Goal: Task Accomplishment & Management: Use online tool/utility

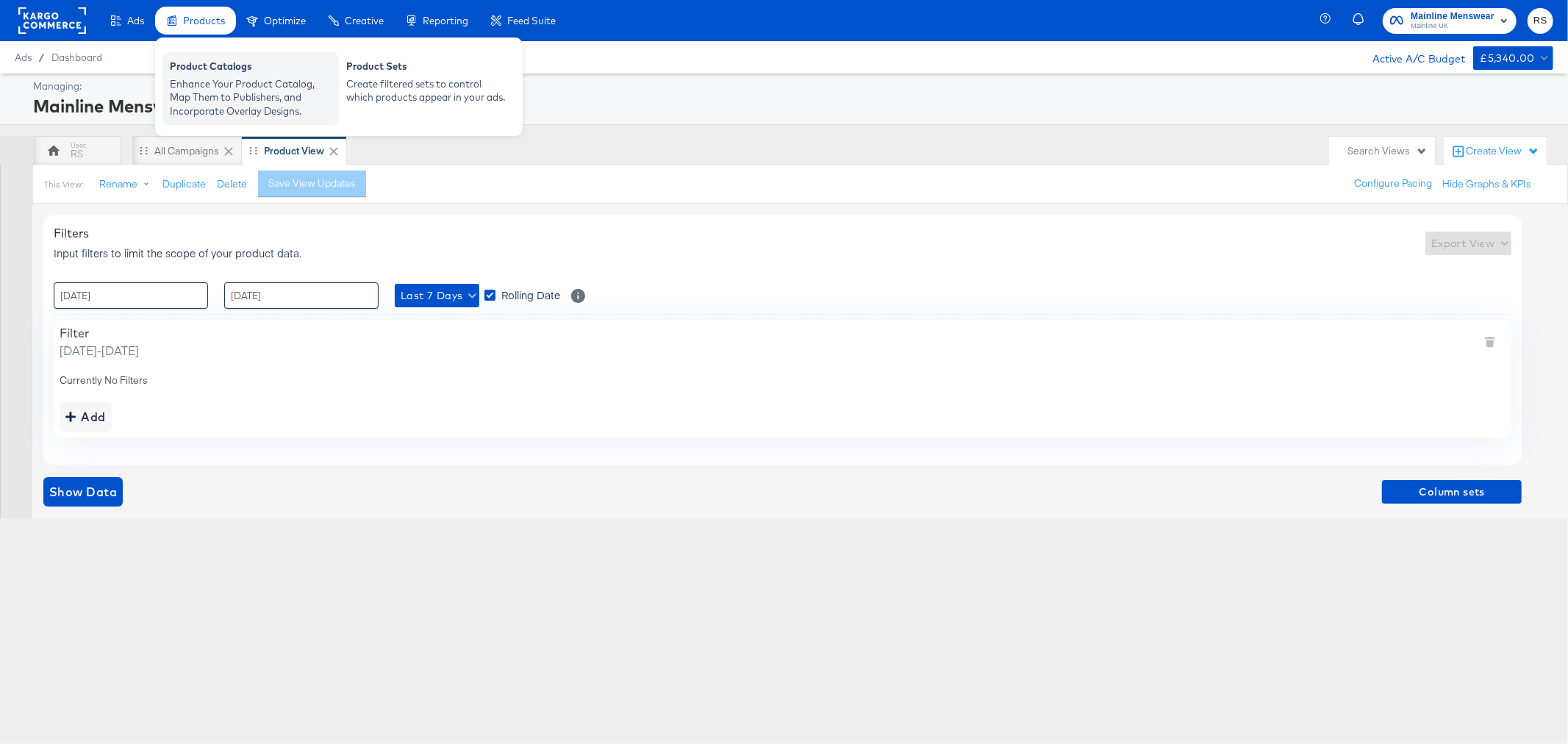
click at [207, 67] on div "Product Catalogs" at bounding box center [250, 68] width 162 height 18
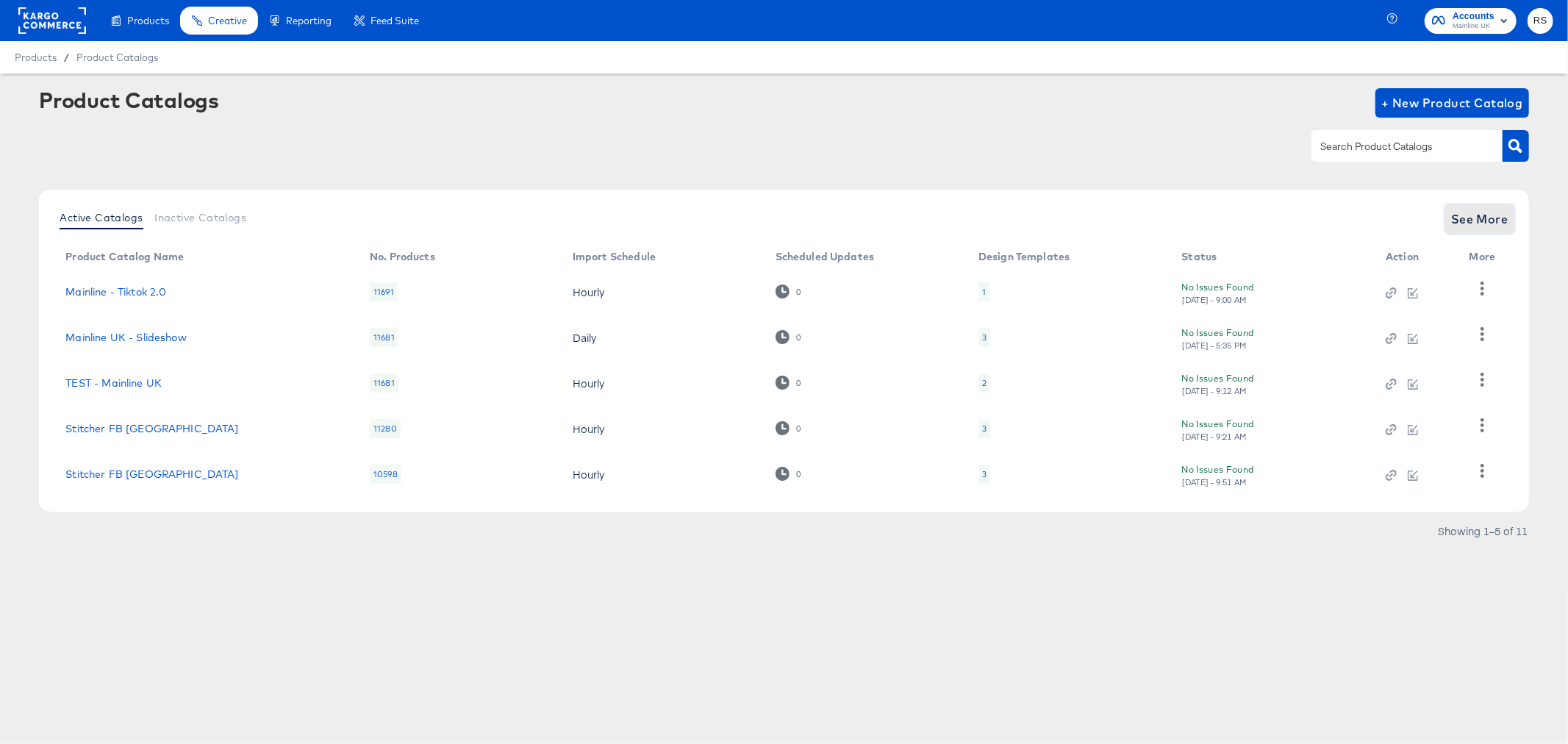
click at [1491, 222] on span "See More" at bounding box center [1480, 220] width 58 height 21
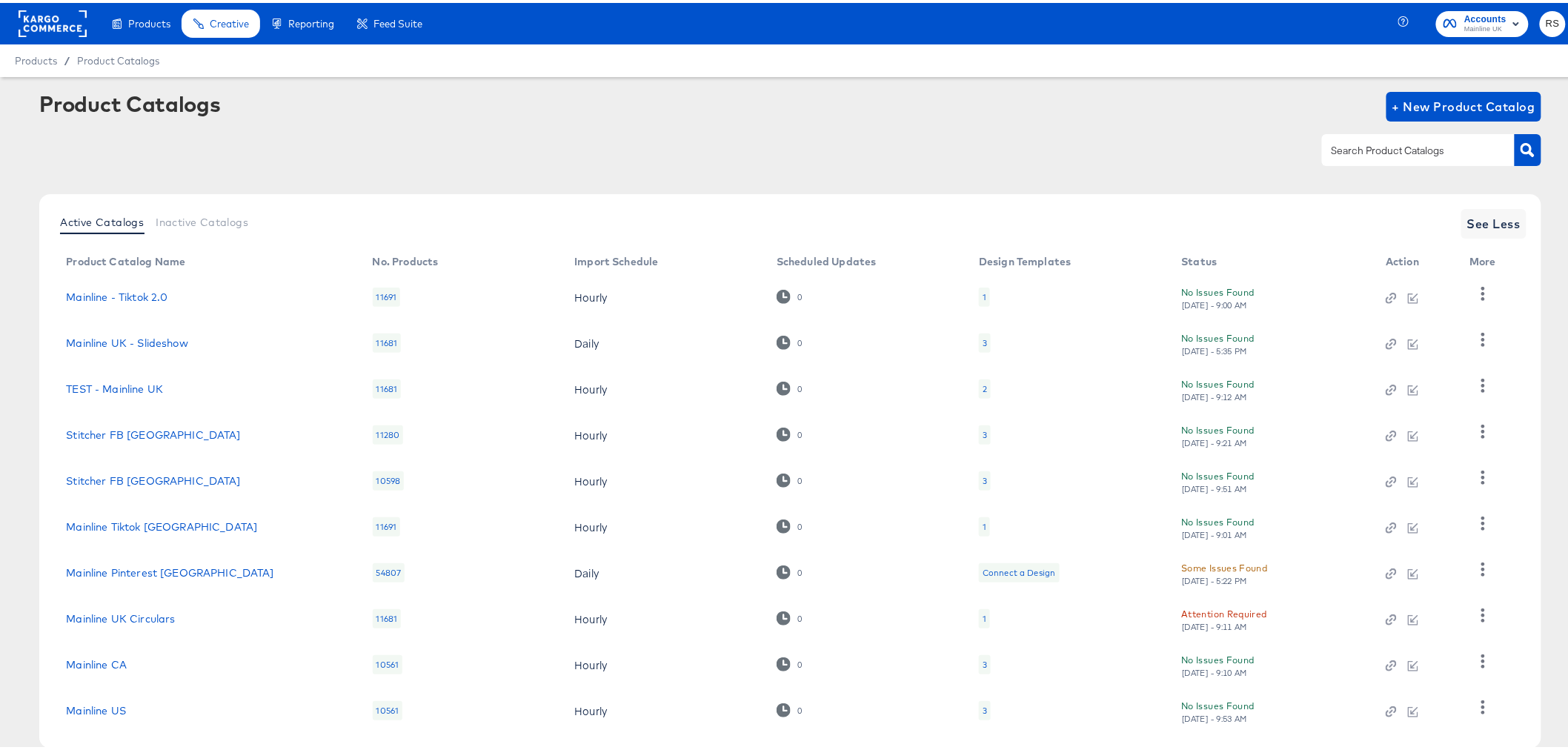
scroll to position [78, 0]
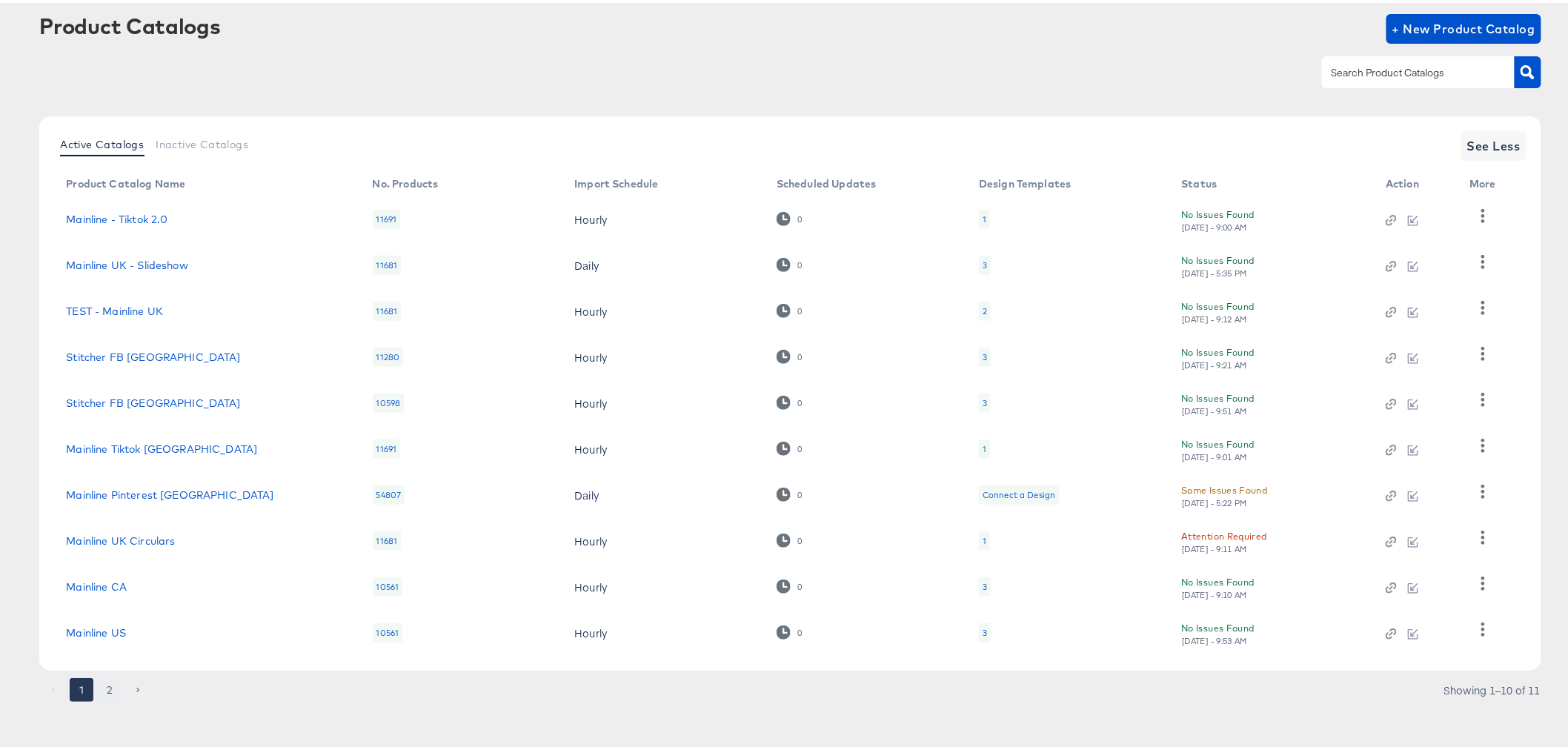
click at [108, 685] on button "2" at bounding box center [110, 687] width 24 height 24
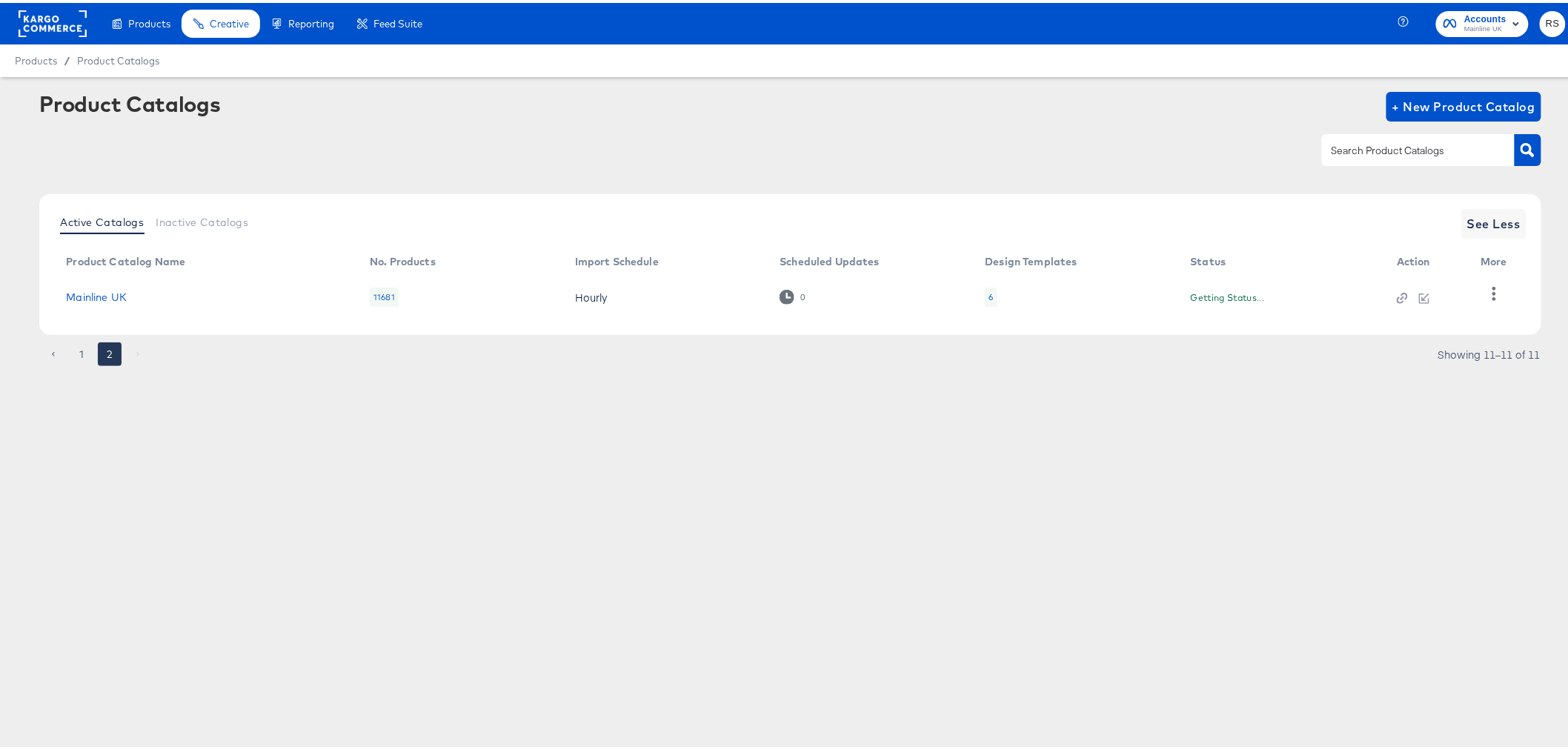
scroll to position [0, 0]
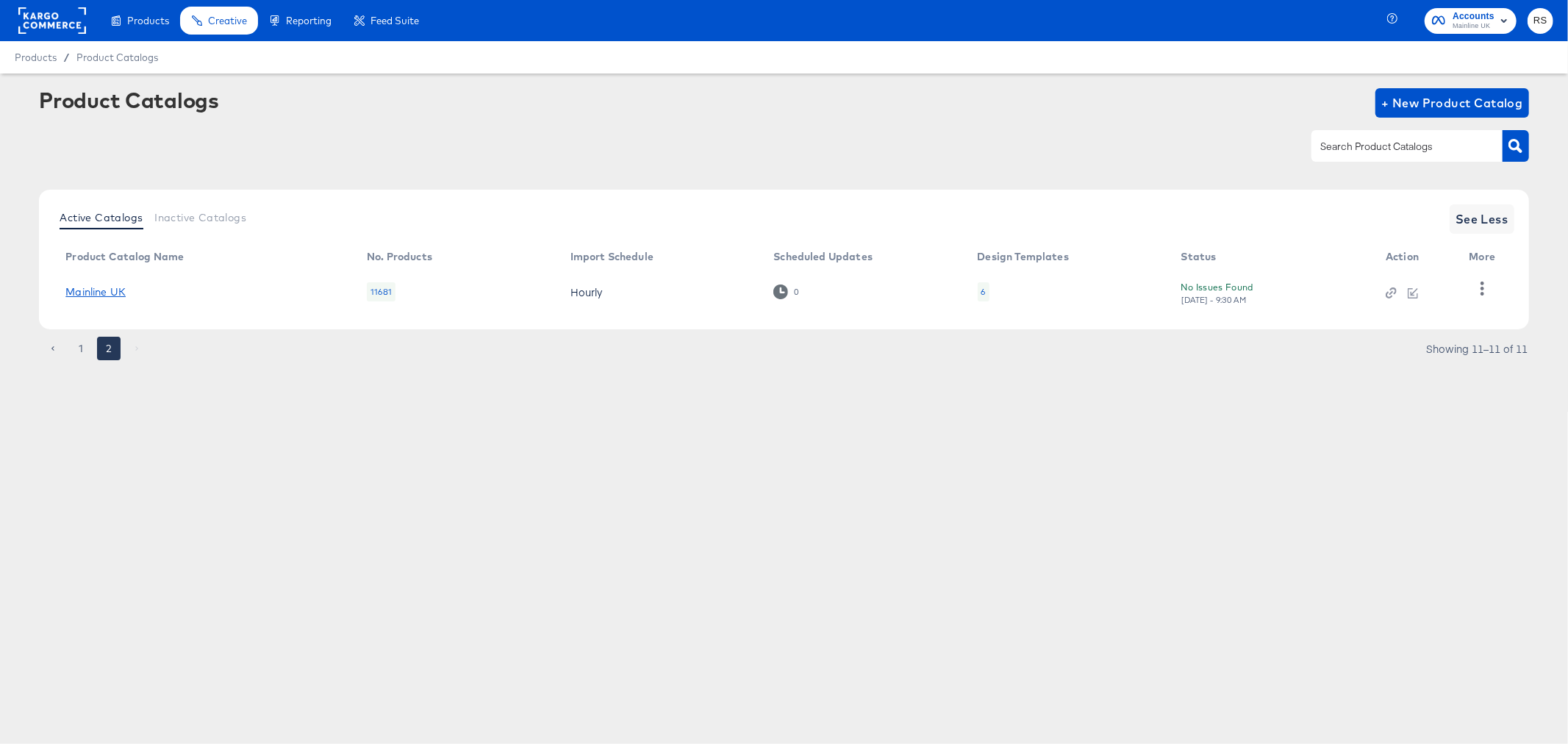
click at [116, 292] on link "Mainline UK" at bounding box center [96, 292] width 61 height 11
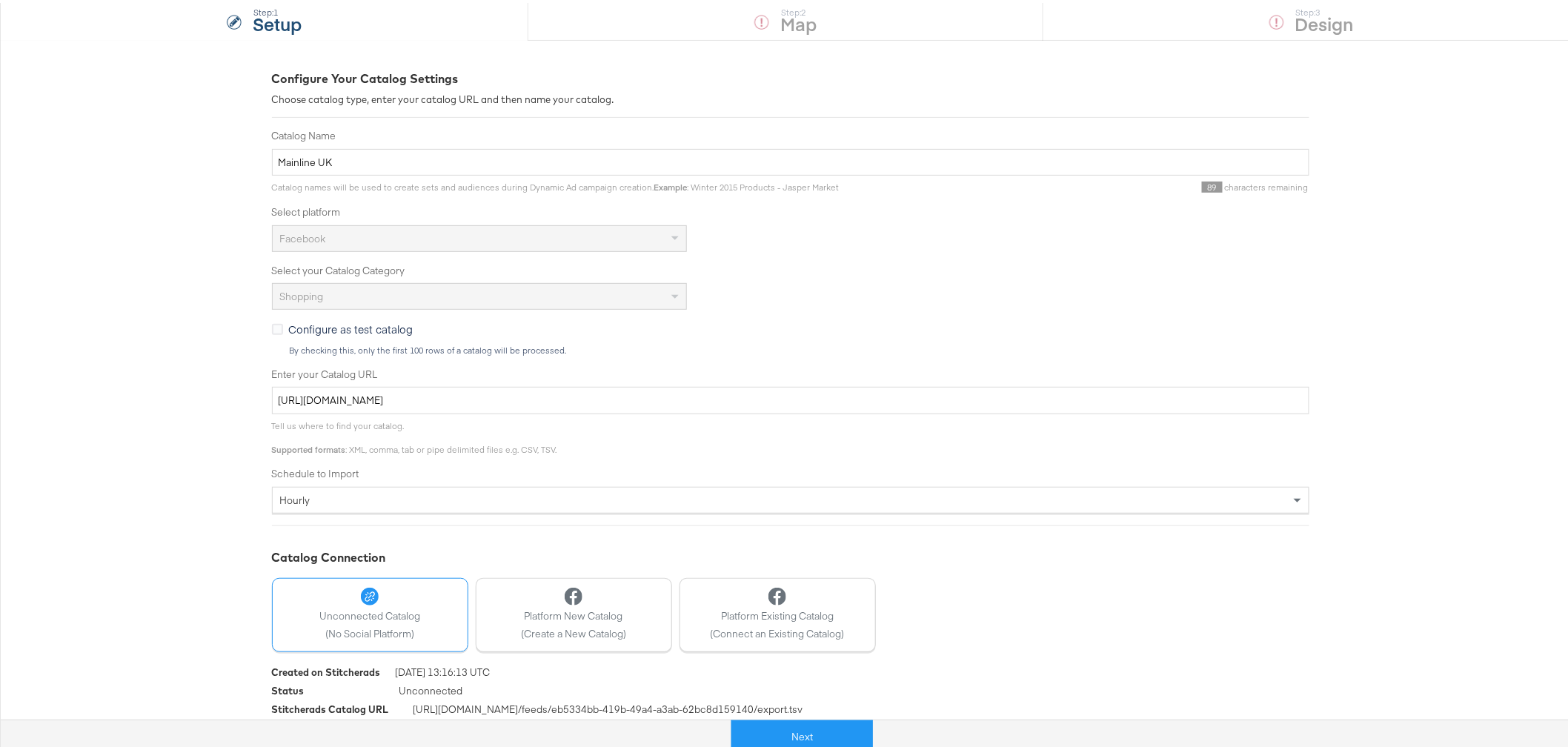
scroll to position [176, 0]
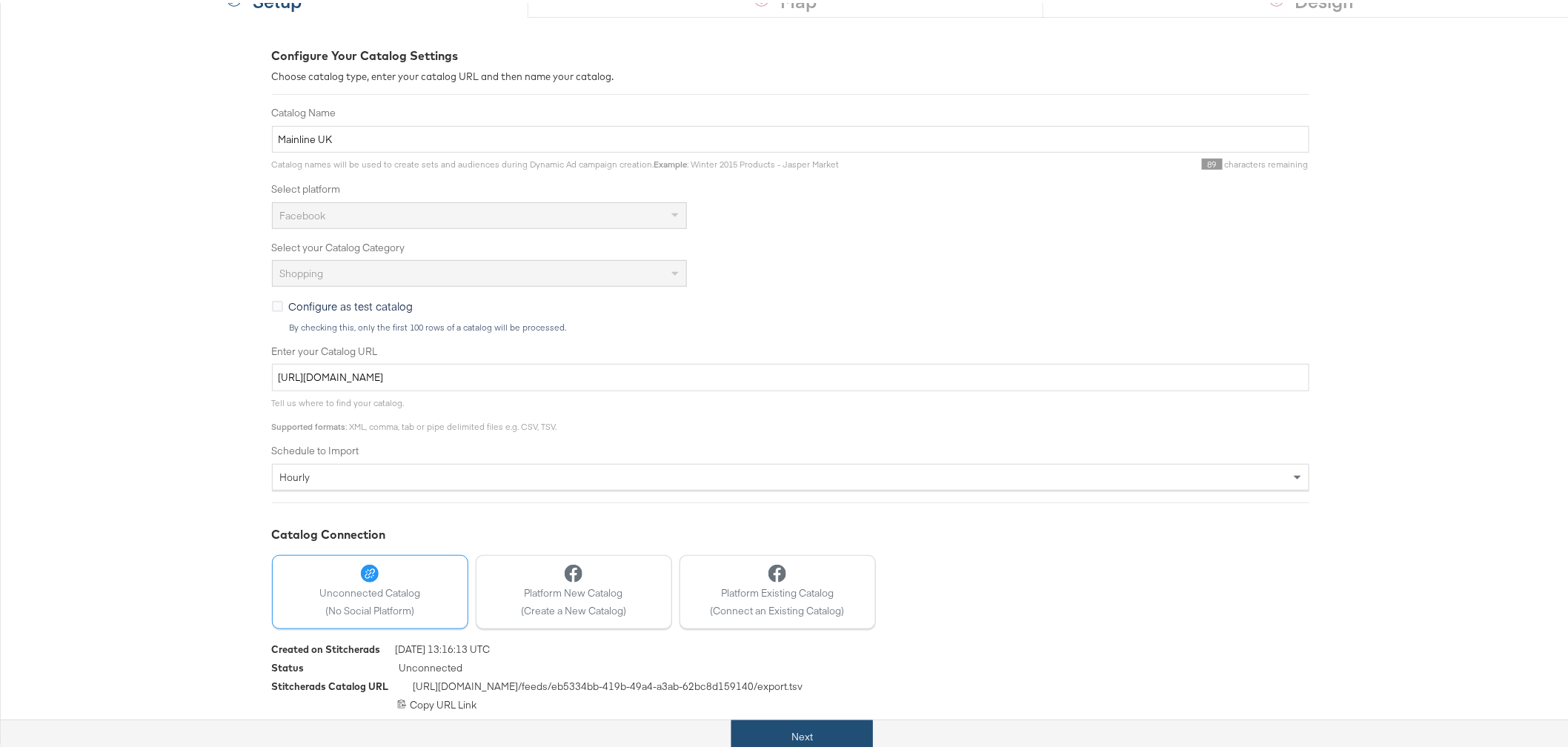
click at [803, 730] on button "Next" at bounding box center [802, 734] width 141 height 33
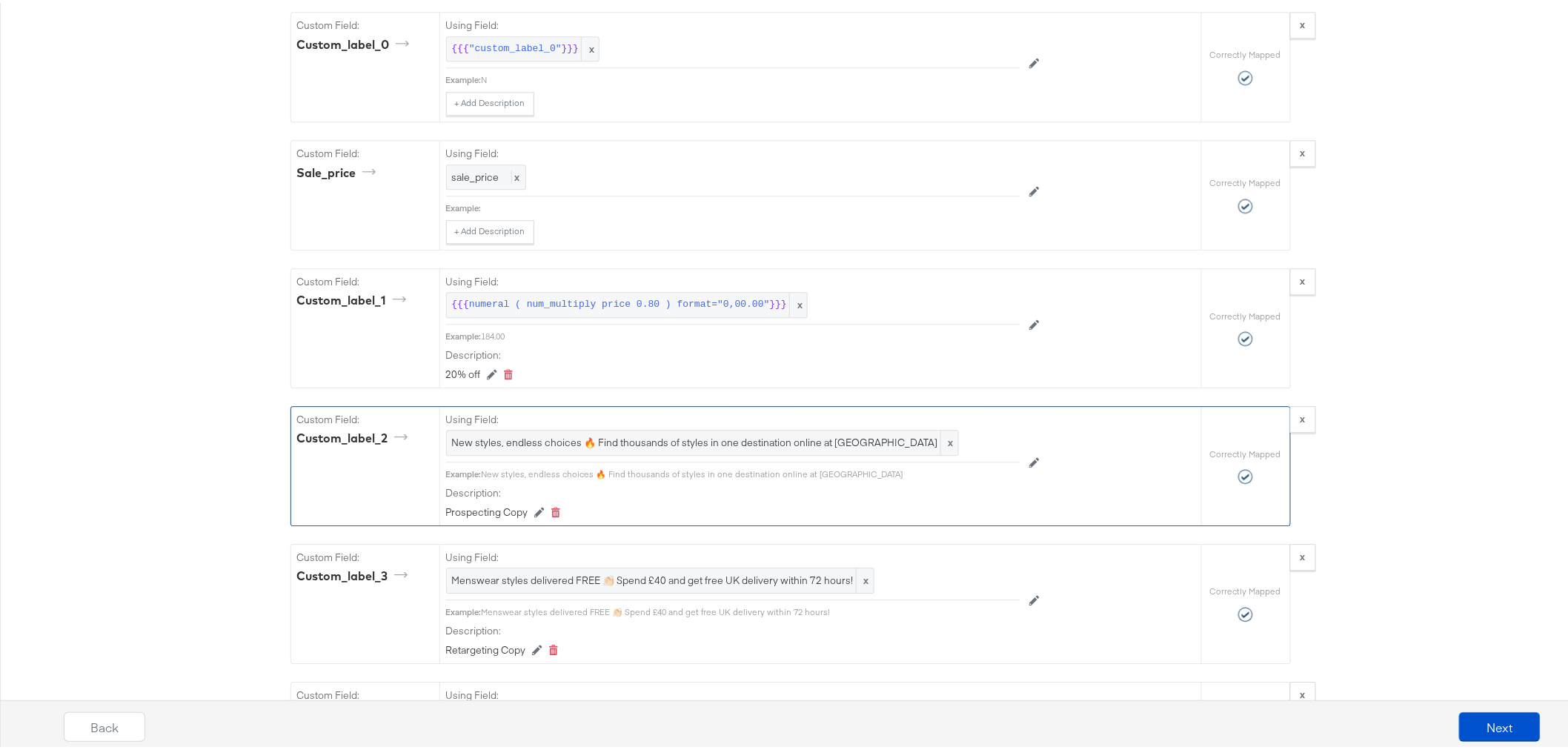
scroll to position [1565, 0]
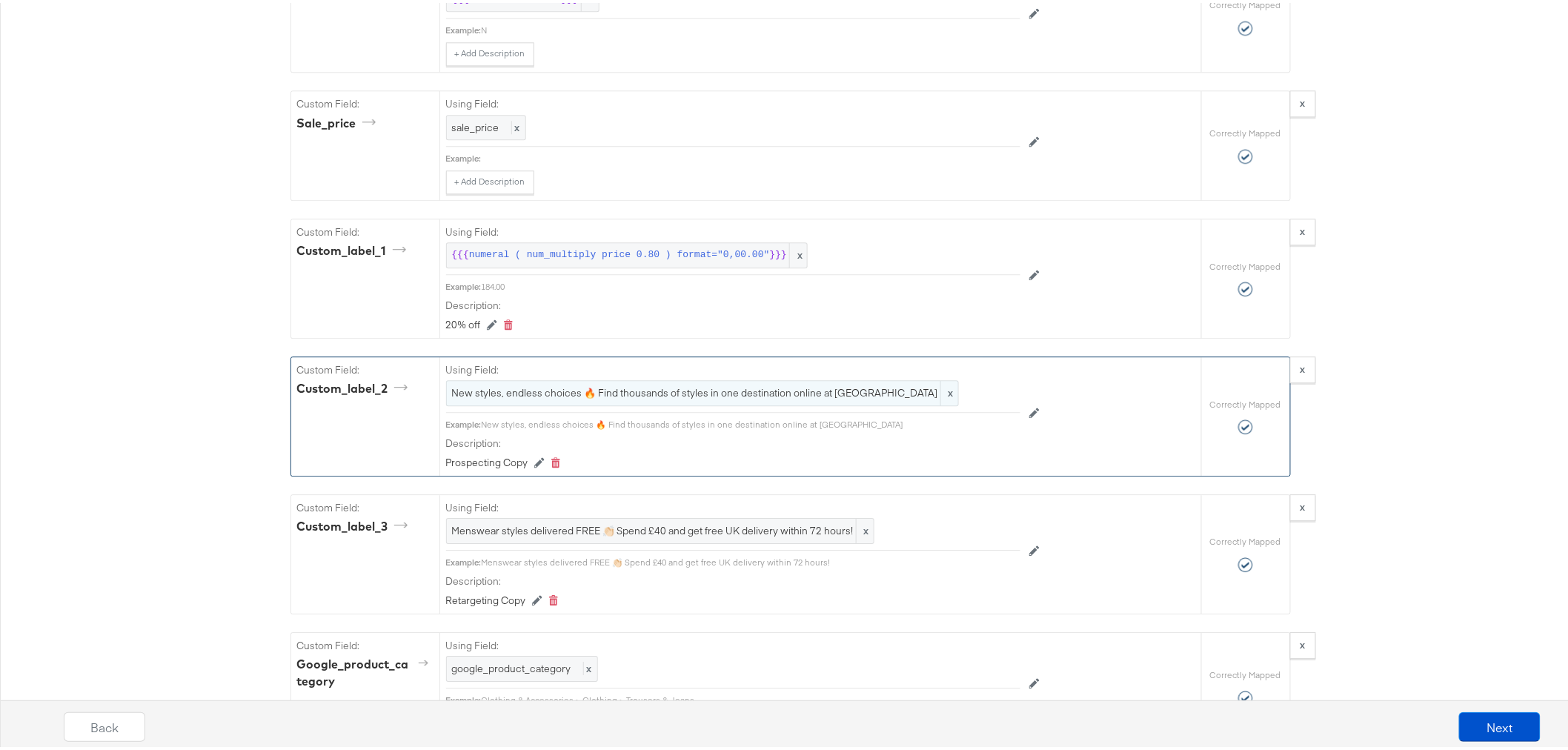
click at [703, 396] on span "New styles, endless choices 🔥 Find thousands of styles in one destination onlin…" at bounding box center [702, 390] width 501 height 14
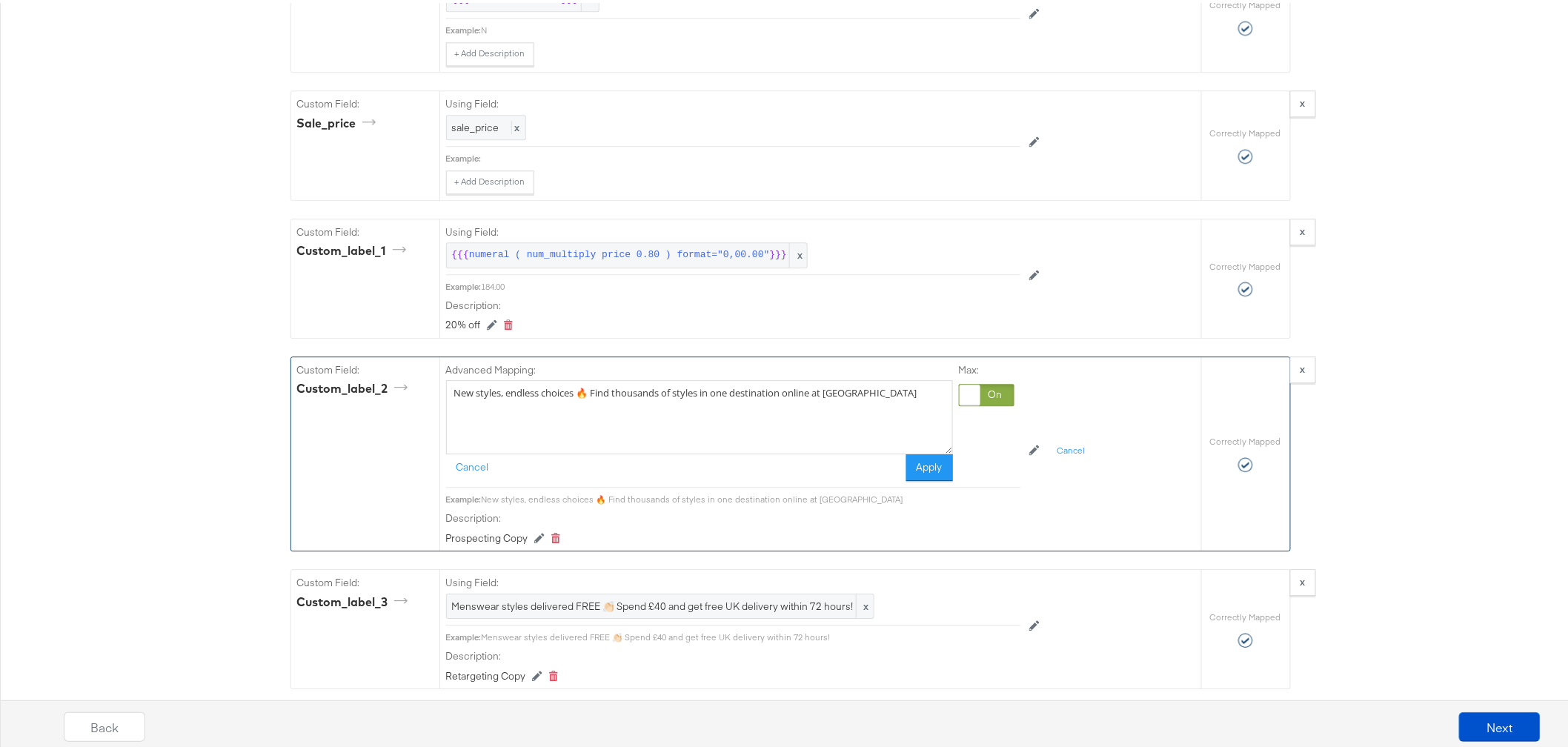
click at [703, 396] on textarea "New styles, endless choices 🔥 Find thousands of styles in one destination onlin…" at bounding box center [699, 415] width 506 height 74
paste textarea "20% off full priced items when you checkout using Amazon Pay PLUS free UK deliv…"
type textarea "20% off full priced items when you checkout using Amazon Pay PLUS free UK deliv…"
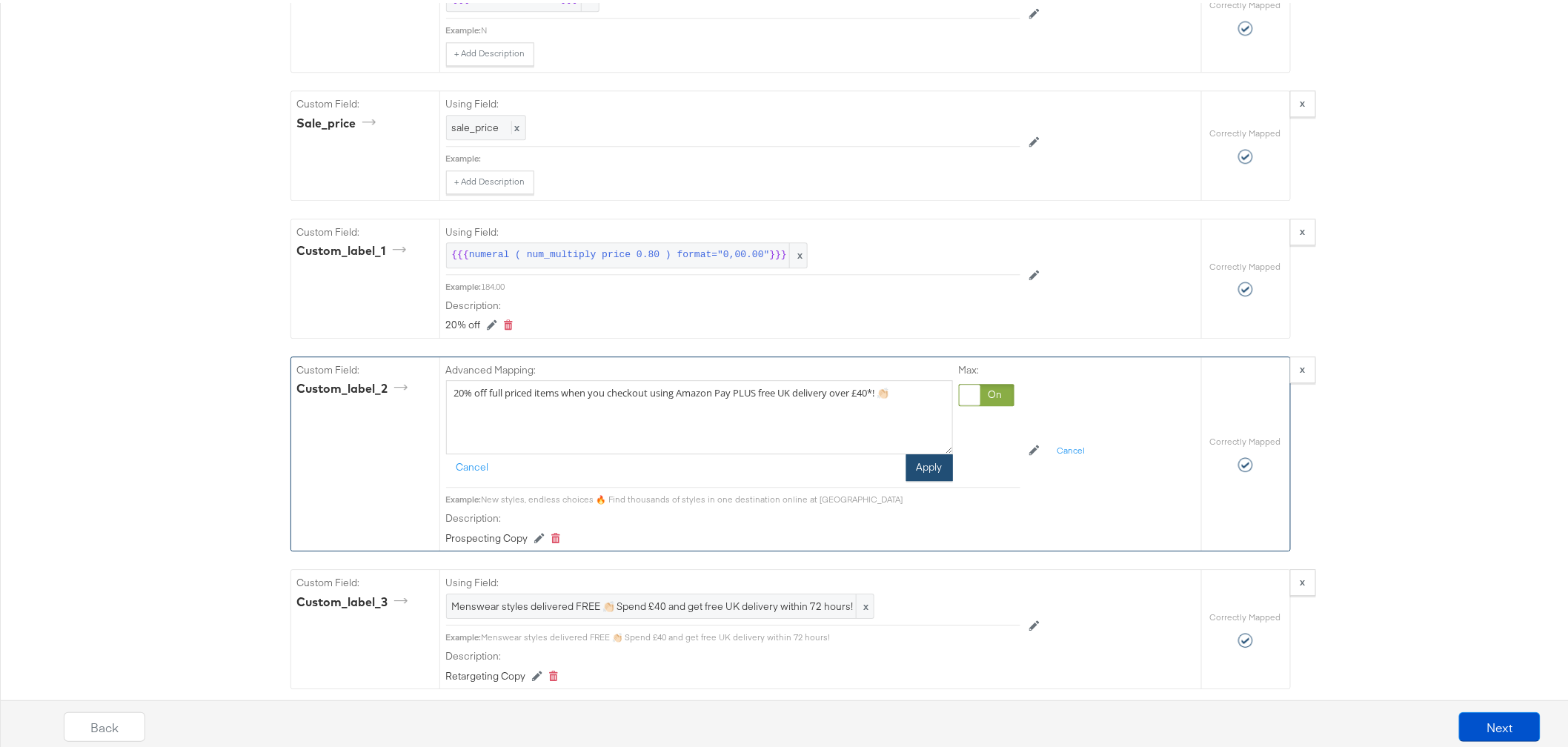
click at [934, 461] on button "Apply" at bounding box center [929, 465] width 47 height 27
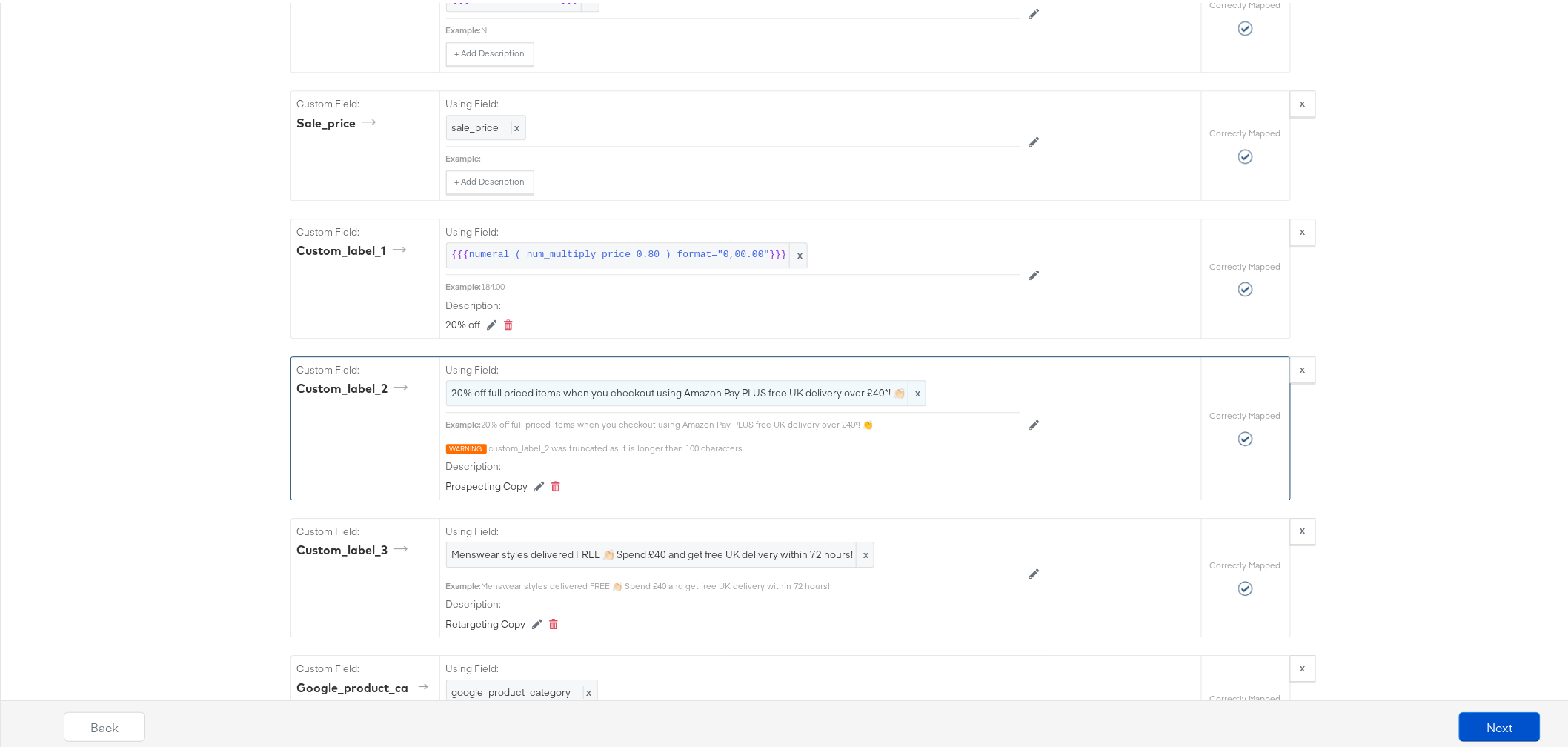
click at [872, 397] on span "20% off full priced items when you checkout using Amazon Pay PLUS free UK deliv…" at bounding box center [686, 390] width 468 height 14
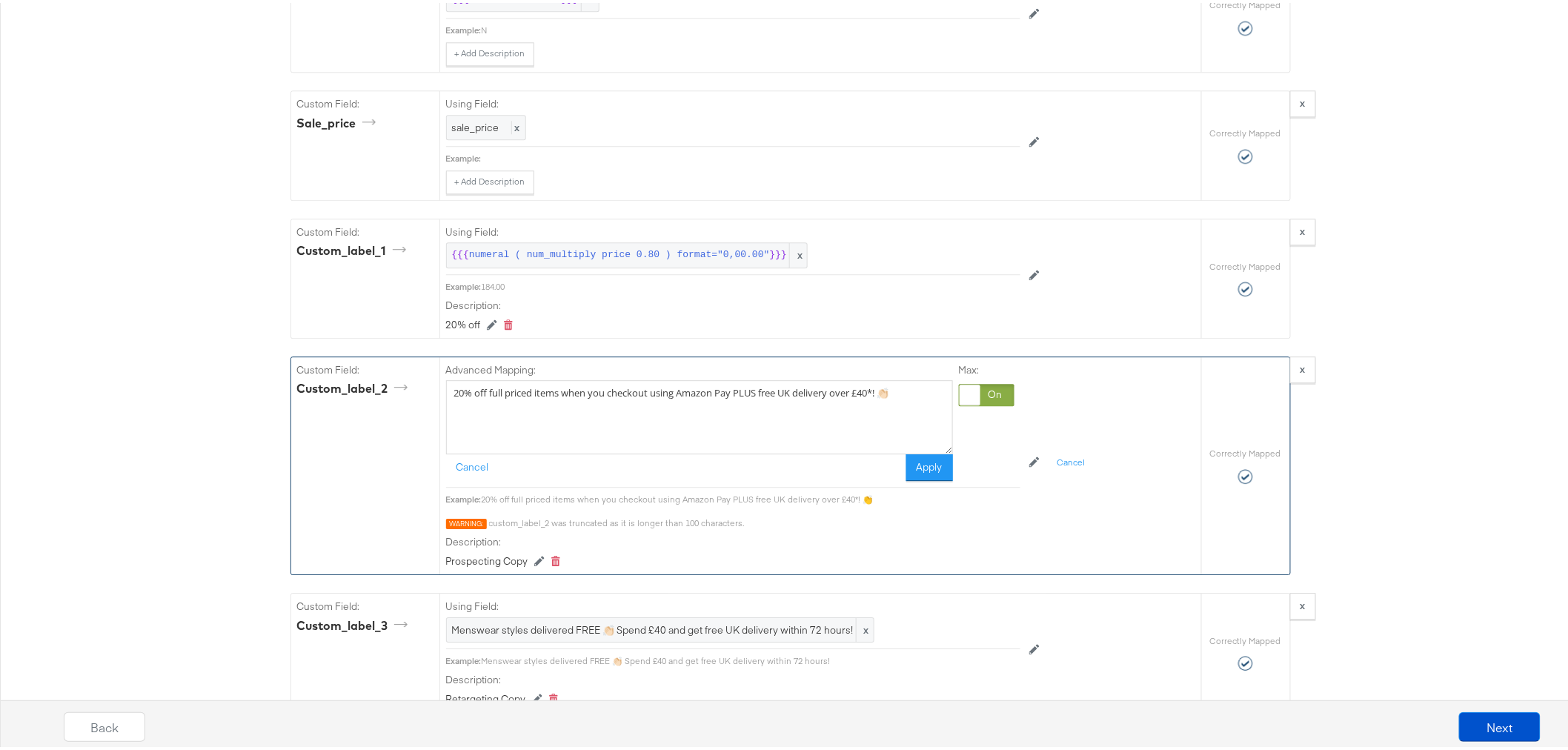
click at [524, 390] on textarea "20% off full priced items when you checkout using Amazon Pay PLUS free UK deliv…" at bounding box center [699, 415] width 506 height 74
type textarea "20% off full price items when you checkout using Amazon Pay PLUS free UK delive…"
click at [918, 478] on button "Apply" at bounding box center [929, 465] width 47 height 27
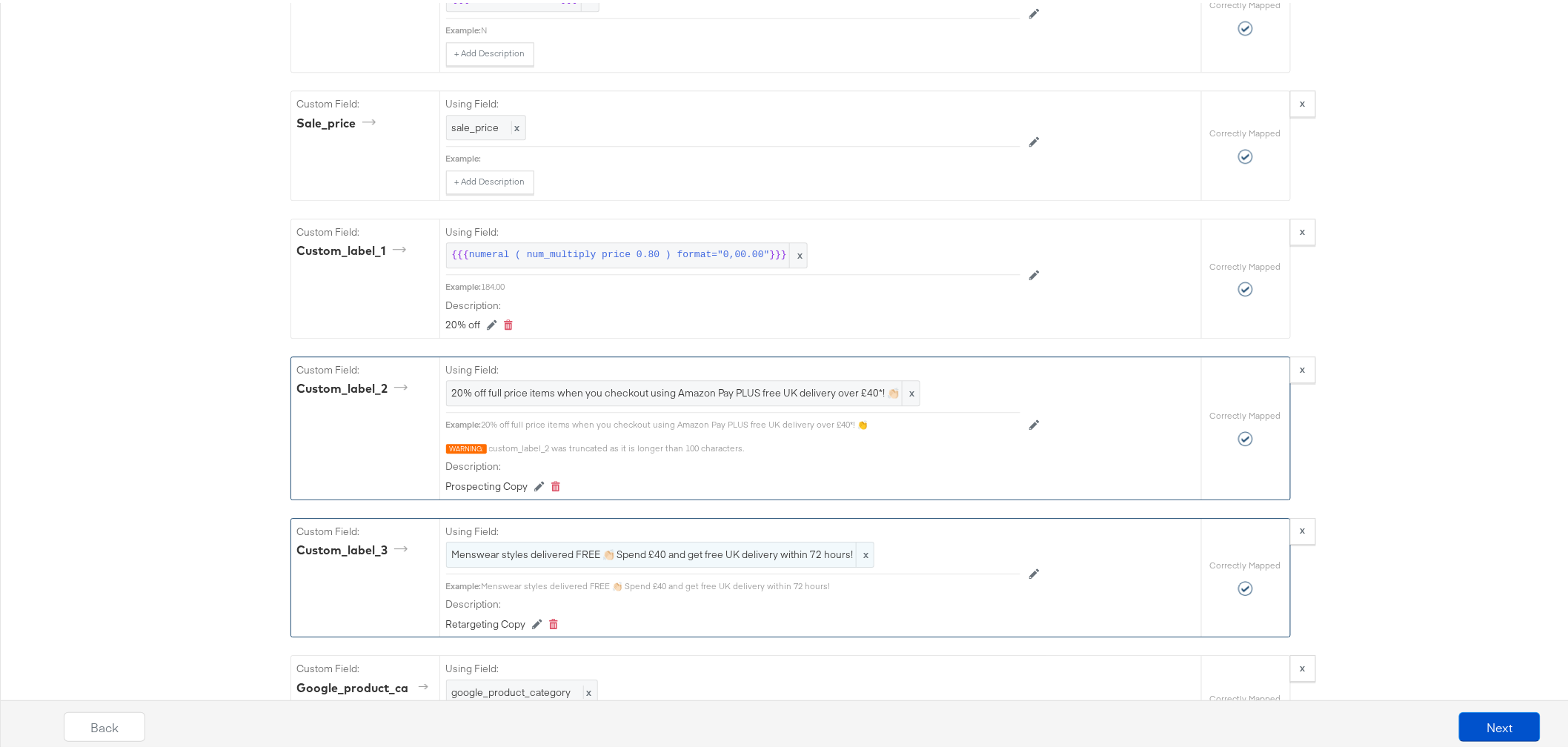
click at [702, 551] on span "Menswear styles delivered FREE 👏🏻 Spend £40 and get free UK delivery within 72 …" at bounding box center [660, 552] width 417 height 14
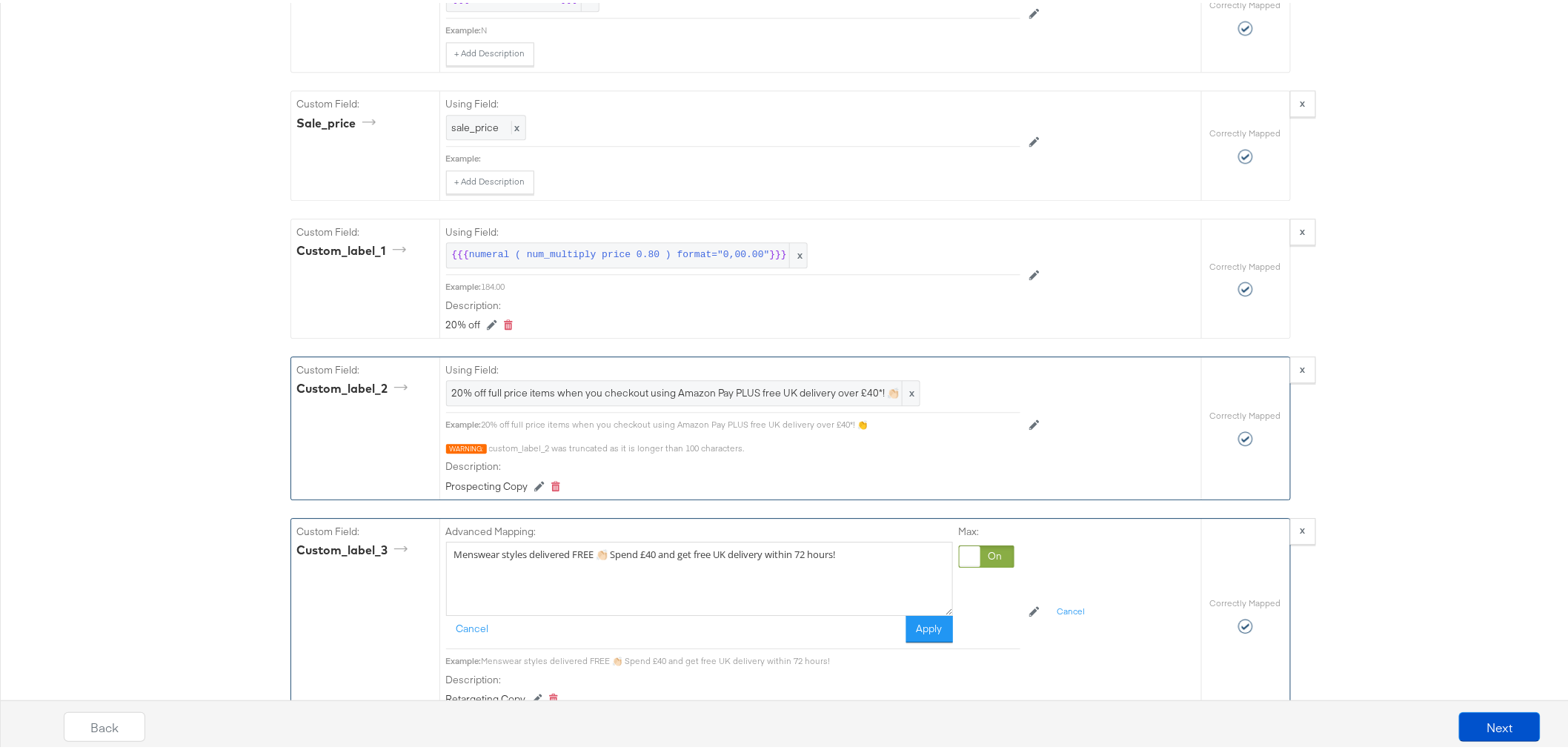
click at [702, 551] on textarea "Menswear styles delivered FREE 👏🏻 Spend £40 and get free UK delivery within 72 …" at bounding box center [699, 576] width 506 height 74
paste textarea "20% off full priced items when you checkout using Amazon Pay PLUS free UK deliv…"
click at [876, 543] on textarea "20% off full priced items when you checkout using Amazon Pay PLUS free UK deliv…" at bounding box center [699, 576] width 506 height 74
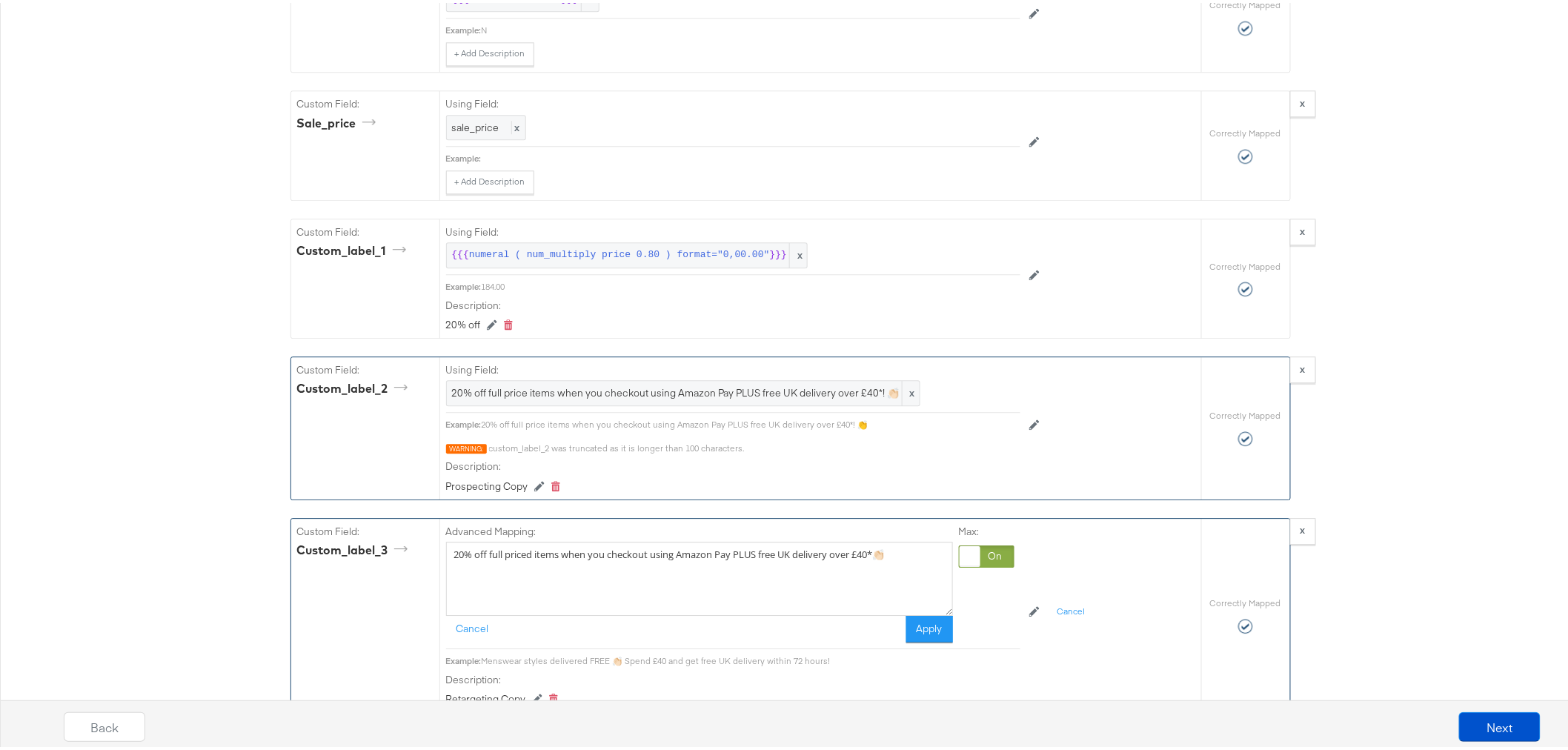
click at [873, 559] on textarea "20% off full priced items when you checkout using Amazon Pay PLUS free UK deliv…" at bounding box center [699, 576] width 506 height 74
type textarea "20% off full priced items when you checkout using Amazon Pay PLUS free UK deliv…"
click at [925, 635] on button "Apply" at bounding box center [929, 627] width 47 height 27
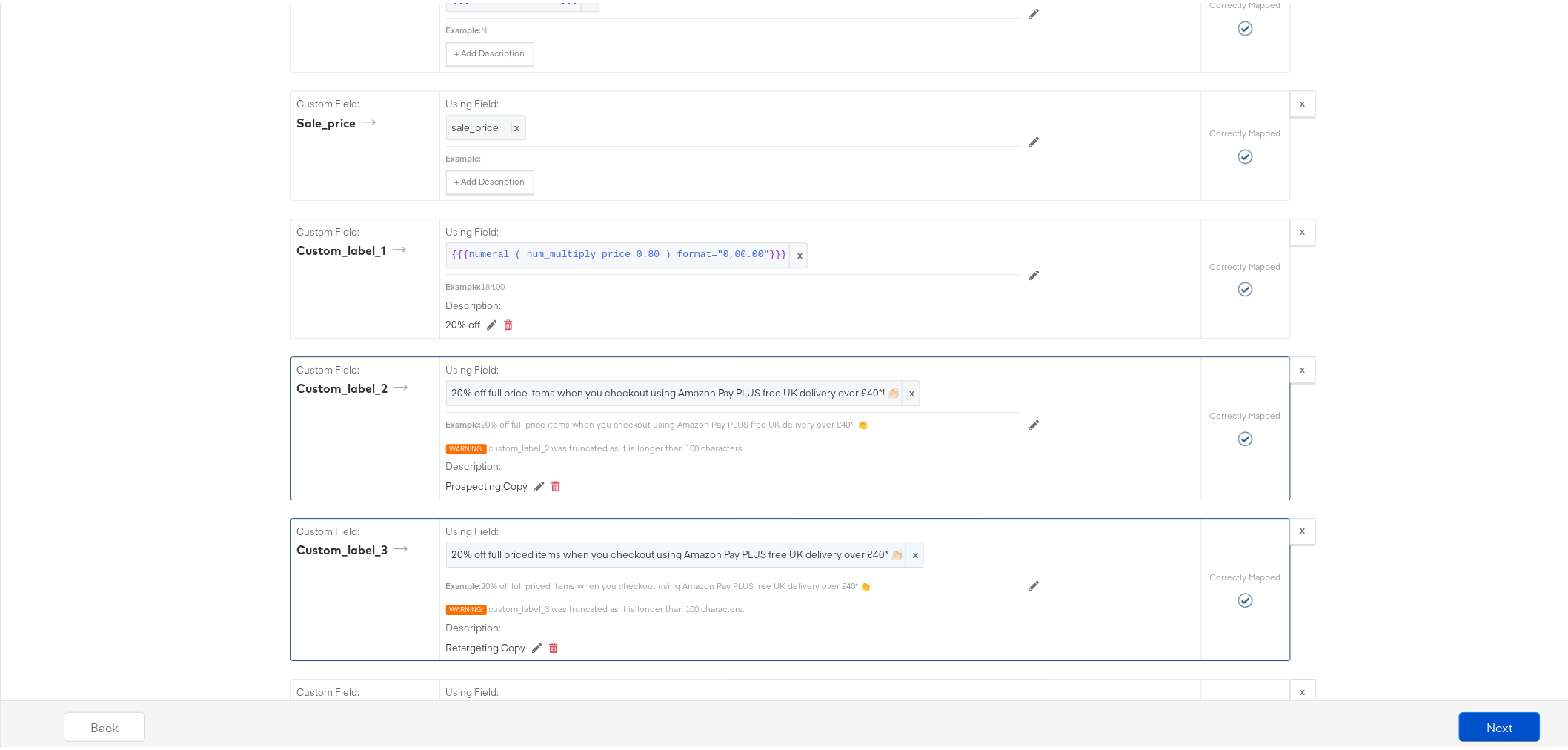
click at [733, 553] on span "20% off full priced items when you checkout using Amazon Pay PLUS free UK deliv…" at bounding box center [685, 552] width 466 height 14
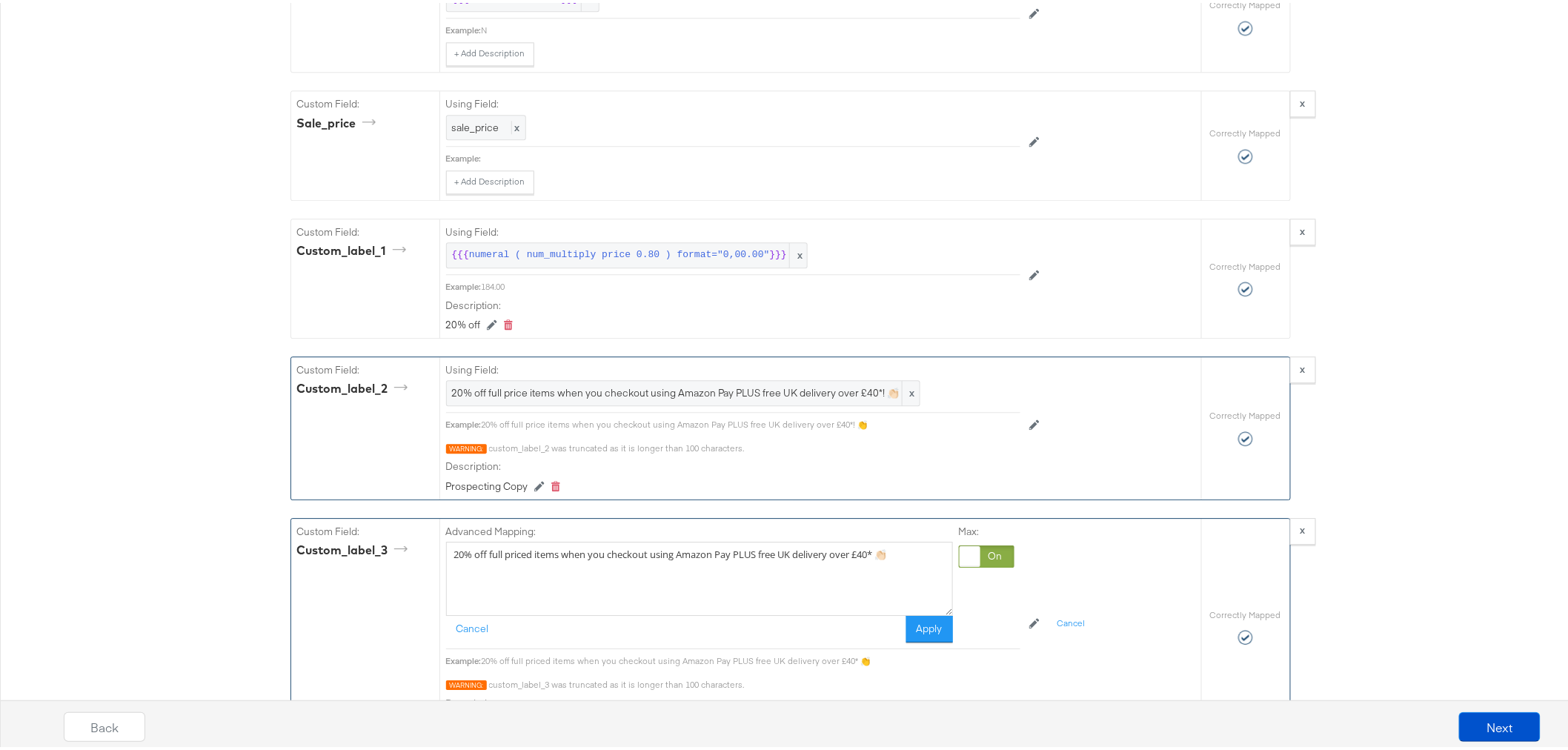
click at [521, 557] on textarea "20% off full priced items when you checkout using Amazon Pay PLUS free UK deliv…" at bounding box center [699, 576] width 506 height 74
type textarea "20% off full price items when you checkout using Amazon Pay PLUS free UK delive…"
click at [912, 628] on button "Apply" at bounding box center [929, 627] width 47 height 27
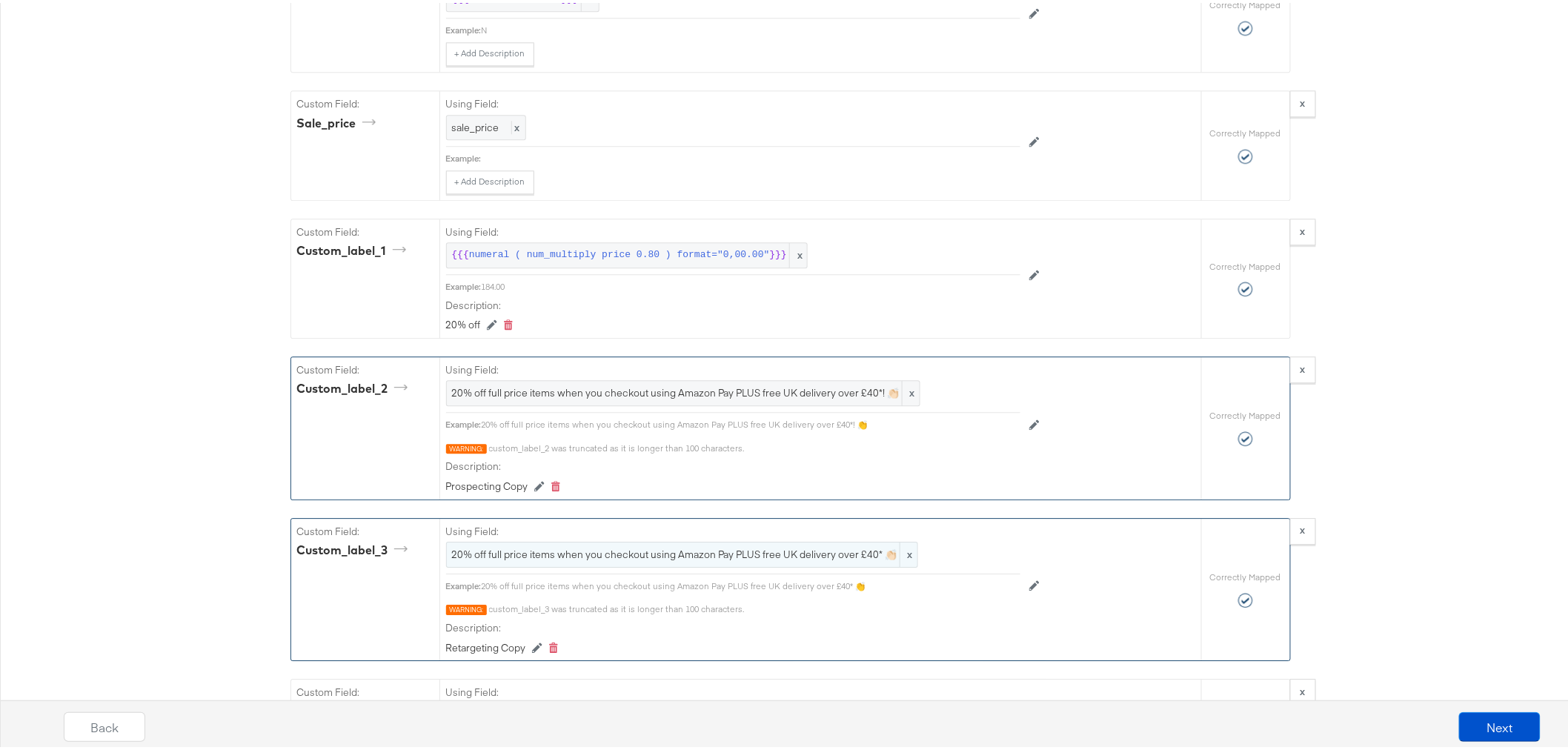
click at [676, 554] on span "20% off full price items when you checkout using Amazon Pay PLUS free UK delive…" at bounding box center [682, 552] width 461 height 14
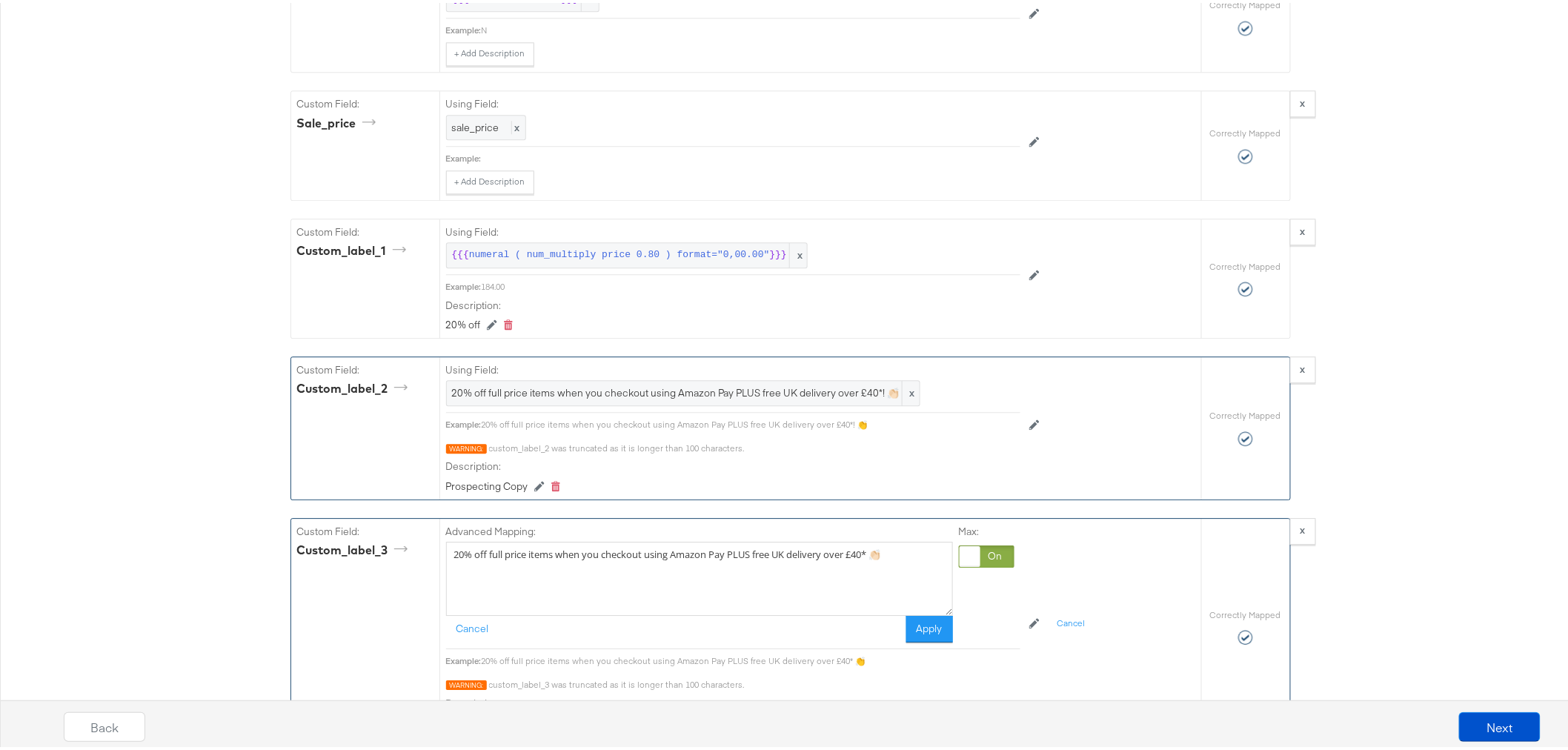
click at [676, 554] on textarea "20% off full price items when you checkout using Amazon Pay PLUS free UK delive…" at bounding box center [699, 576] width 506 height 74
click at [919, 635] on button "Apply" at bounding box center [929, 627] width 47 height 27
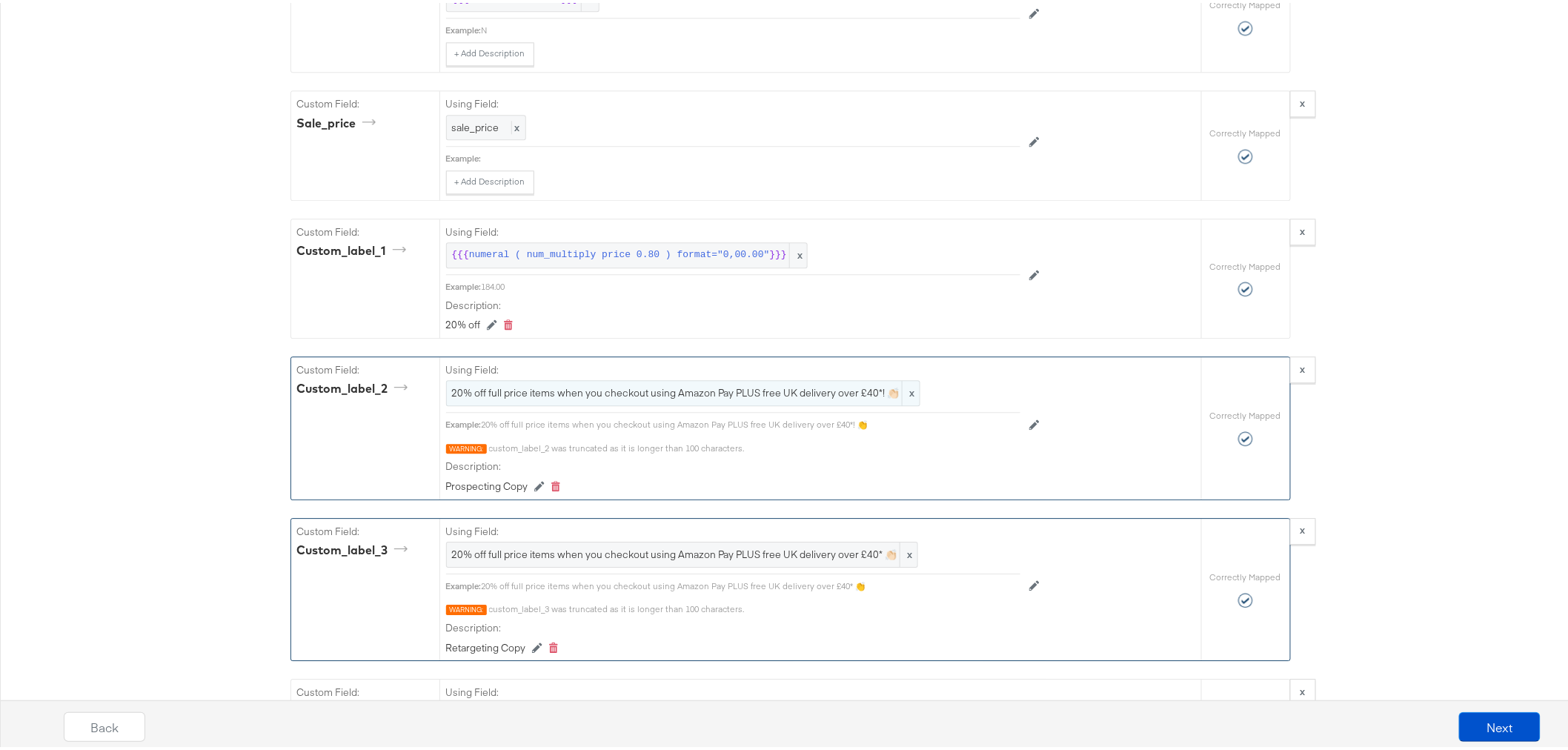
click at [593, 394] on span "20% off full price items when you checkout using Amazon Pay PLUS free UK delive…" at bounding box center [683, 390] width 463 height 14
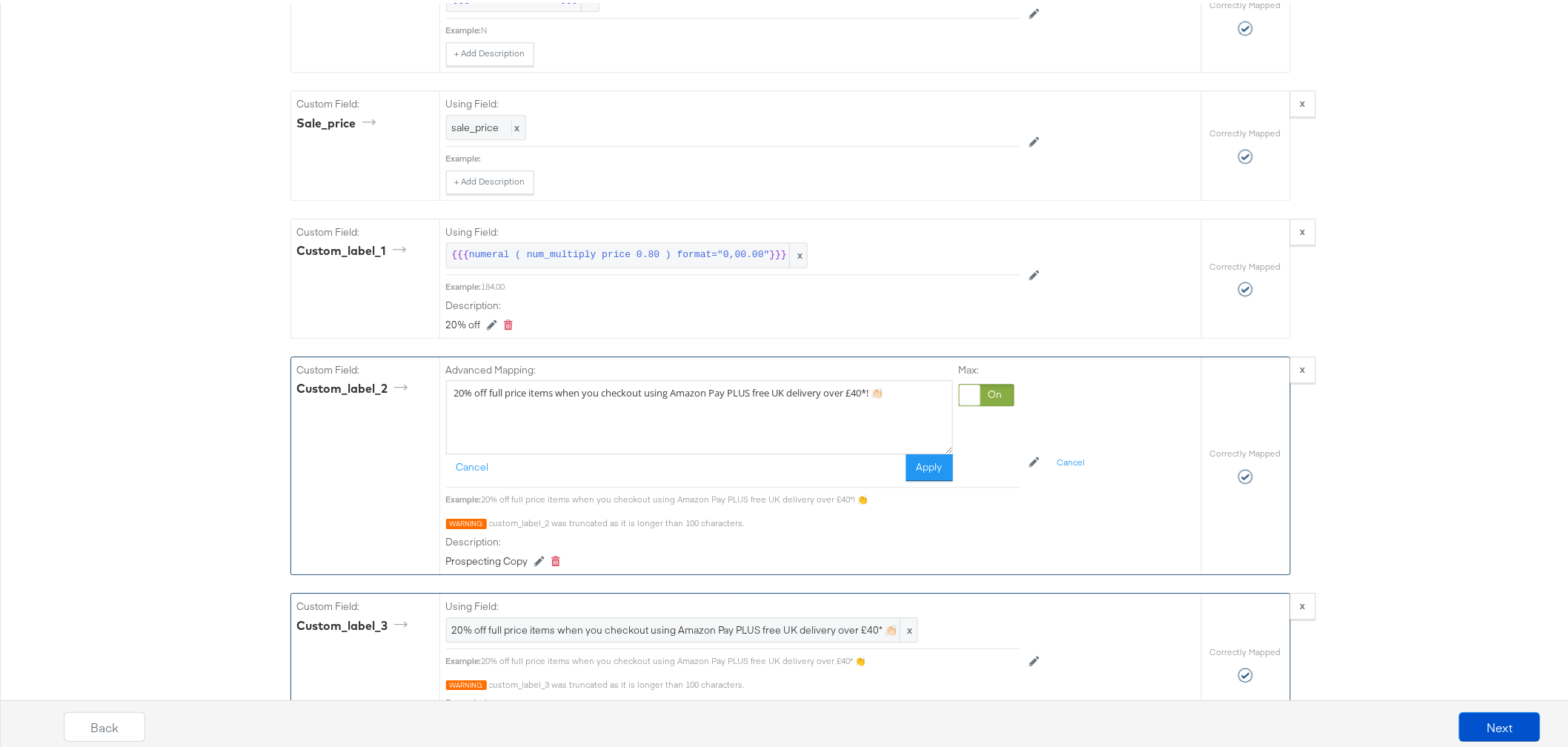
click at [593, 394] on textarea "20% off full price items when you checkout using Amazon Pay PLUS free UK delive…" at bounding box center [699, 415] width 506 height 74
type textarea "20% off full price items when you checkout using Amazon Pay PLUS free UK delive…"
click at [918, 466] on button "Apply" at bounding box center [929, 465] width 47 height 27
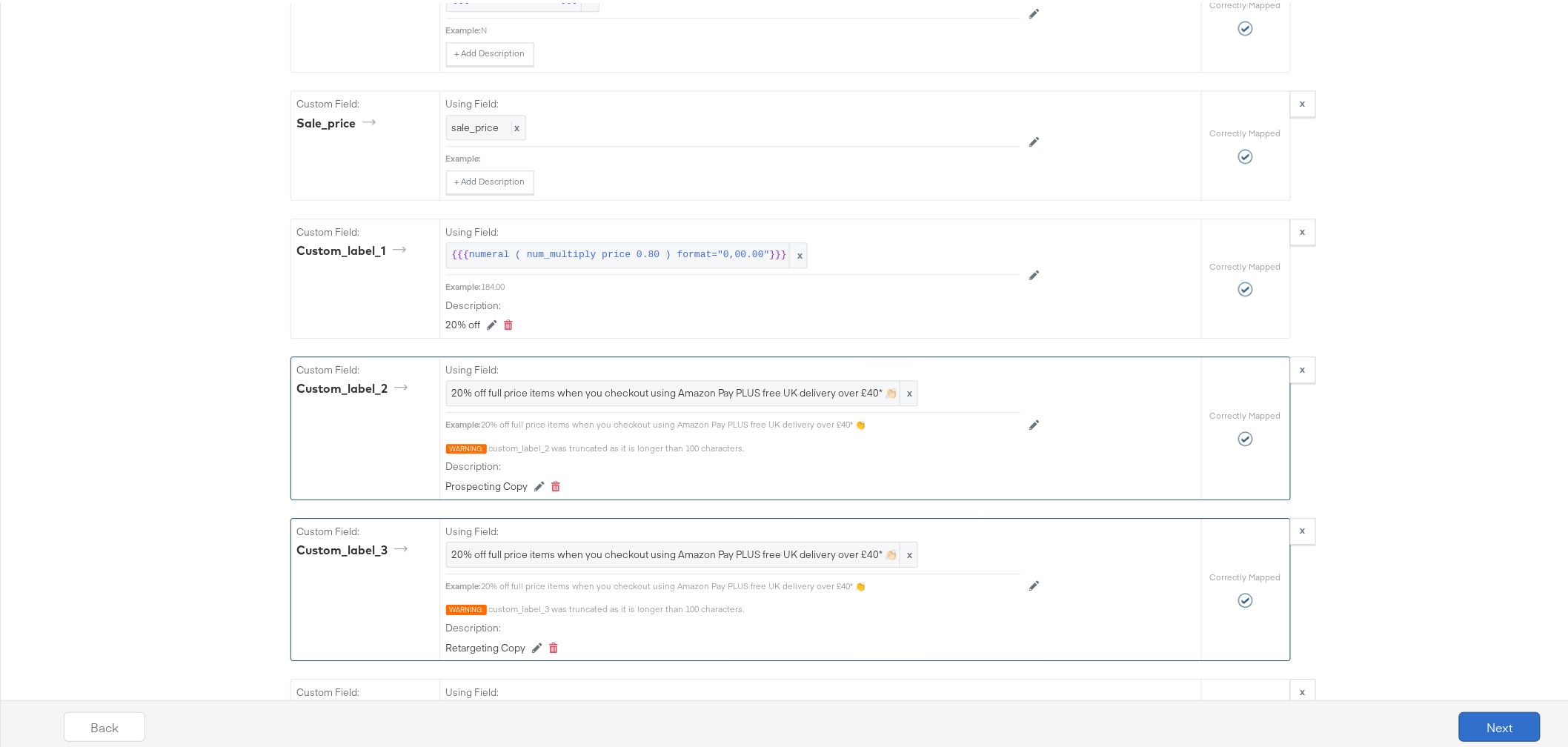
click at [1477, 725] on button "Next" at bounding box center [1499, 724] width 81 height 30
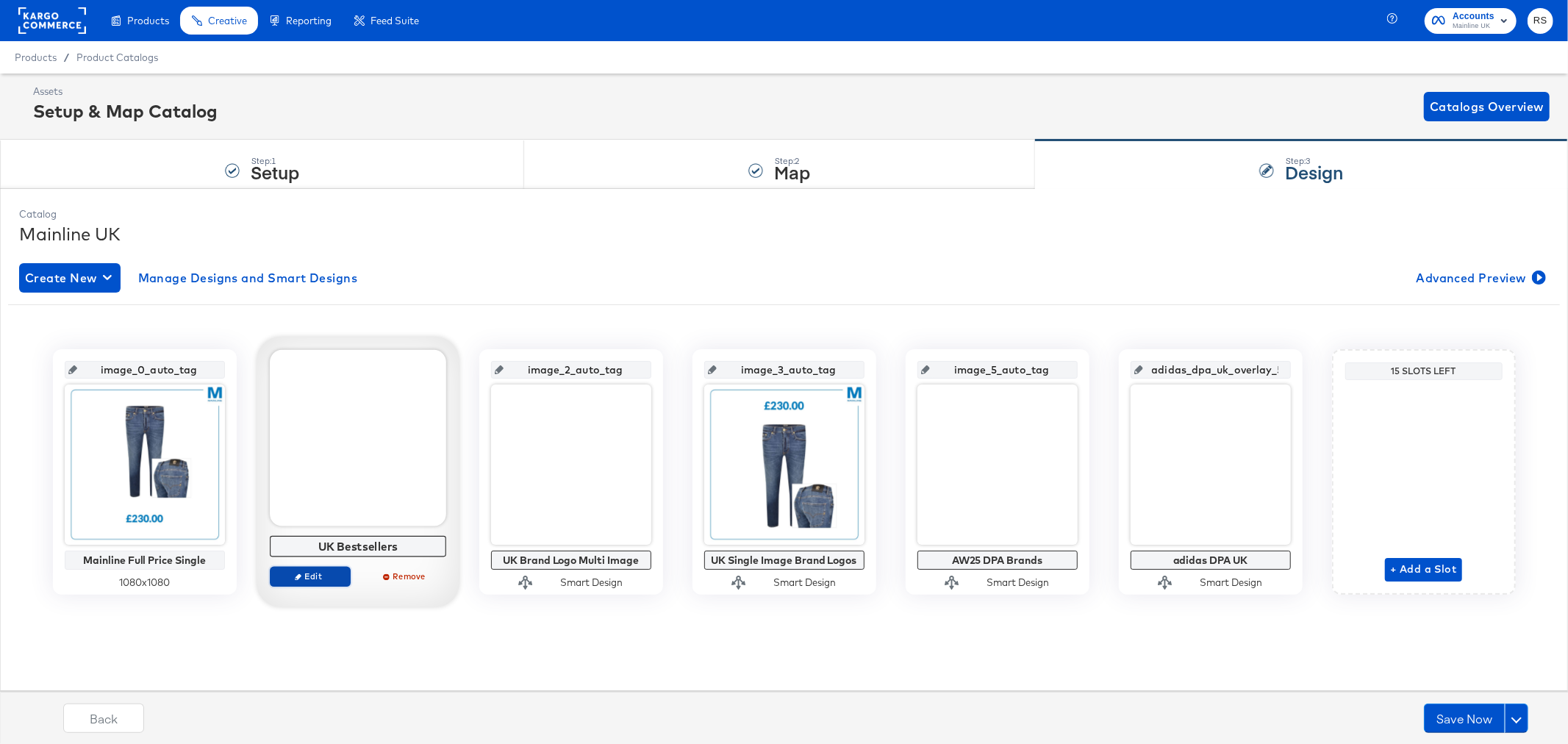
click at [326, 579] on span "Edit" at bounding box center [308, 576] width 67 height 11
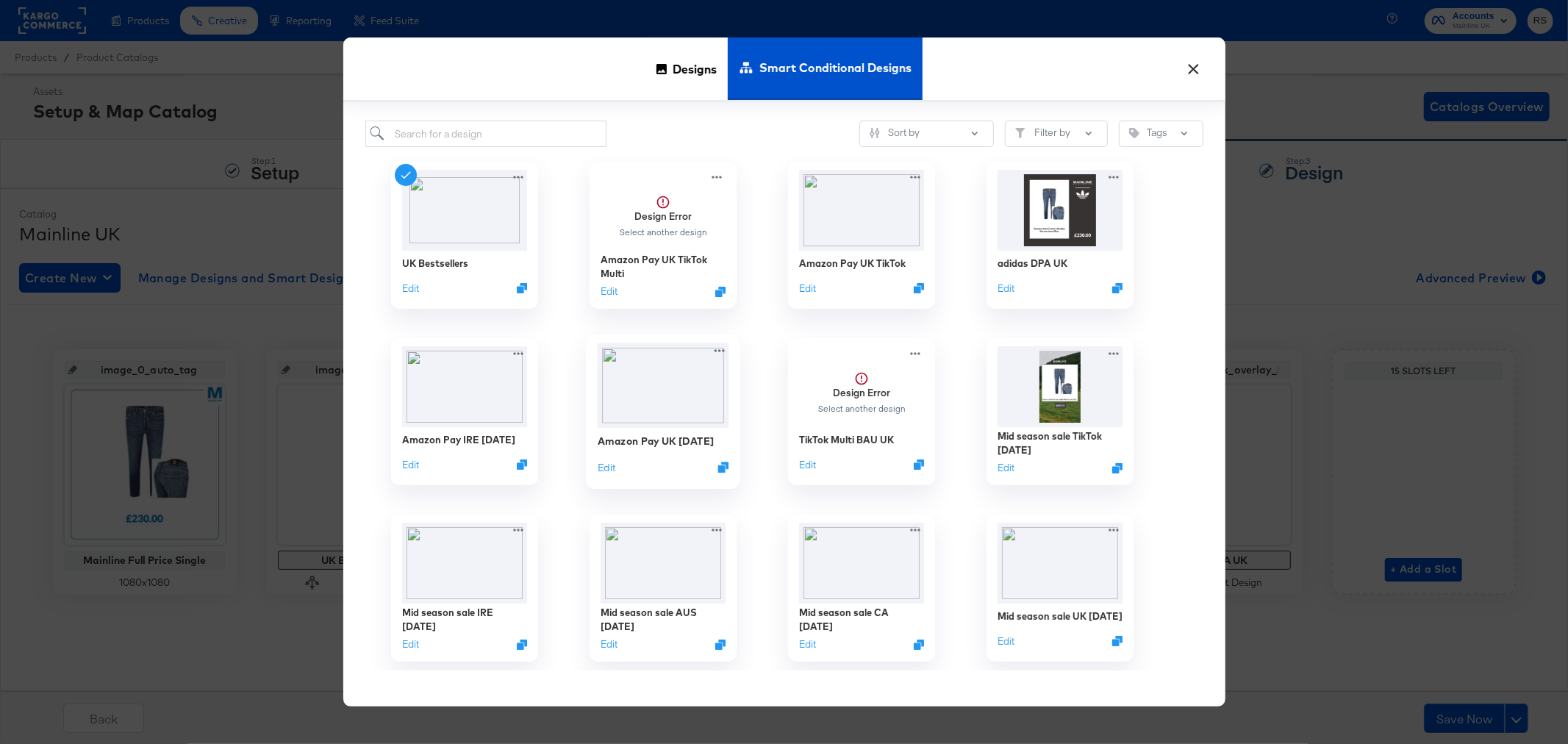
click at [659, 384] on img at bounding box center [662, 385] width 132 height 84
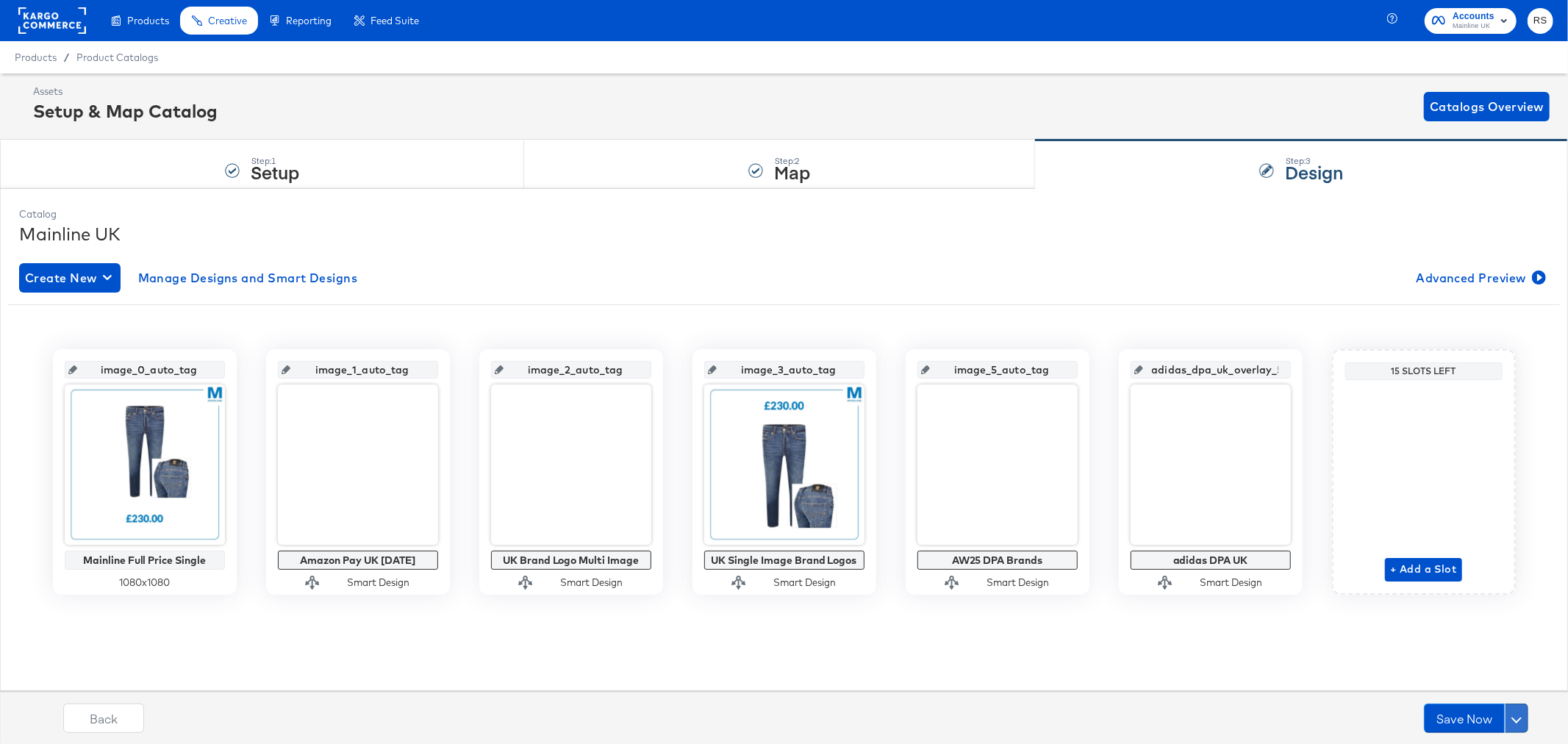
click at [1524, 721] on button at bounding box center [1517, 718] width 24 height 29
click at [1508, 691] on div "Schedule Save" at bounding box center [1482, 690] width 67 height 14
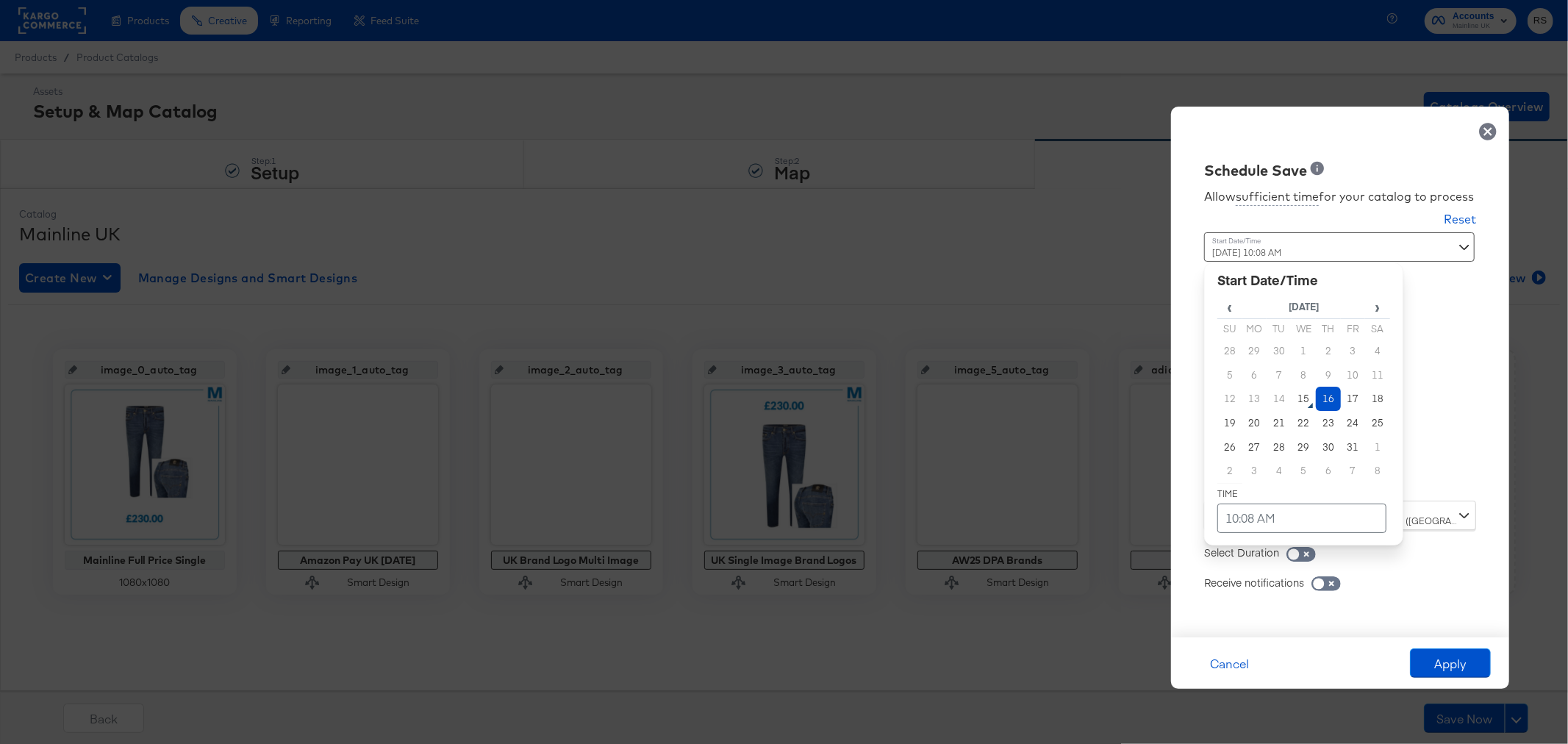
click at [1279, 476] on div "[DATE] 10:08 AM ‹ [DATE] › Su Mo Tu We Th Fr Sa 28 29 30 1 2 3 4 5 6 7 8 9 10 1…" at bounding box center [1304, 362] width 200 height 257
click at [1277, 526] on td "10:08 AM" at bounding box center [1302, 518] width 169 height 29
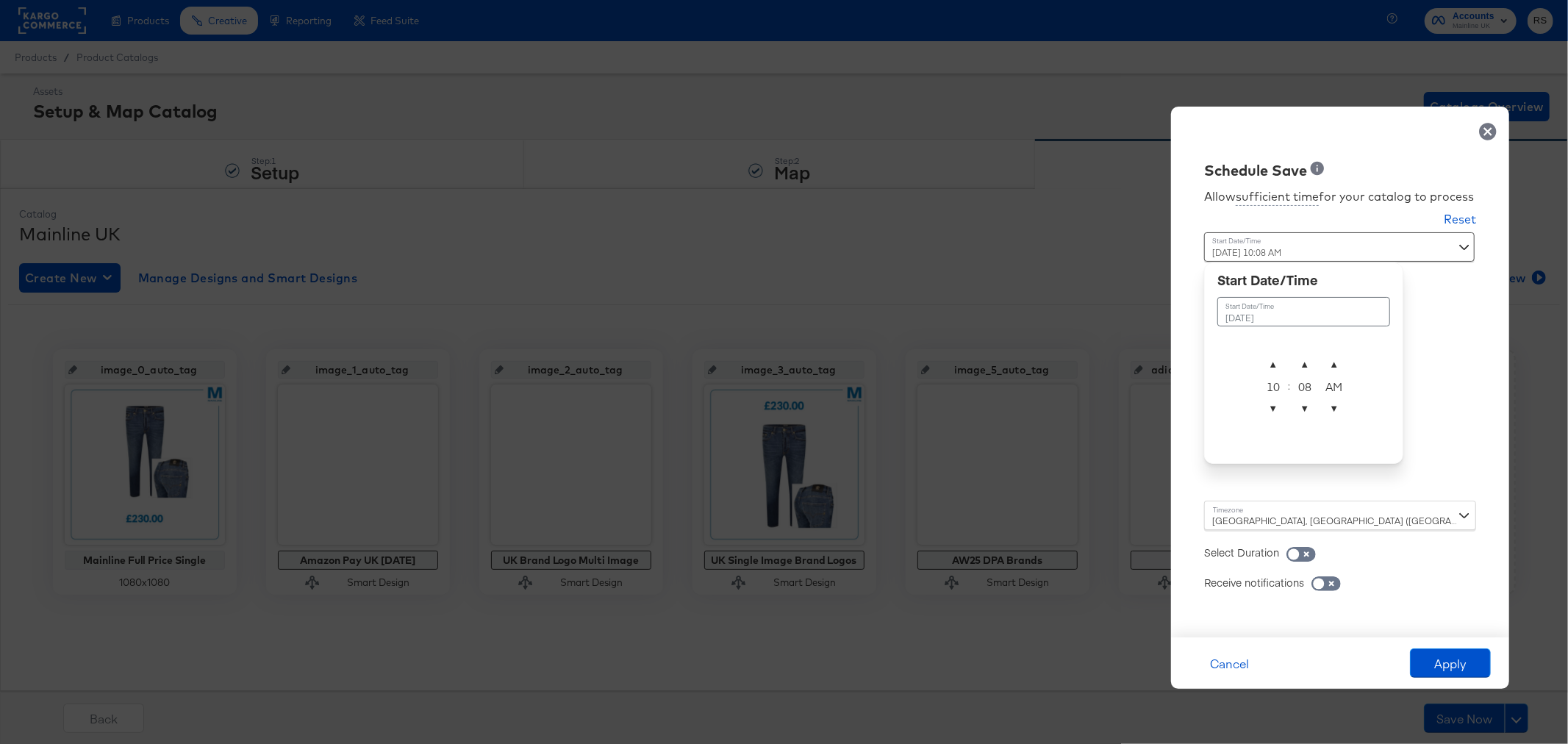
click at [1284, 315] on td "[DATE]" at bounding box center [1304, 311] width 173 height 29
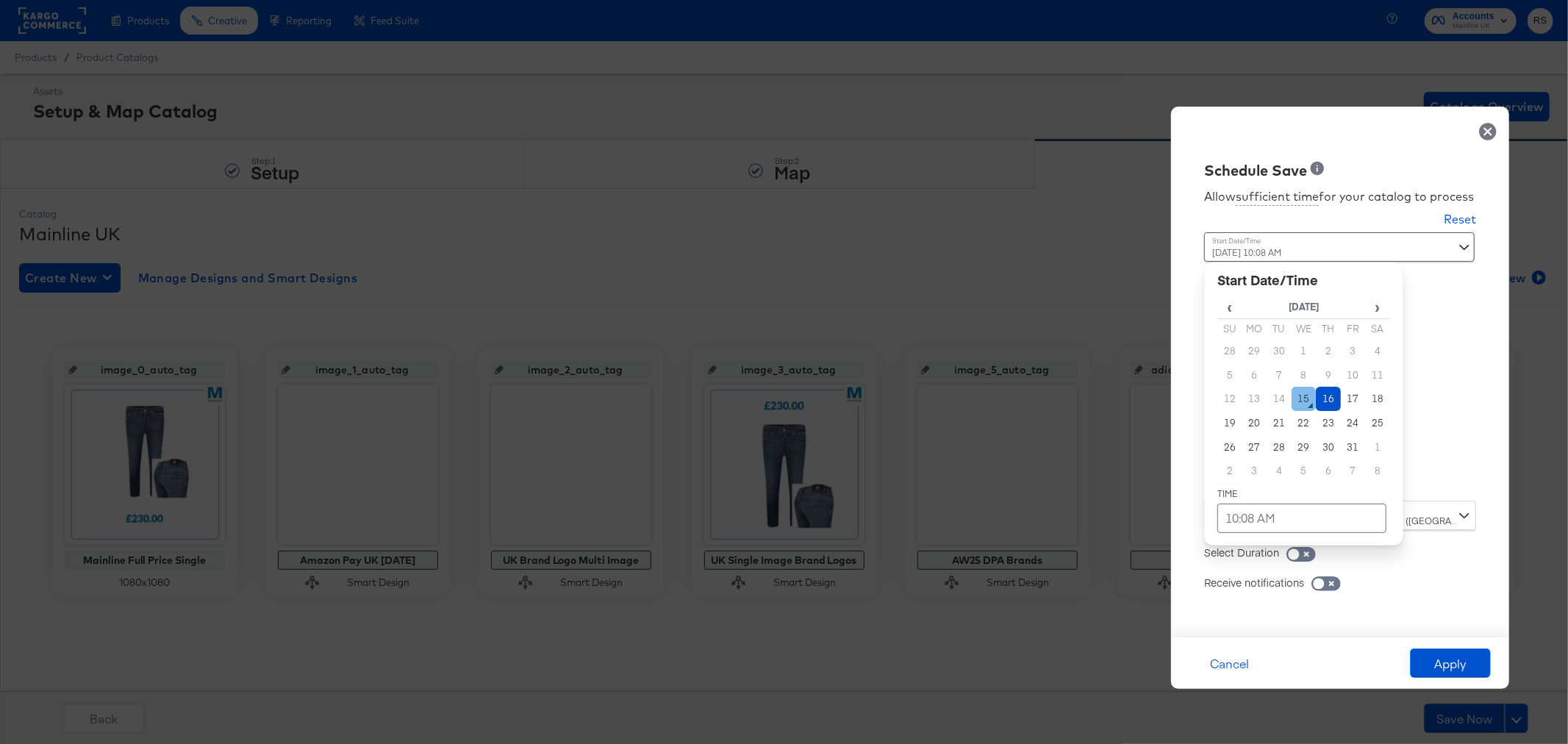
click at [1301, 409] on td "15" at bounding box center [1304, 399] width 25 height 25
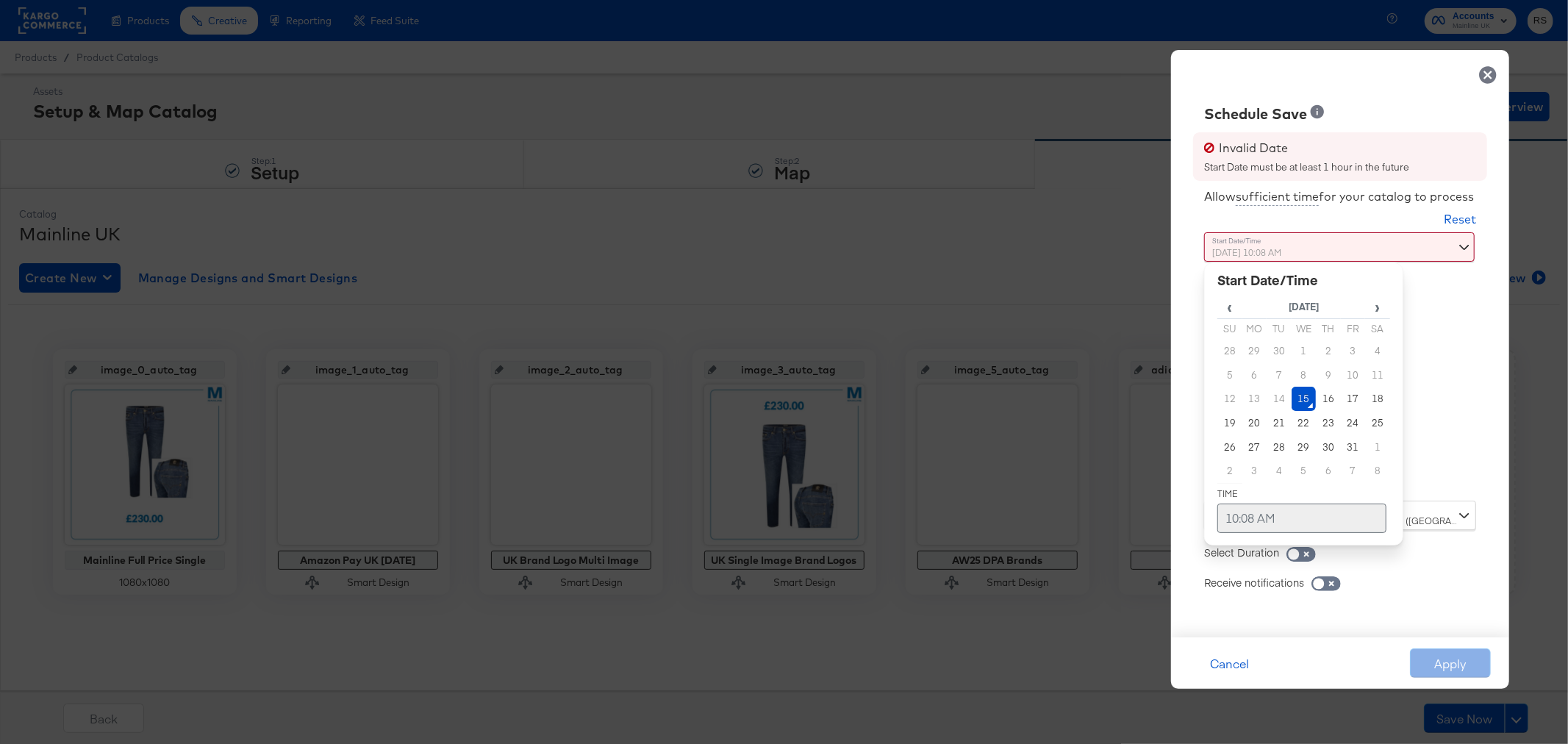
click at [1277, 510] on td "10:08 AM" at bounding box center [1302, 518] width 169 height 29
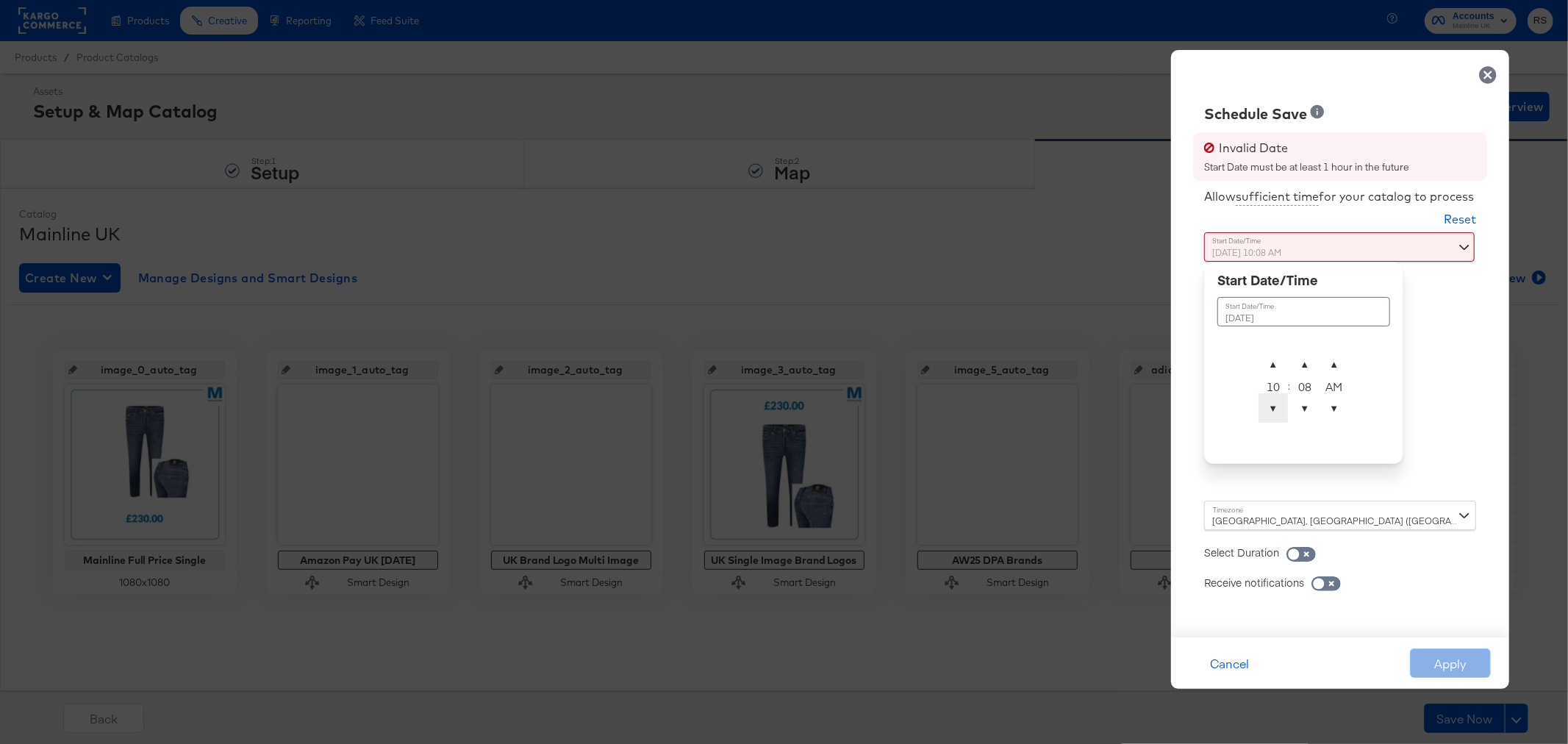
click at [1268, 410] on span "▼" at bounding box center [1273, 408] width 29 height 29
click at [1277, 365] on span "▲" at bounding box center [1273, 363] width 29 height 29
click at [1304, 408] on span "▼" at bounding box center [1305, 408] width 29 height 29
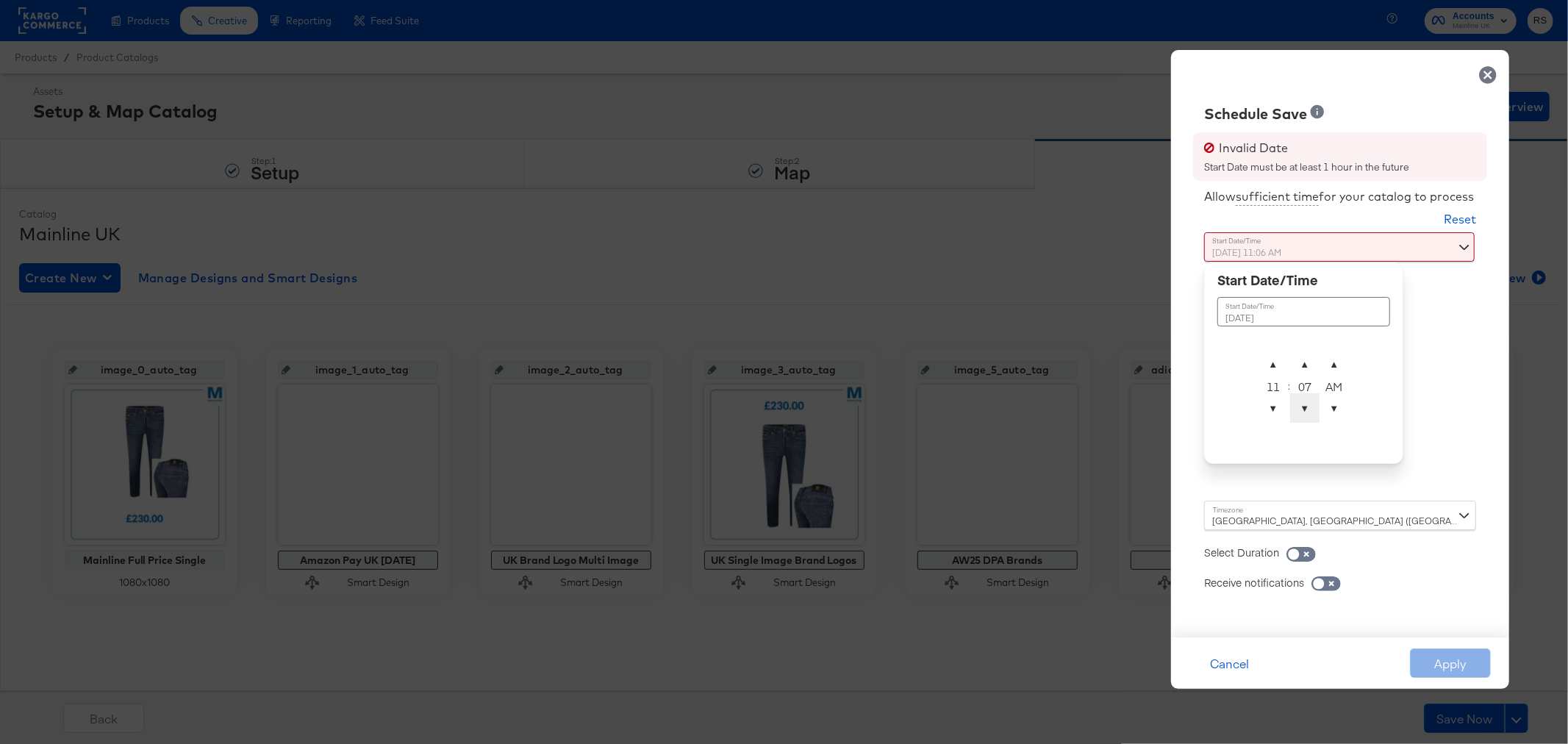
click at [1304, 408] on span "▼" at bounding box center [1305, 408] width 29 height 29
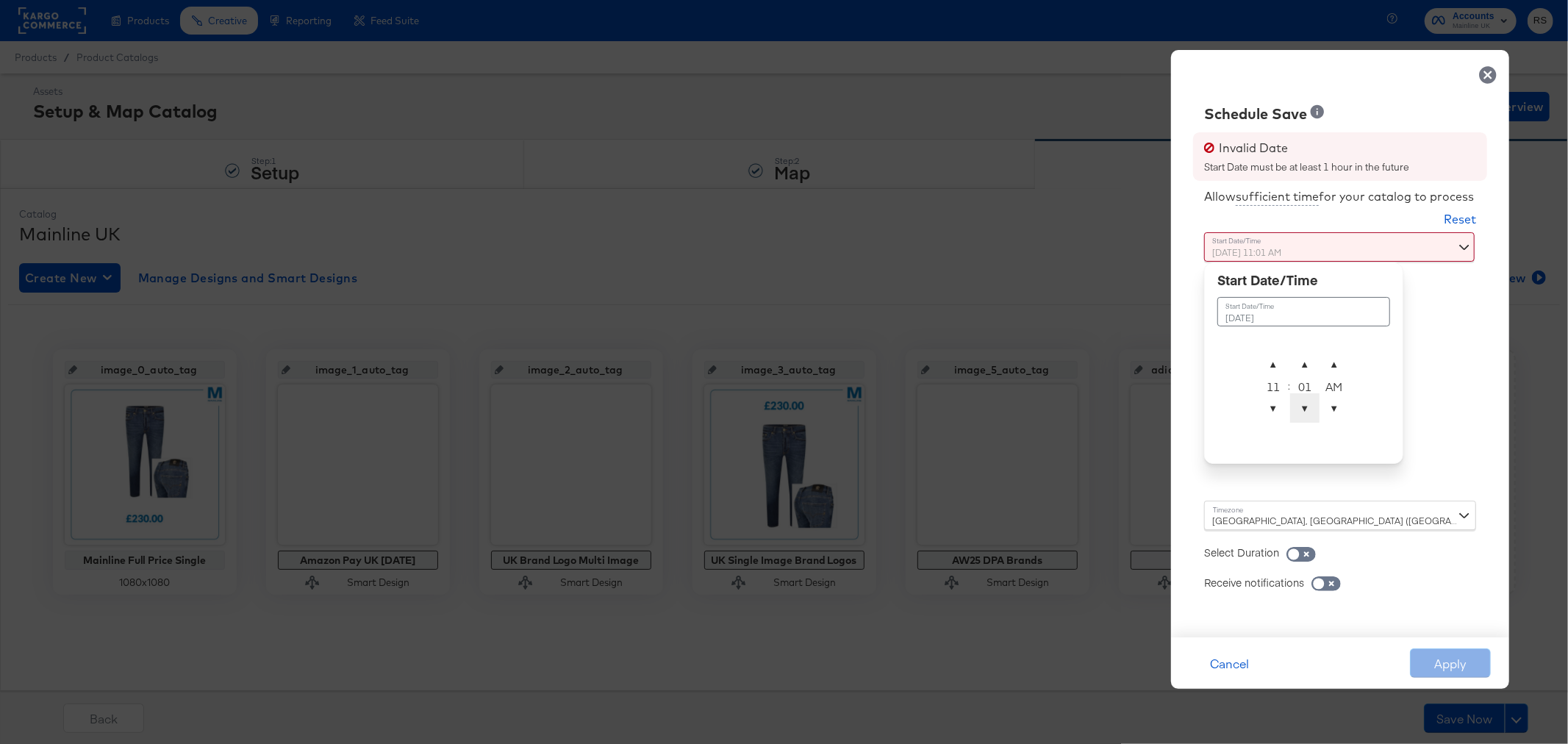
click at [1304, 408] on span "▼" at bounding box center [1305, 408] width 29 height 29
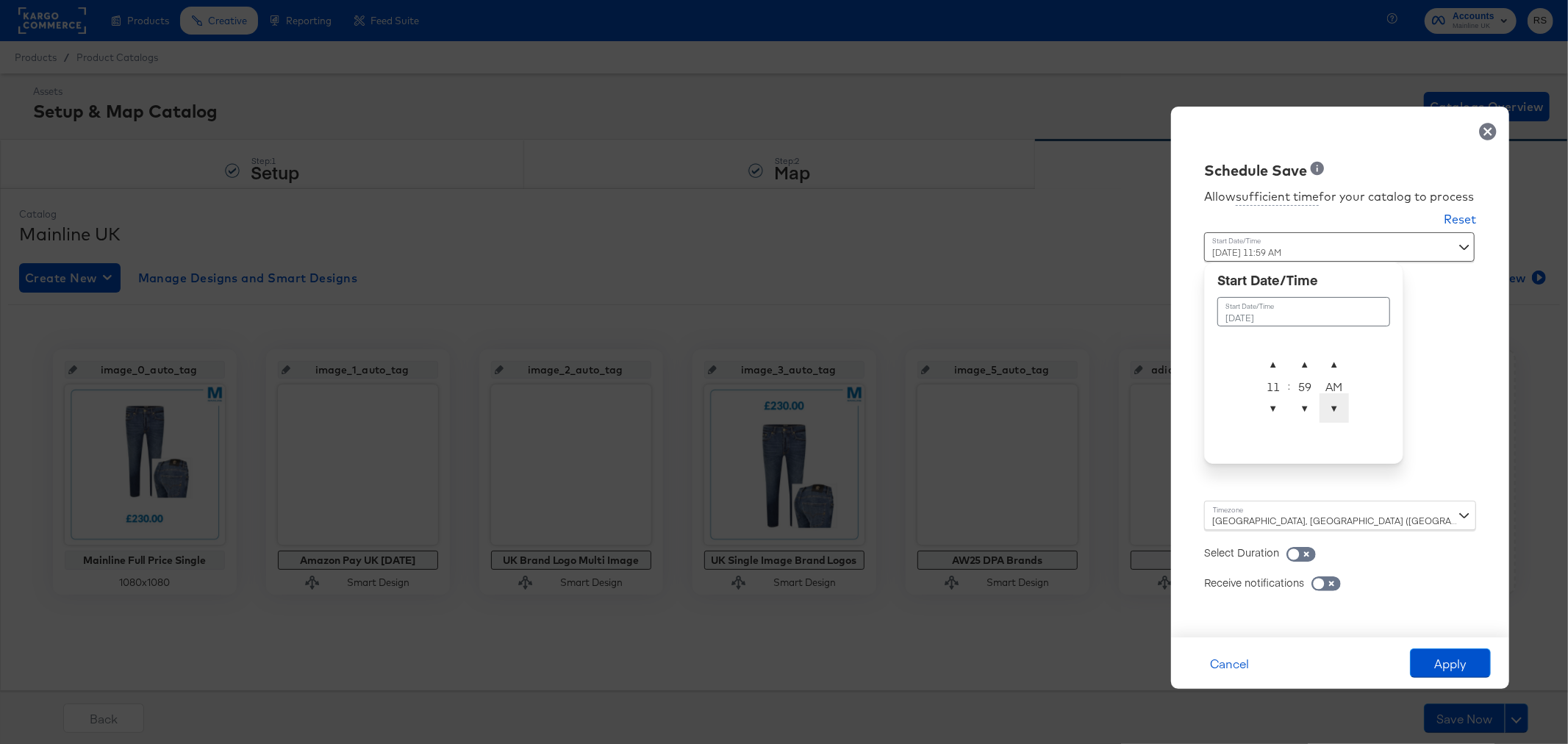
type input "[DATE] 11:59 PM"
click at [1332, 415] on span "▼" at bounding box center [1334, 408] width 29 height 29
click at [1439, 668] on button "Apply" at bounding box center [1450, 663] width 80 height 29
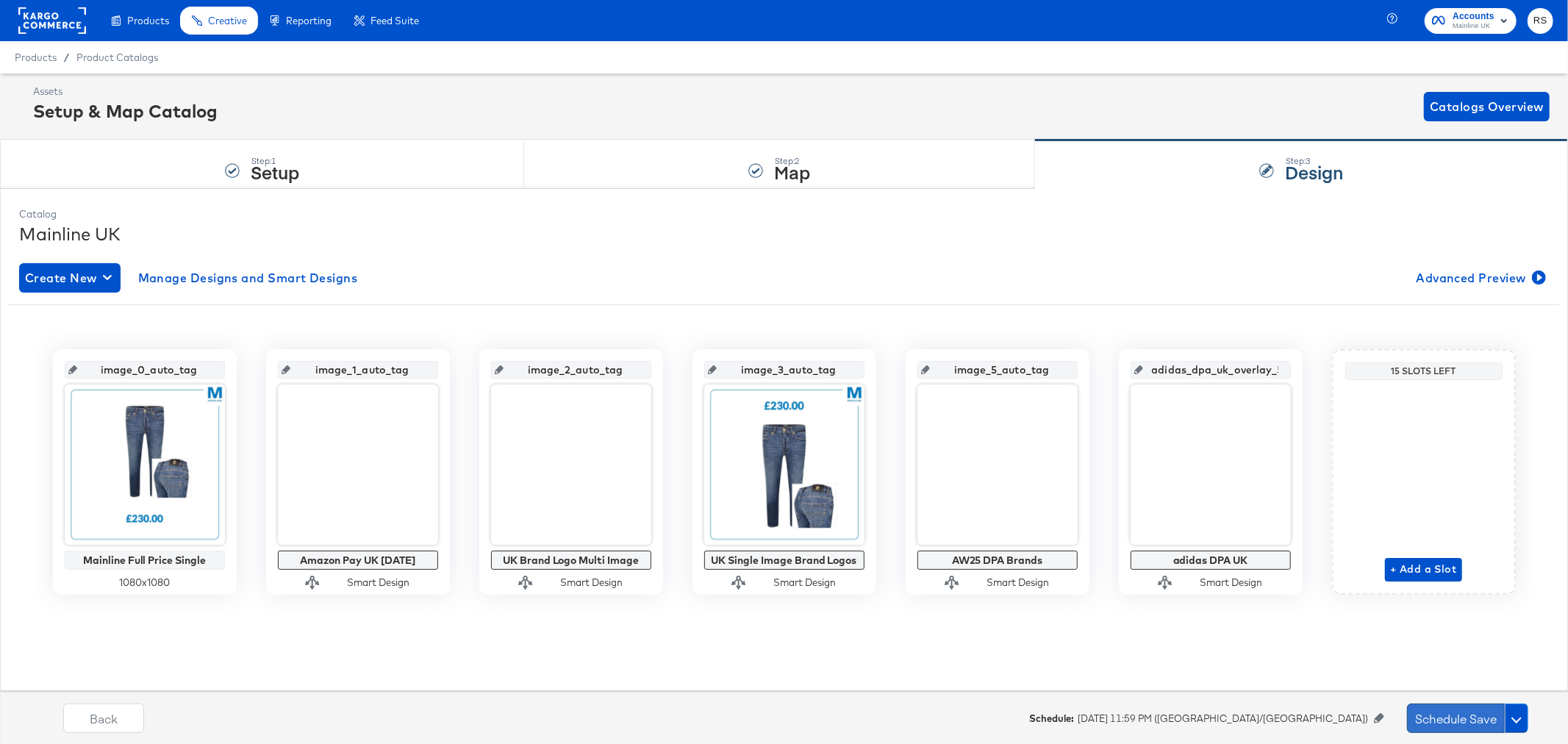
click at [1444, 718] on button "Schedule Save" at bounding box center [1455, 718] width 97 height 29
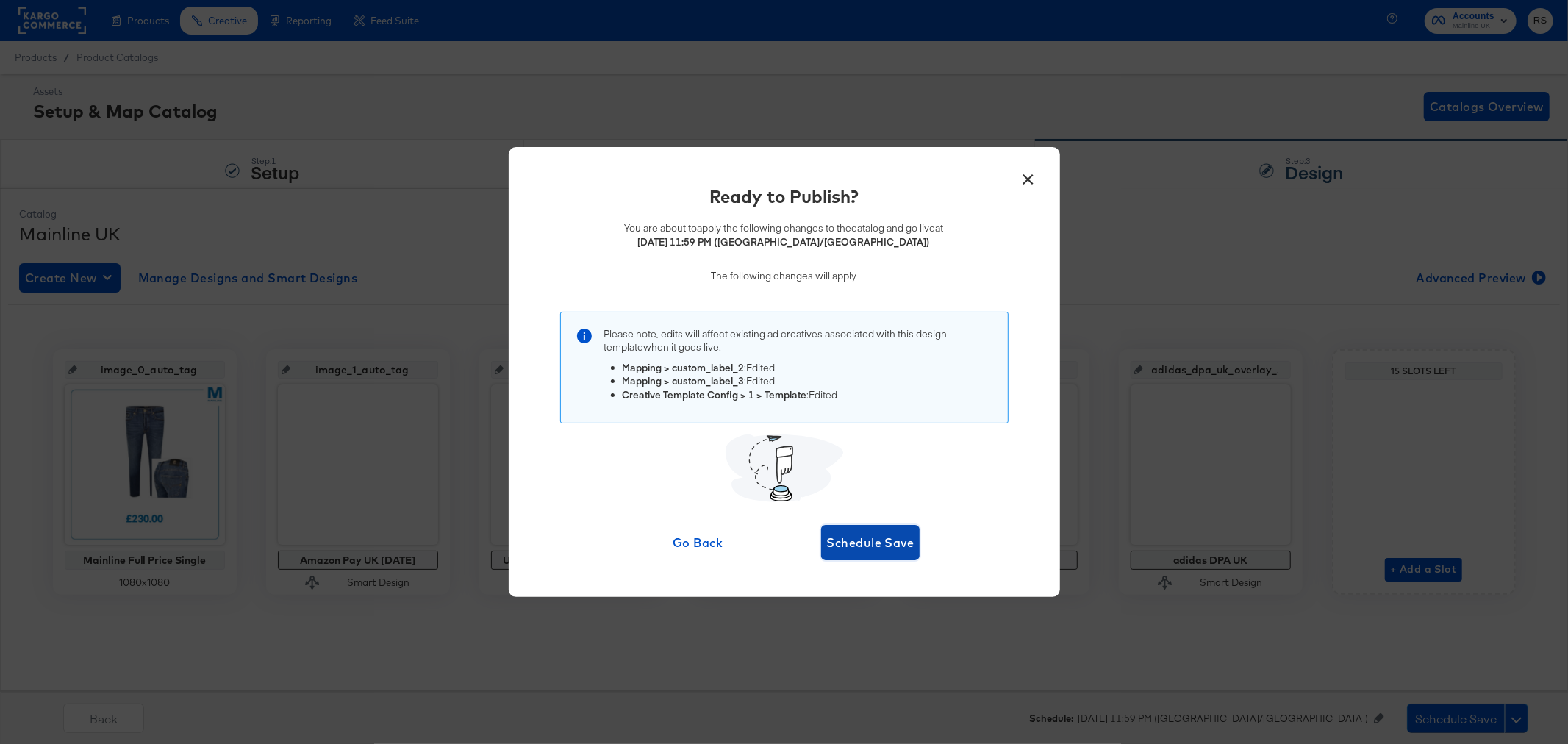
click at [863, 547] on span "Schedule Save" at bounding box center [871, 543] width 87 height 21
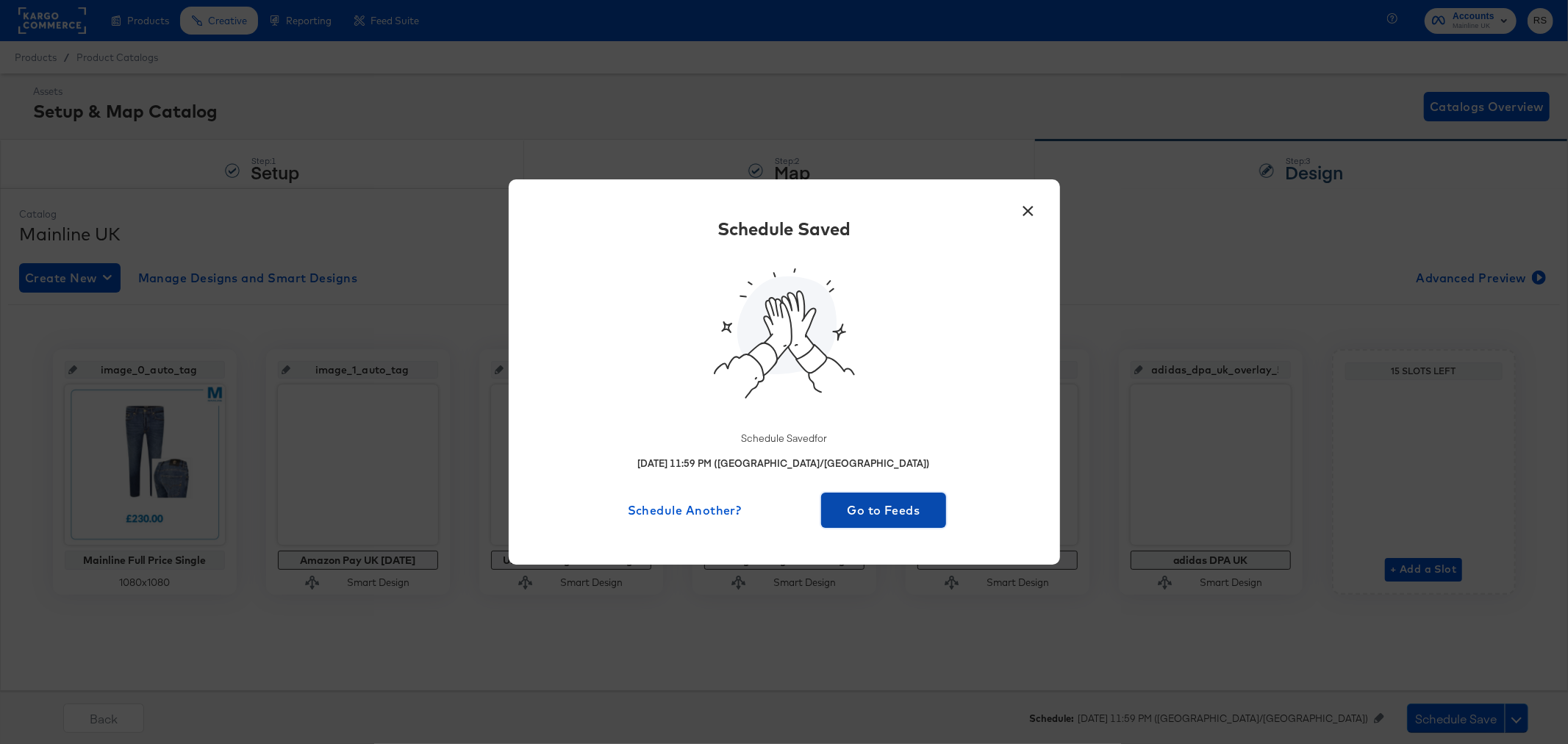
click at [854, 521] on button "Go to Feeds" at bounding box center [884, 510] width 126 height 35
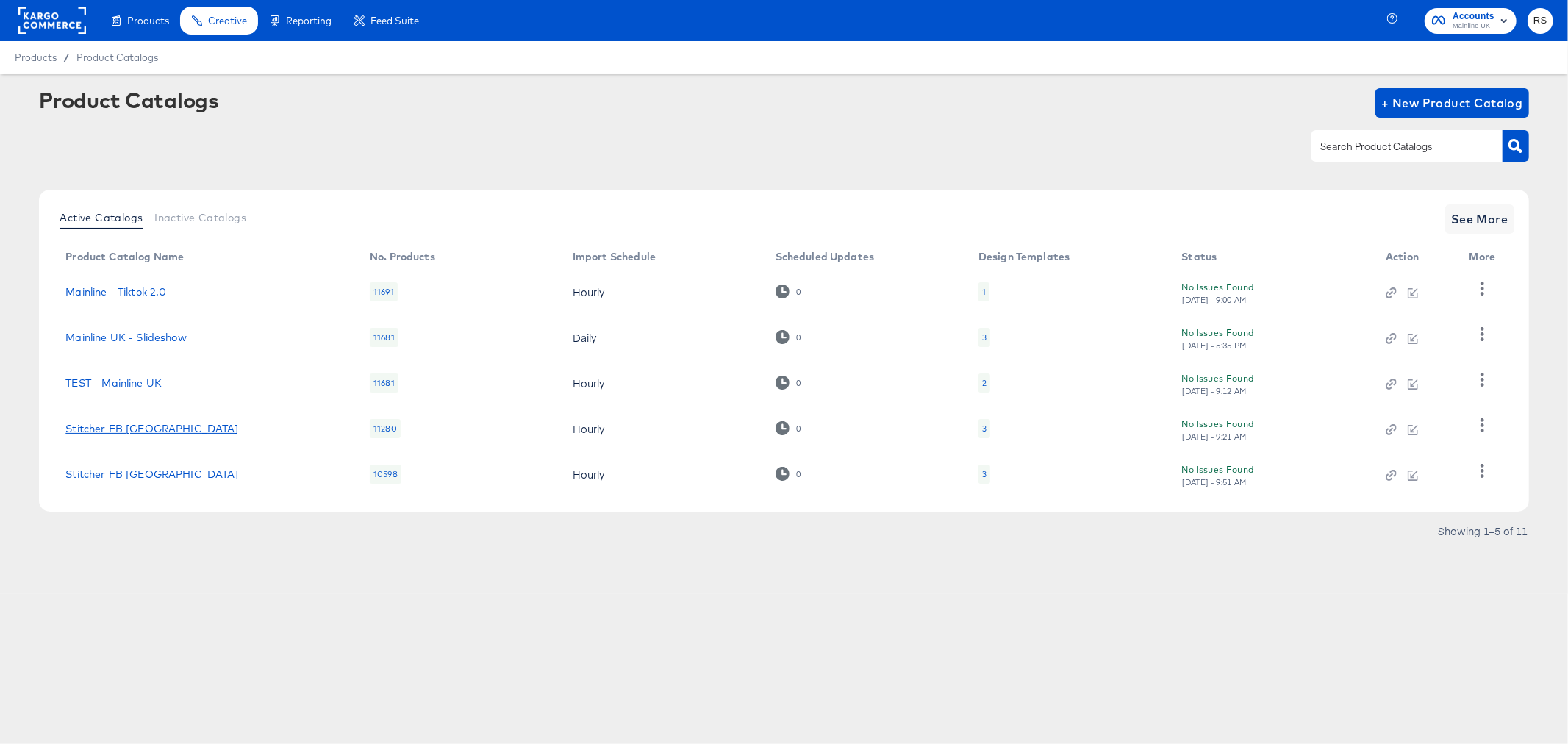
click at [77, 431] on link "Stitcher FB [GEOGRAPHIC_DATA]" at bounding box center [151, 429] width 173 height 11
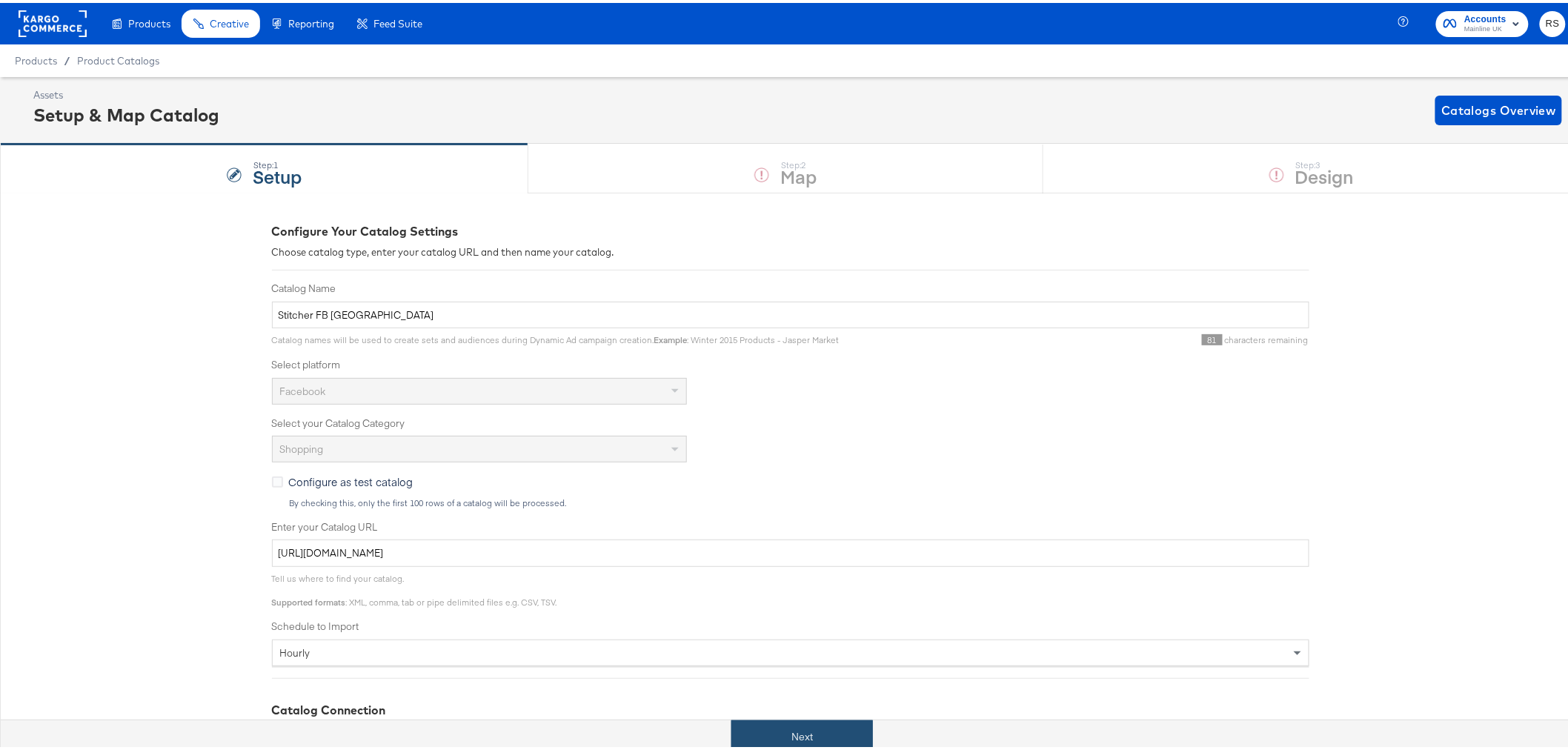
click at [864, 729] on button "Next" at bounding box center [802, 734] width 141 height 33
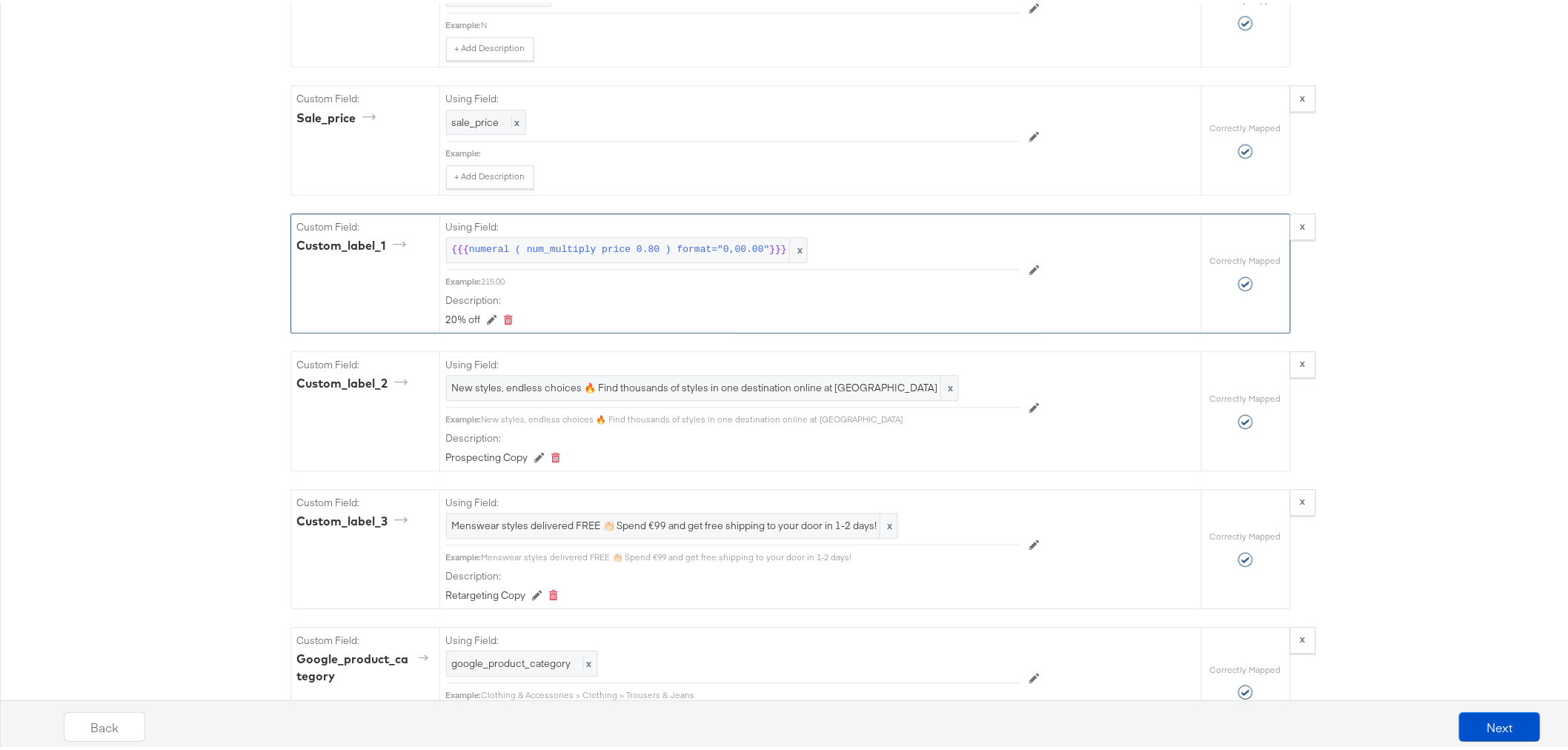
scroll to position [1565, 0]
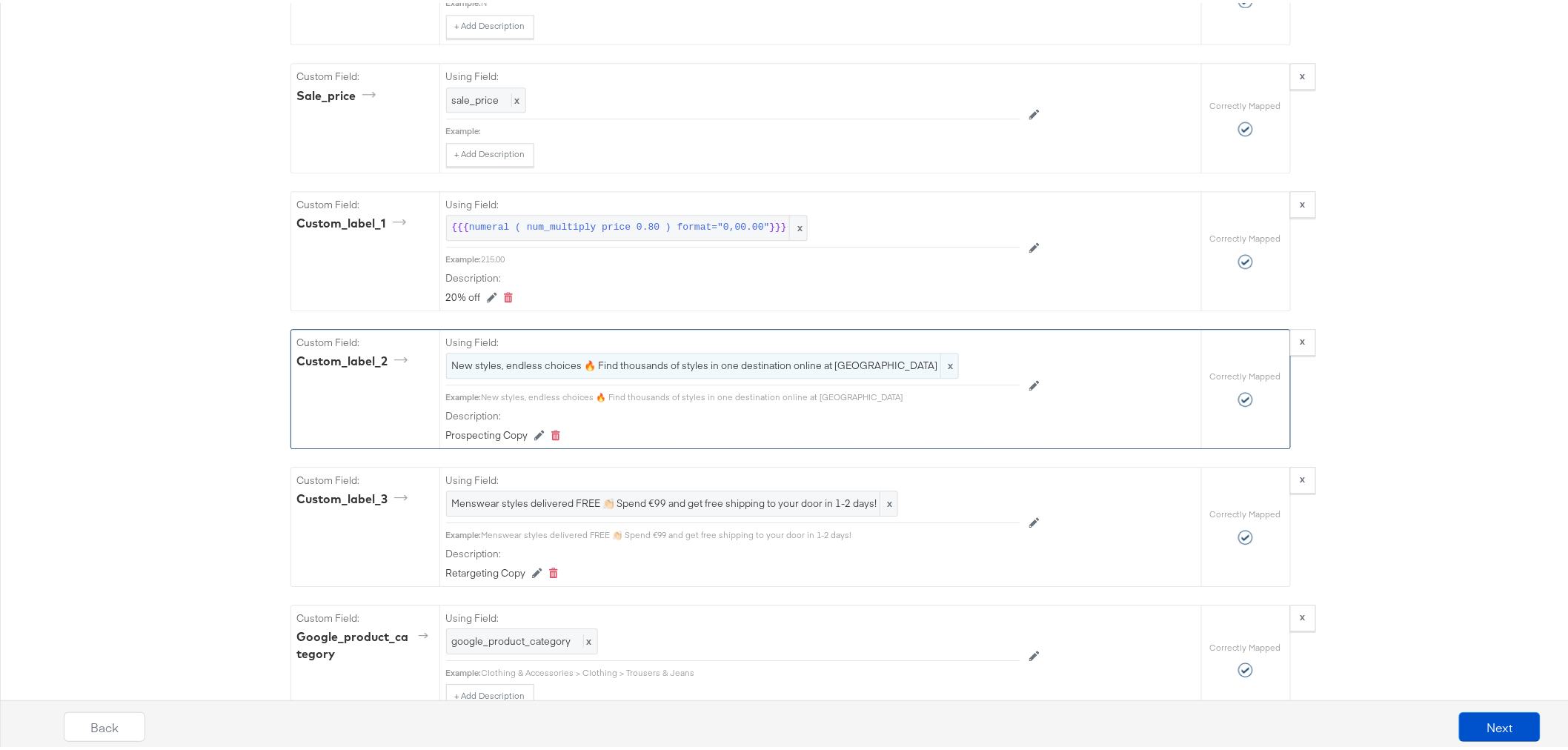
click at [735, 370] on span "New styles, endless choices 🔥 Find thousands of styles in one destination onlin…" at bounding box center [702, 363] width 501 height 14
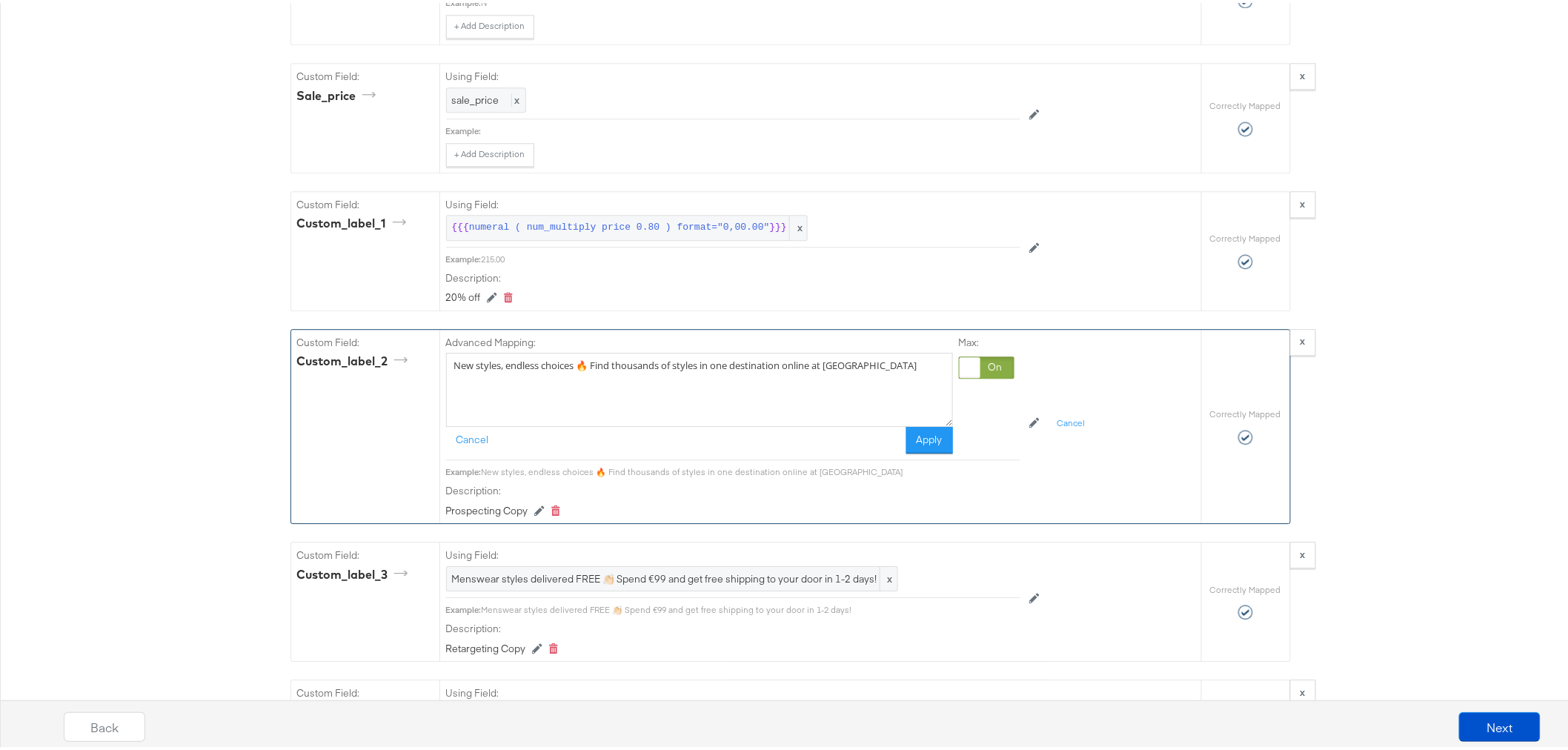
click at [735, 381] on textarea "New styles, endless choices 🔥 Find thousands of styles in one destination onlin…" at bounding box center [699, 387] width 506 height 74
paste textarea "20% off full priced items when you checkout using Amazon Pay PLUS free shipping…"
type textarea "20% off full priced items when you checkout using Amazon Pay PLUS free shipping…"
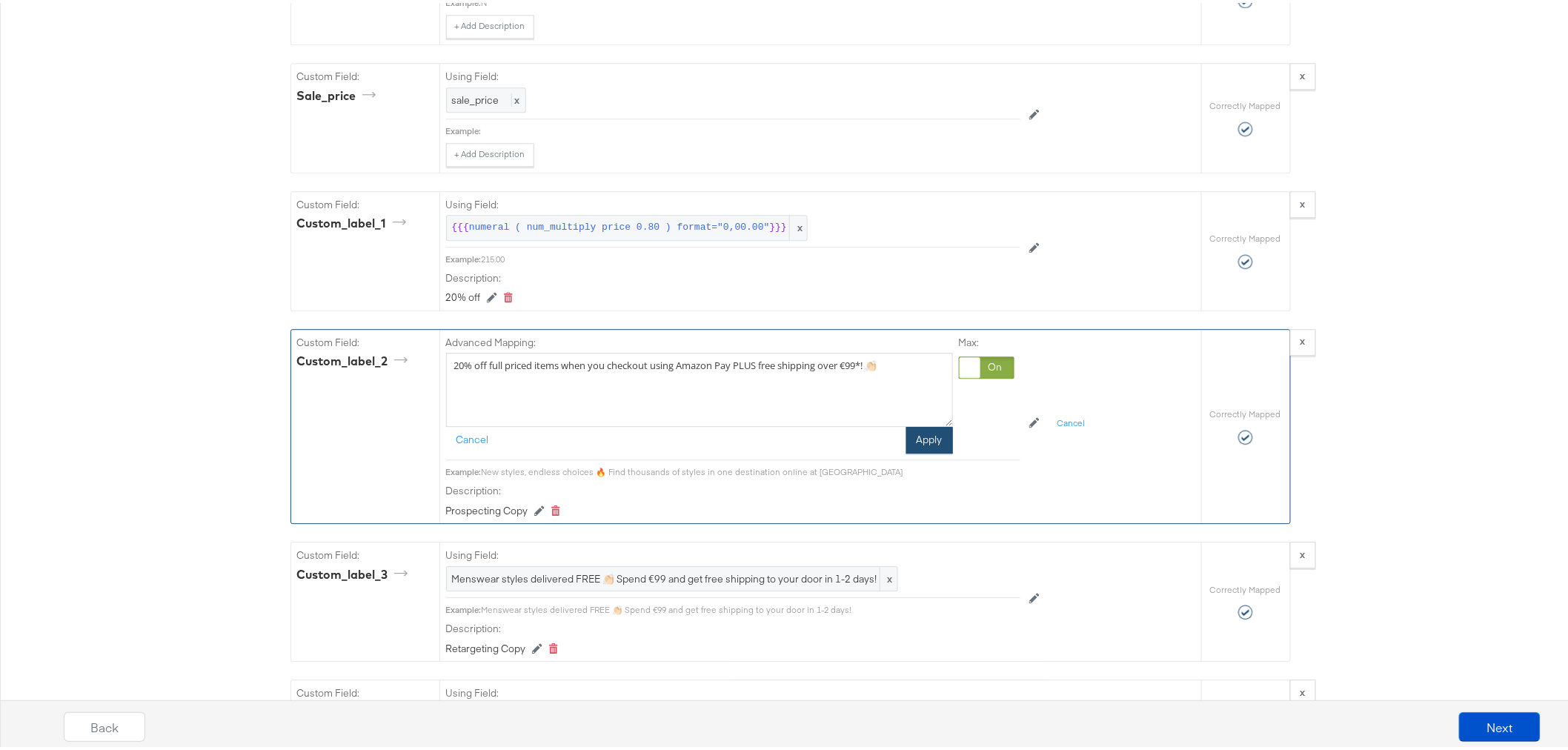
click at [935, 450] on button "Apply" at bounding box center [929, 437] width 47 height 27
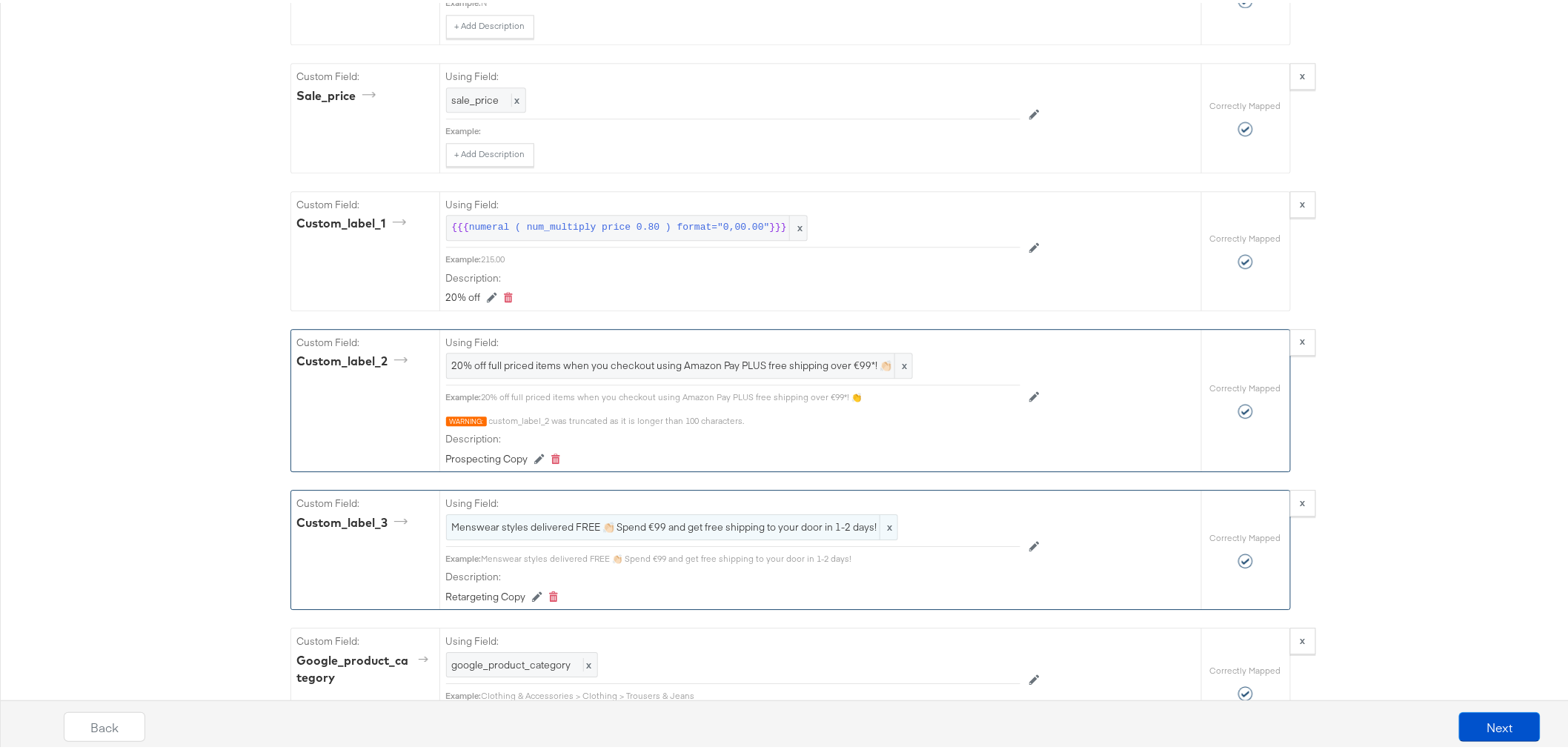
click at [581, 531] on span "Menswear styles delivered FREE 👏🏻 Spend €99 and get free shipping to your door …" at bounding box center [672, 524] width 441 height 14
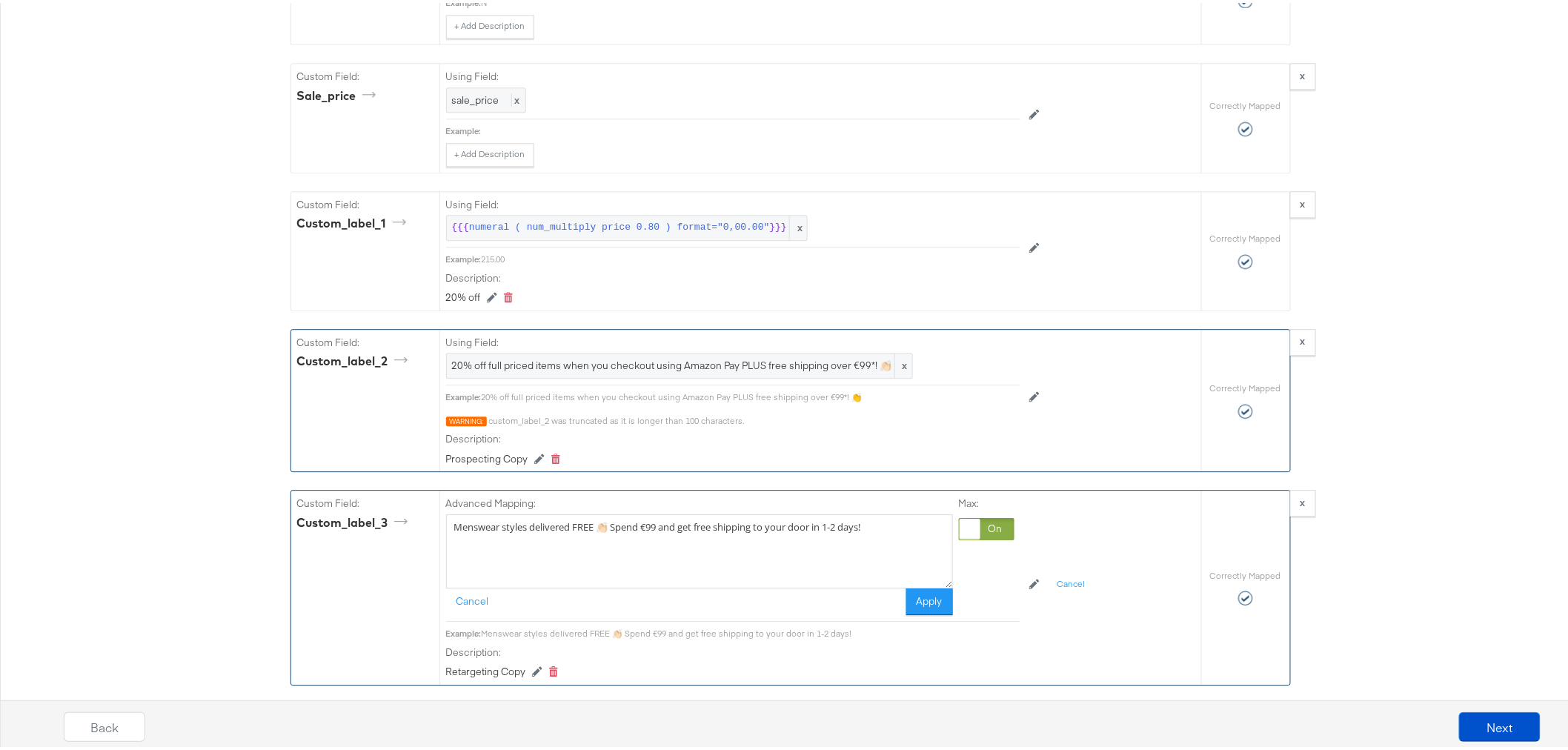
click at [578, 540] on textarea "Menswear styles delivered FREE 👏🏻 Spend €99 and get free shipping to your door …" at bounding box center [699, 549] width 506 height 74
paste textarea "20% off full priced items when you checkout using Amazon Pay PLUS free shipping…"
type textarea "20% off full priced items when you checkout using Amazon Pay PLUS free shipping…"
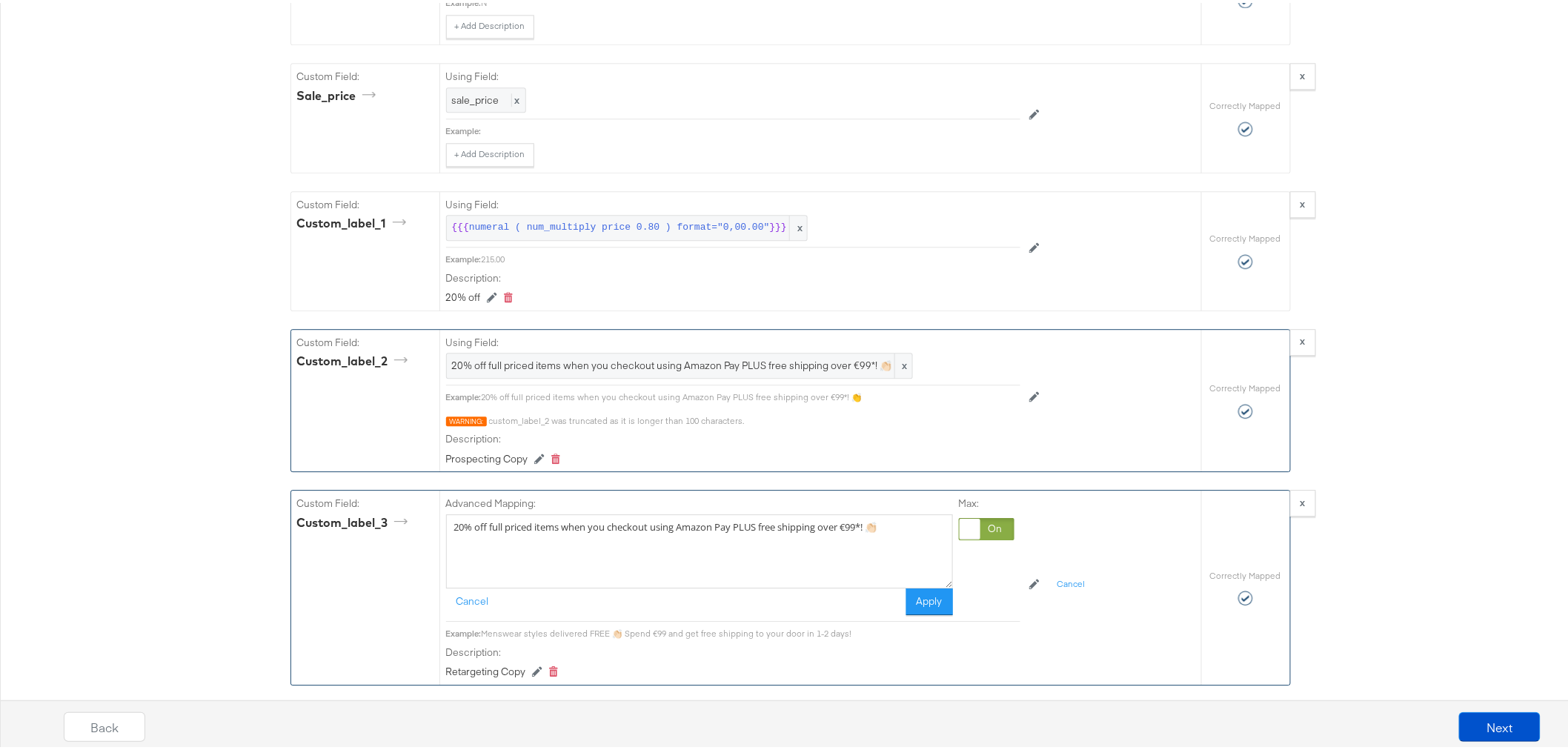
click at [917, 613] on button "Apply" at bounding box center [929, 599] width 47 height 27
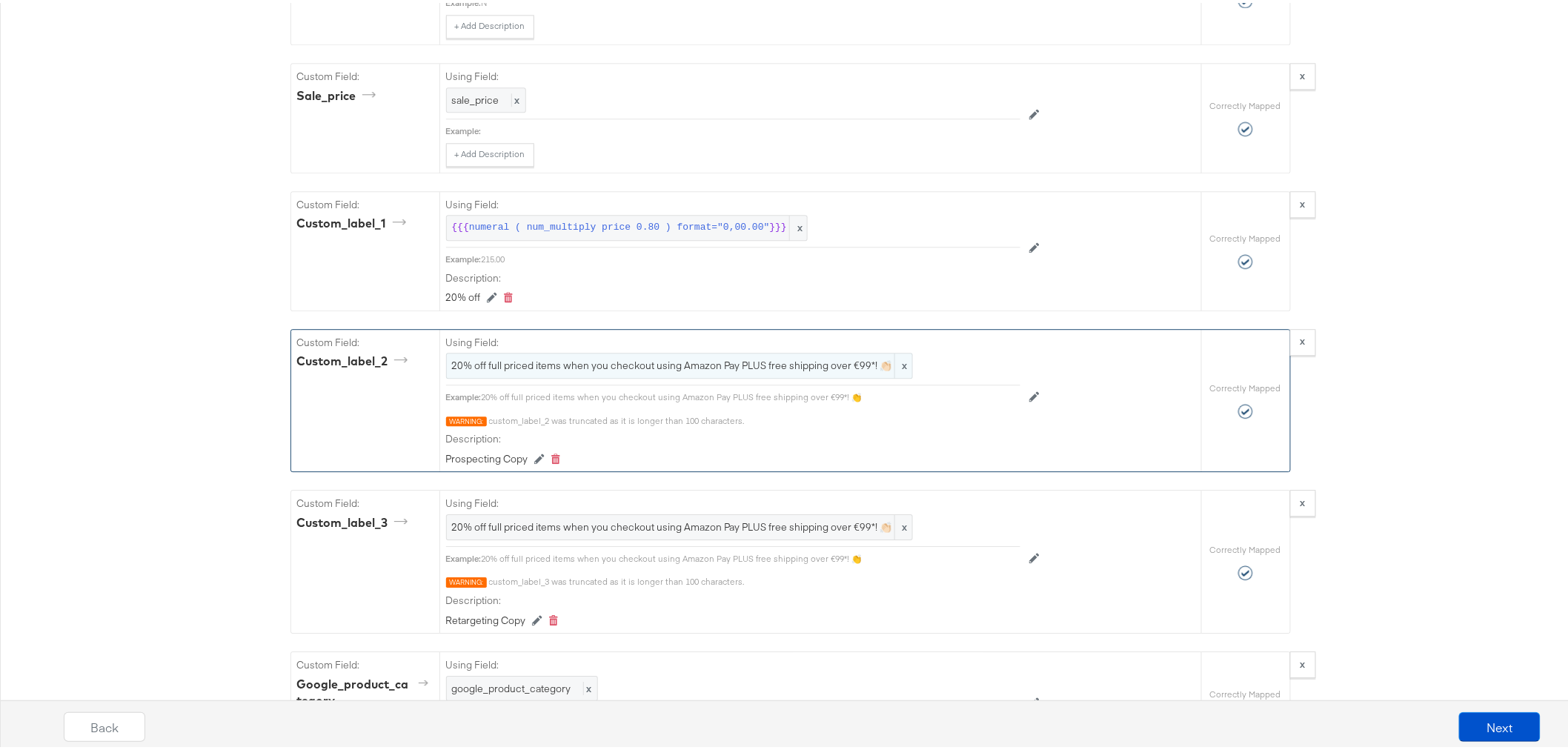
click at [846, 376] on div "20% off full priced items when you checkout using Amazon Pay PLUS free shipping…" at bounding box center [680, 363] width 467 height 26
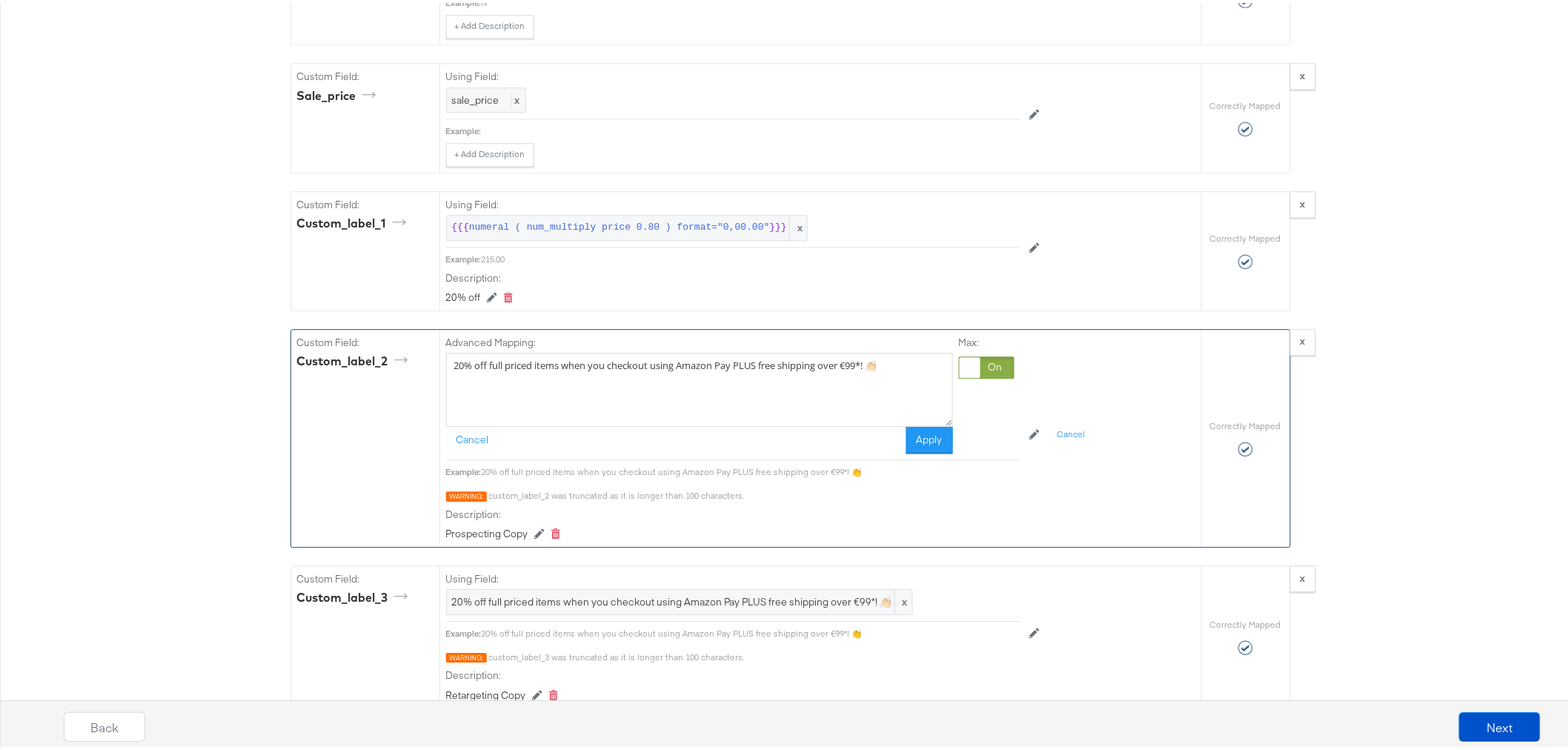
click at [868, 381] on textarea "20% off full priced items when you checkout using Amazon Pay PLUS free shipping…" at bounding box center [699, 387] width 506 height 74
type textarea "20% off full priced items when you checkout using Amazon Pay PLUS free shipping…"
click at [927, 450] on button "Apply" at bounding box center [929, 437] width 47 height 27
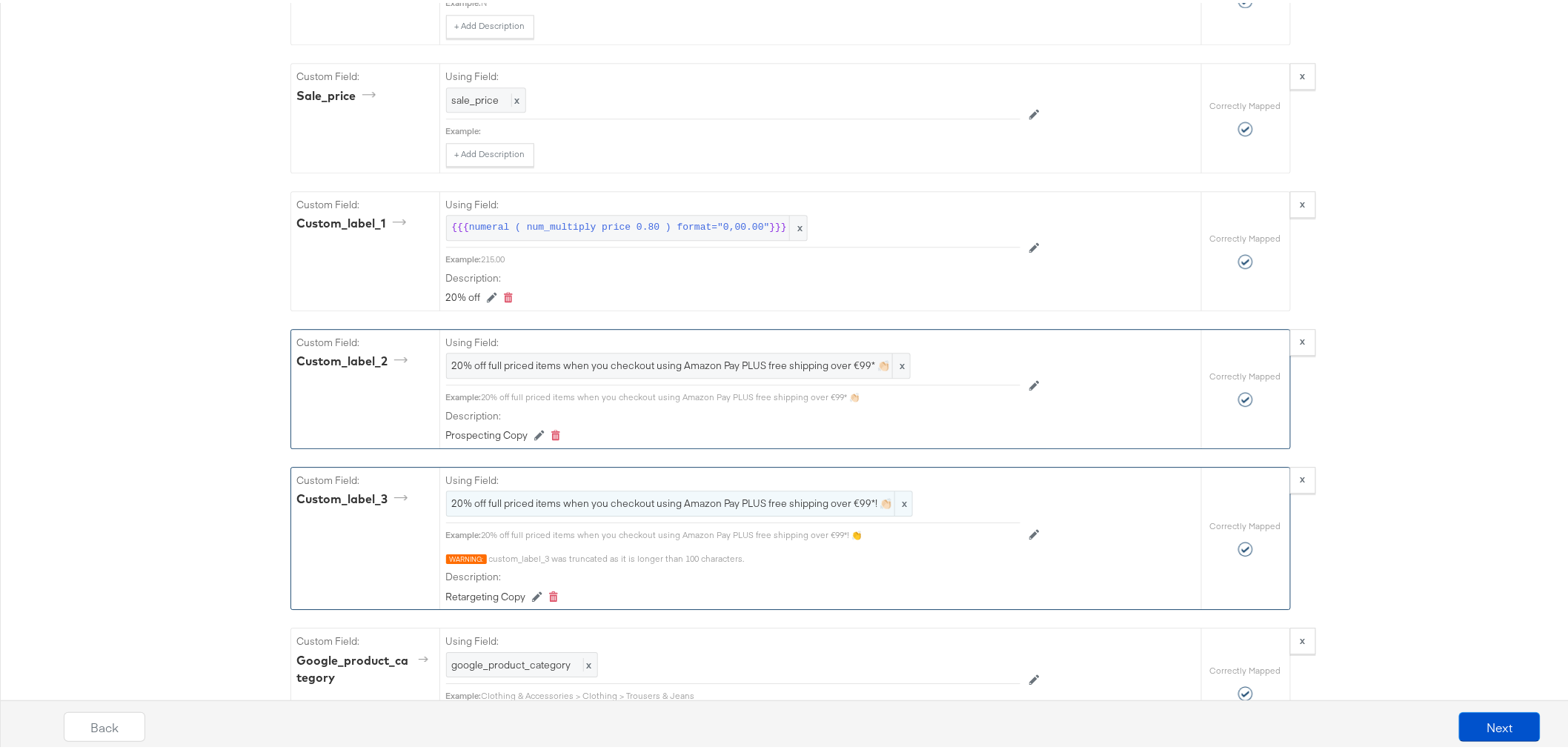
click at [850, 508] on span "20% off full priced items when you checkout using Amazon Pay PLUS free shipping…" at bounding box center [679, 500] width 455 height 14
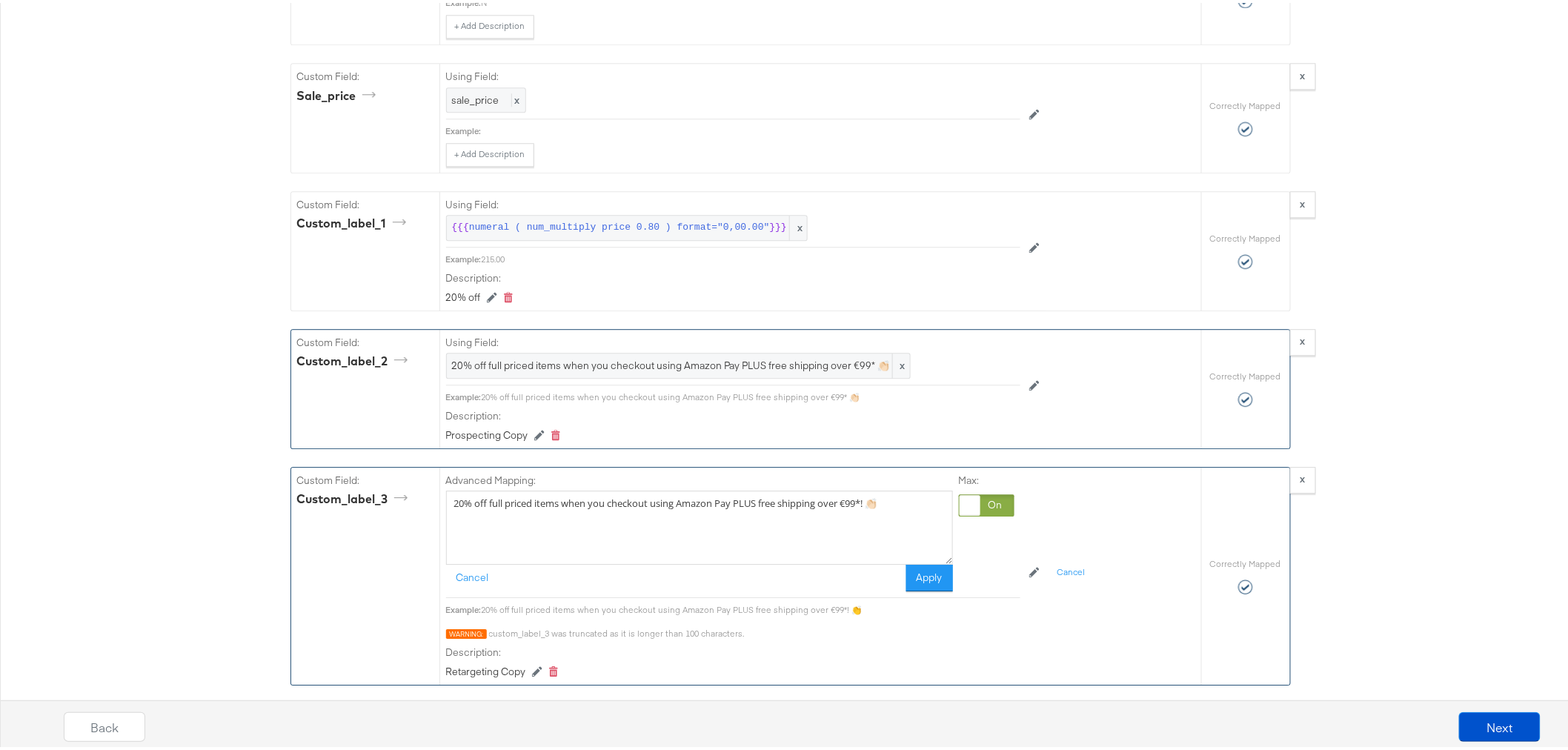
click at [863, 521] on textarea "20% off full priced items when you checkout using Amazon Pay PLUS free shipping…" at bounding box center [699, 525] width 506 height 74
type textarea "20% off full priced items when you checkout using Amazon Pay PLUS free shipping…"
click at [919, 589] on button "Apply" at bounding box center [929, 575] width 47 height 27
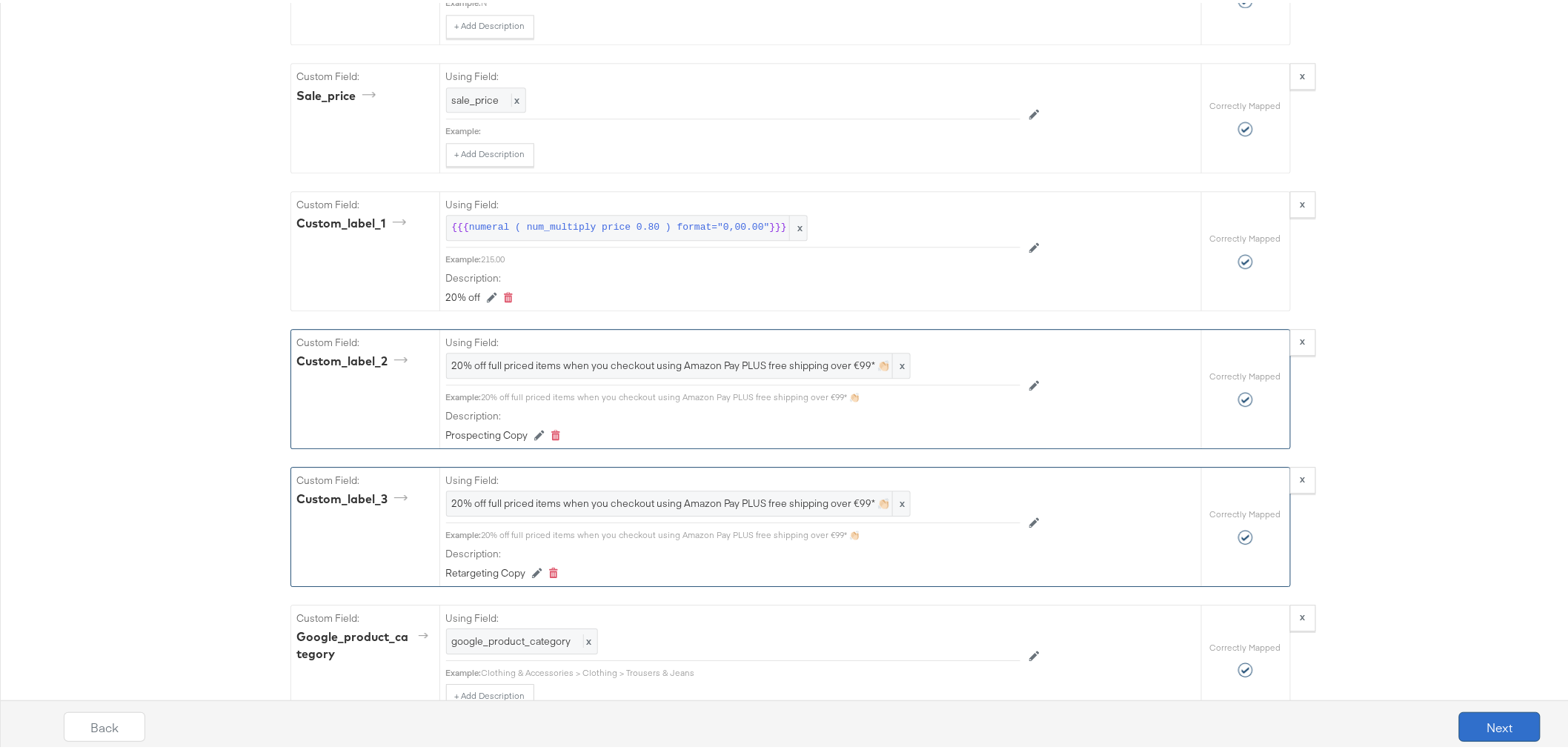
click at [1482, 733] on button "Next" at bounding box center [1499, 724] width 81 height 30
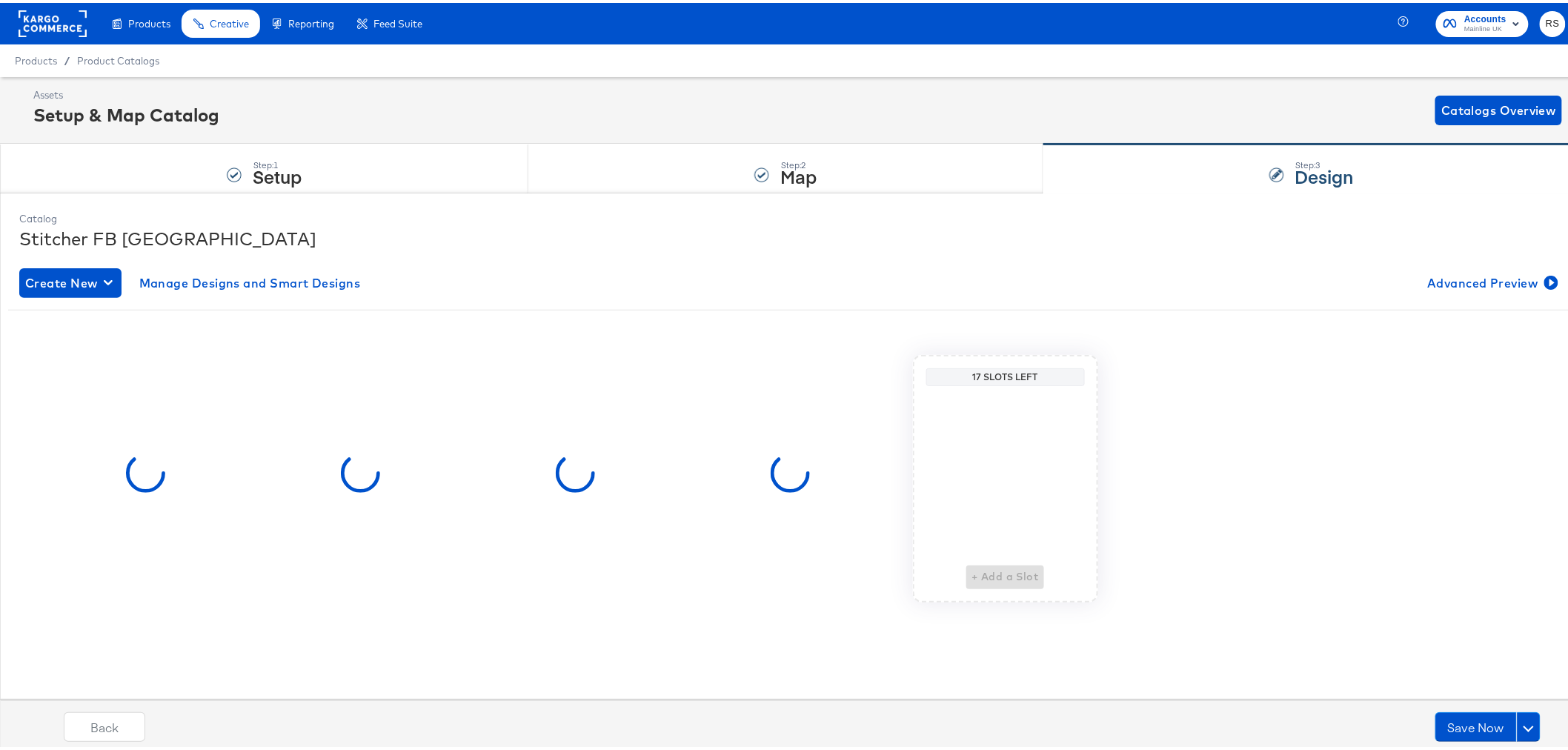
scroll to position [0, 0]
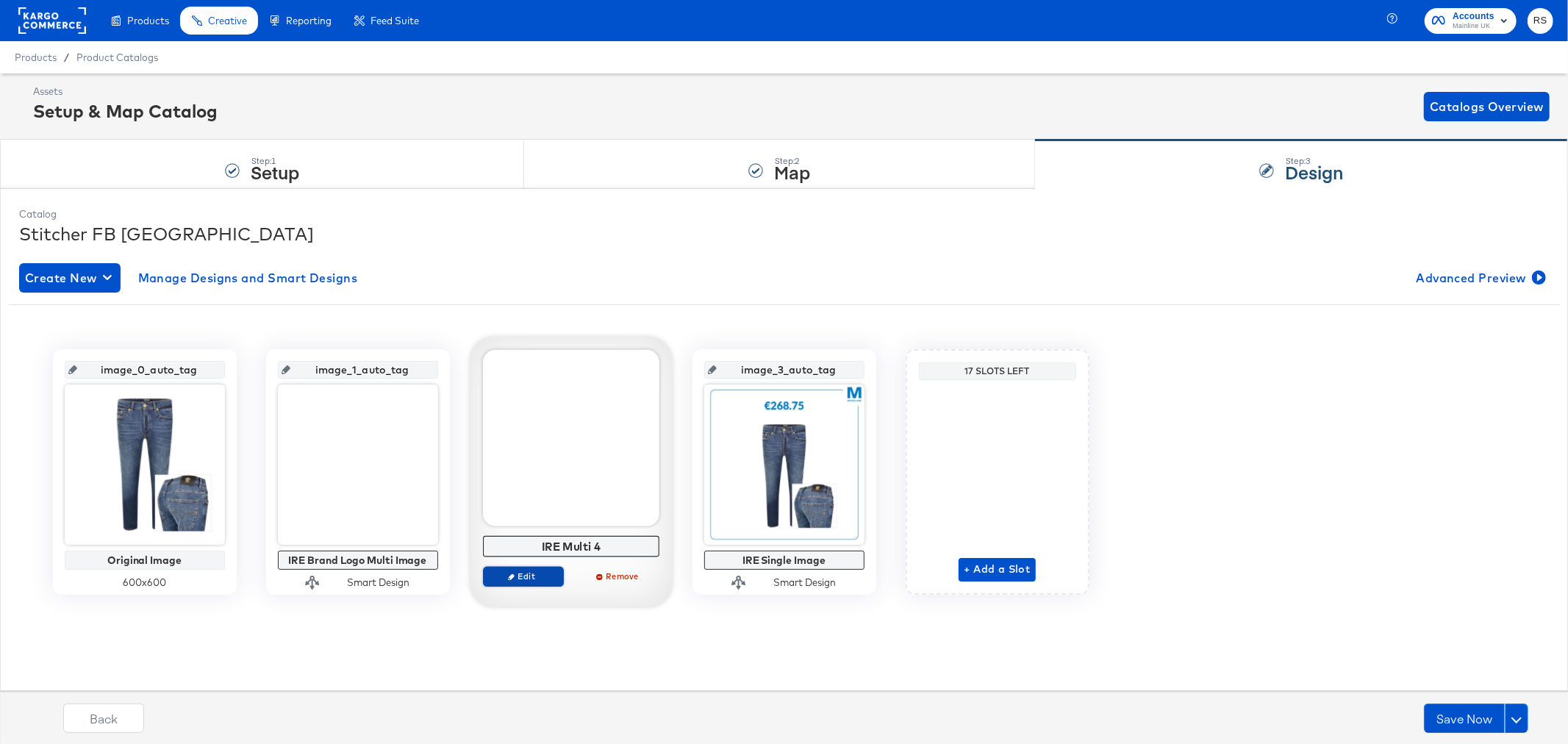
click at [534, 571] on span "Edit" at bounding box center [522, 576] width 67 height 11
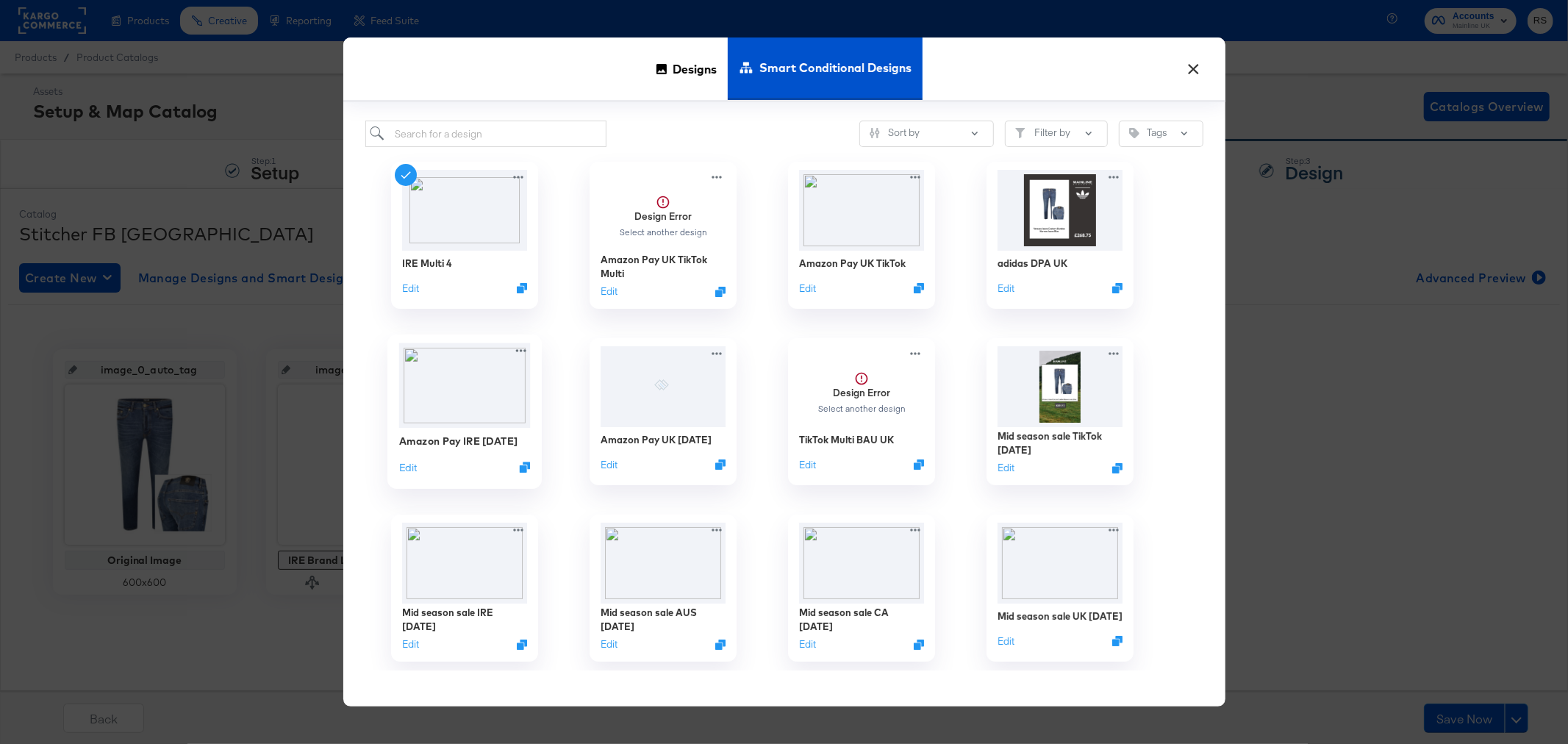
click at [444, 375] on img at bounding box center [464, 385] width 132 height 84
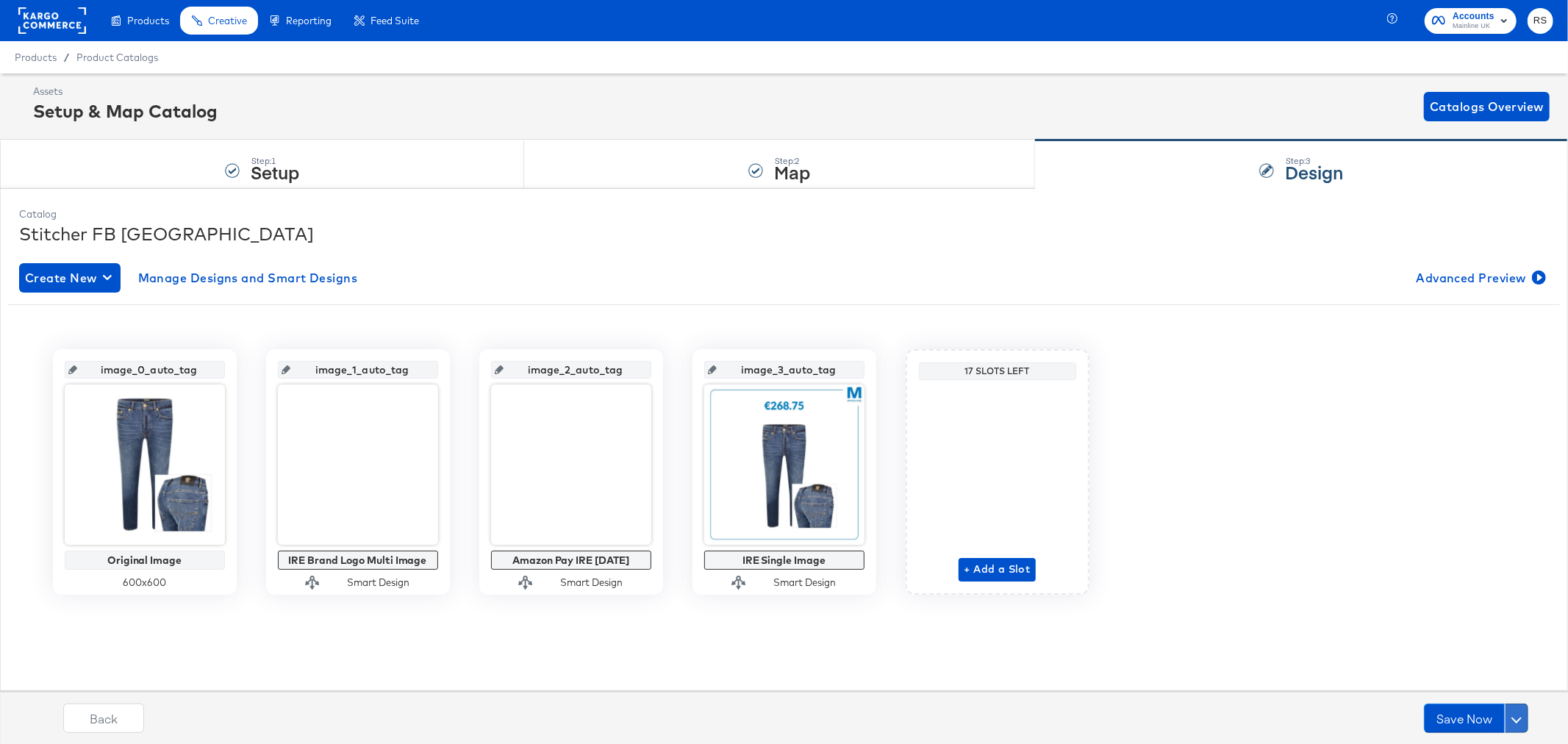
click at [1521, 719] on span at bounding box center [1517, 718] width 10 height 10
click at [1500, 684] on div "Schedule Save" at bounding box center [1482, 690] width 67 height 14
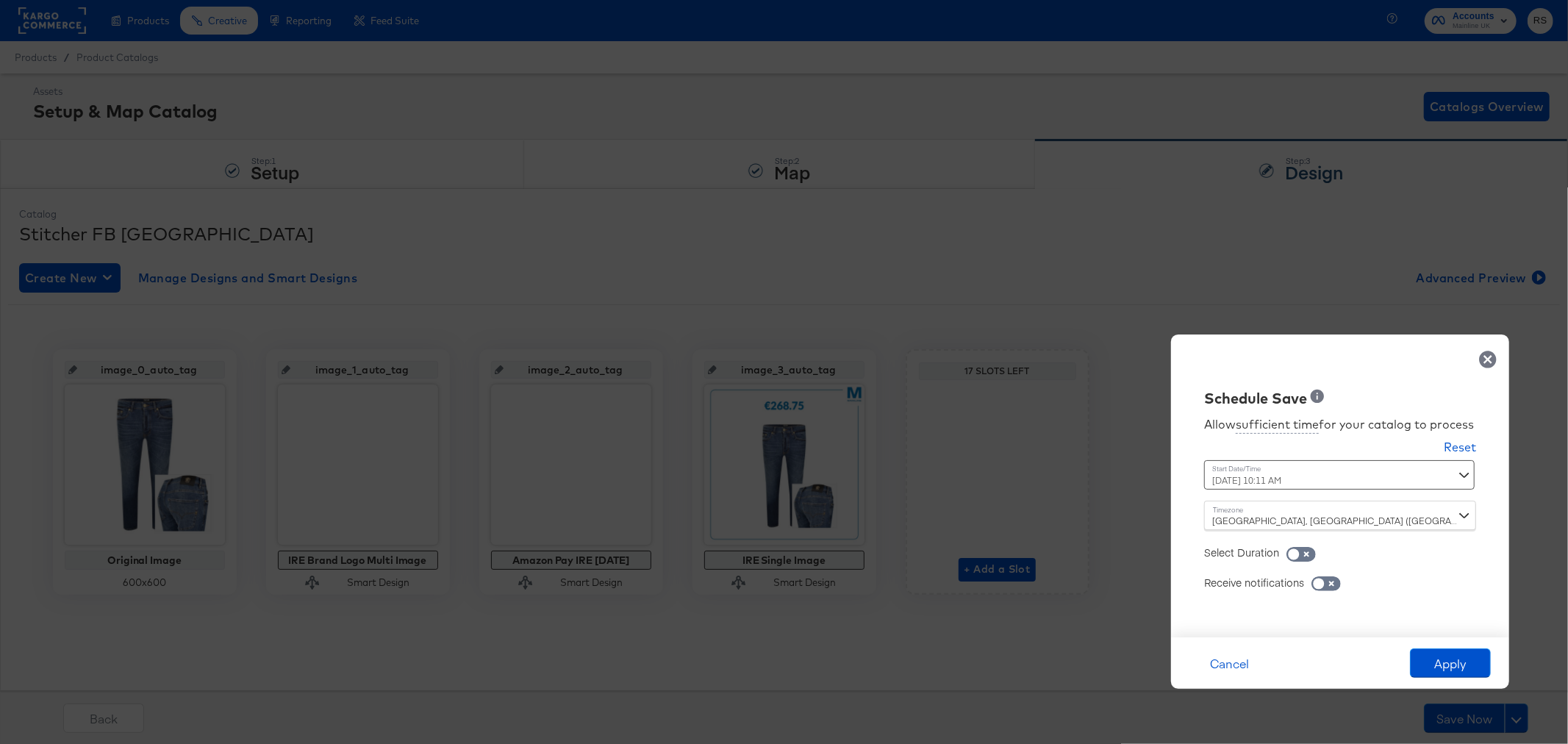
click at [1302, 480] on div "[DATE] 10:11 AM ‹ [DATE] › Su Mo Tu We Th Fr Sa 28 29 30 1 2 3 4 5 6 7 8 9 10 1…" at bounding box center [1304, 474] width 200 height 29
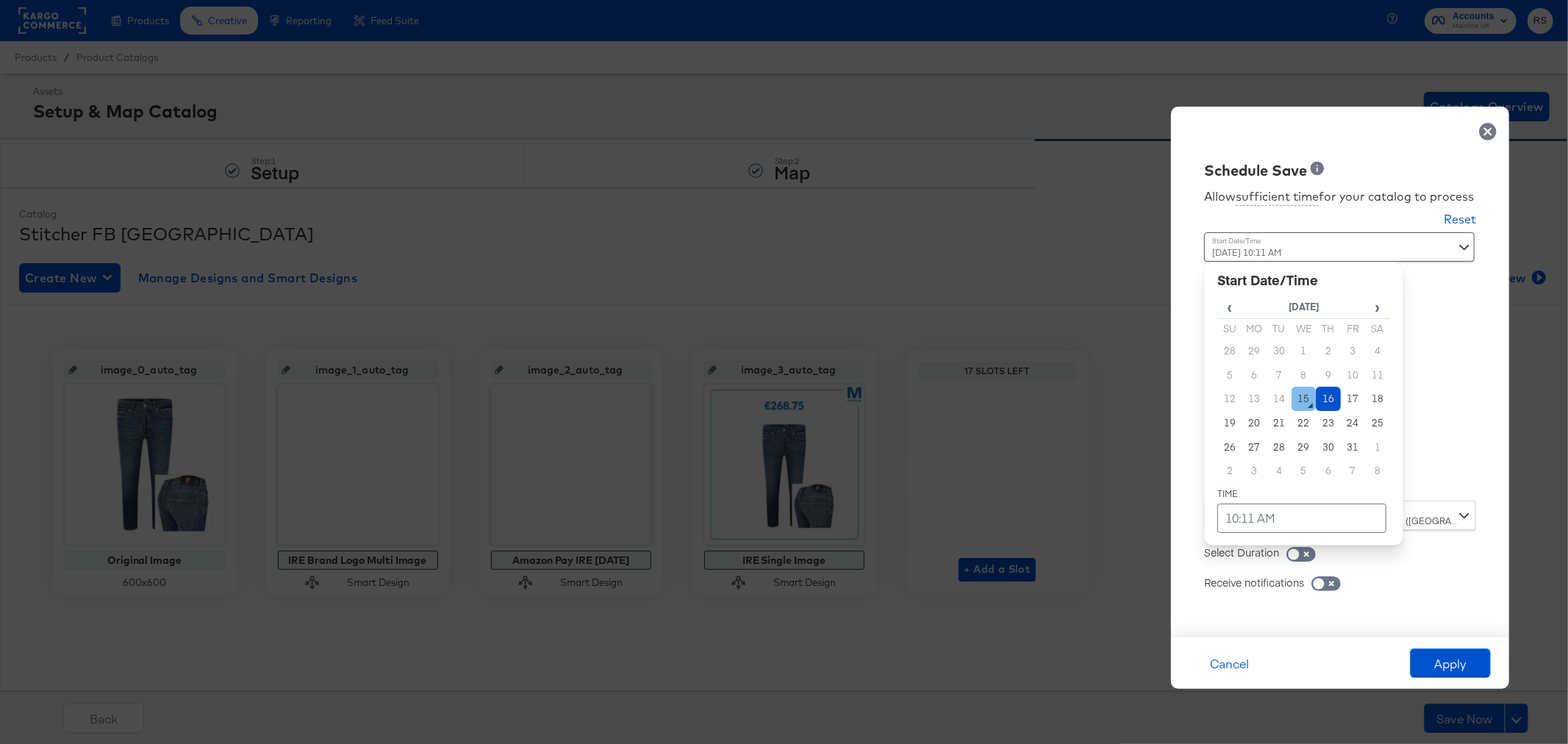
click at [1306, 407] on td "15" at bounding box center [1304, 399] width 25 height 25
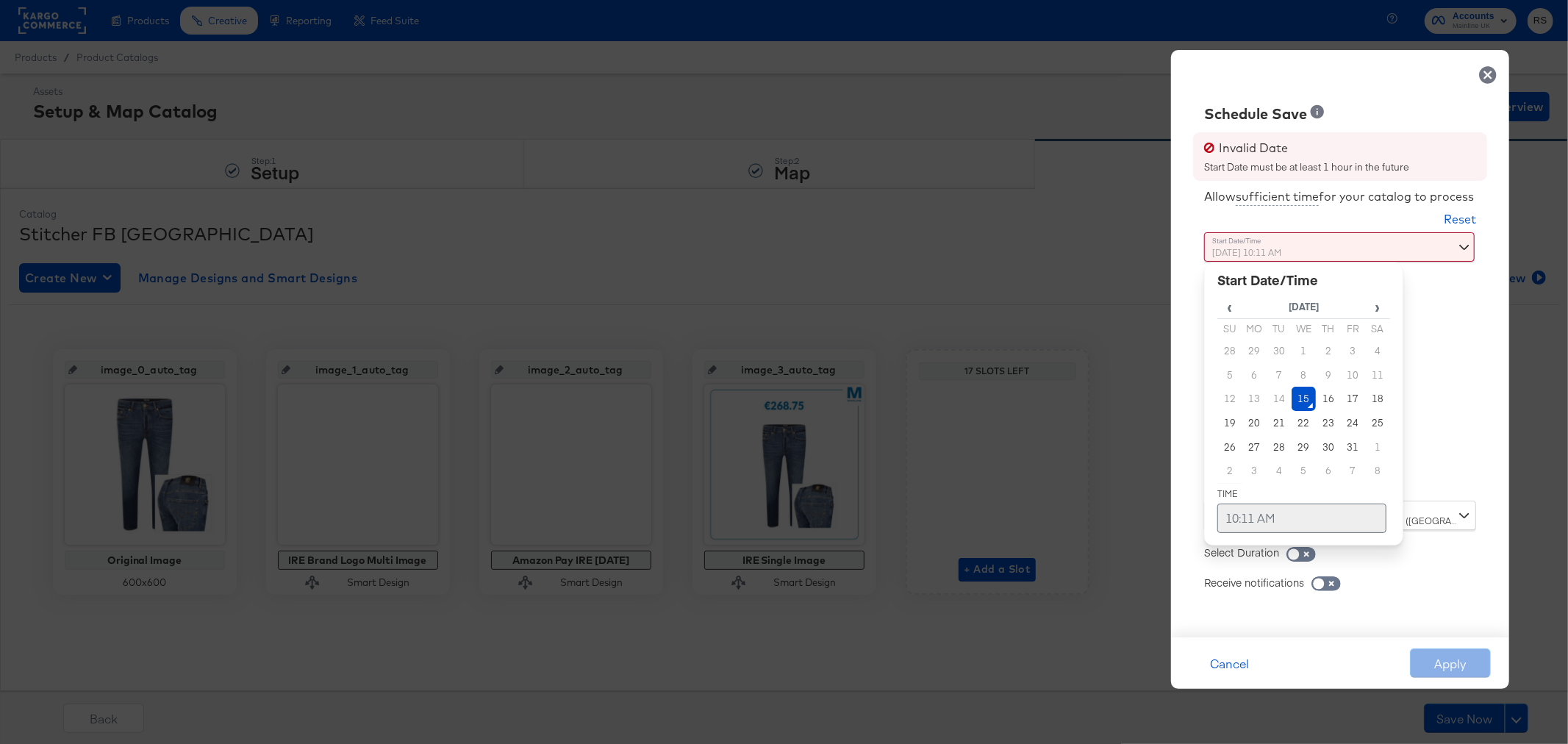
click at [1260, 528] on td "10:11 AM" at bounding box center [1302, 518] width 169 height 29
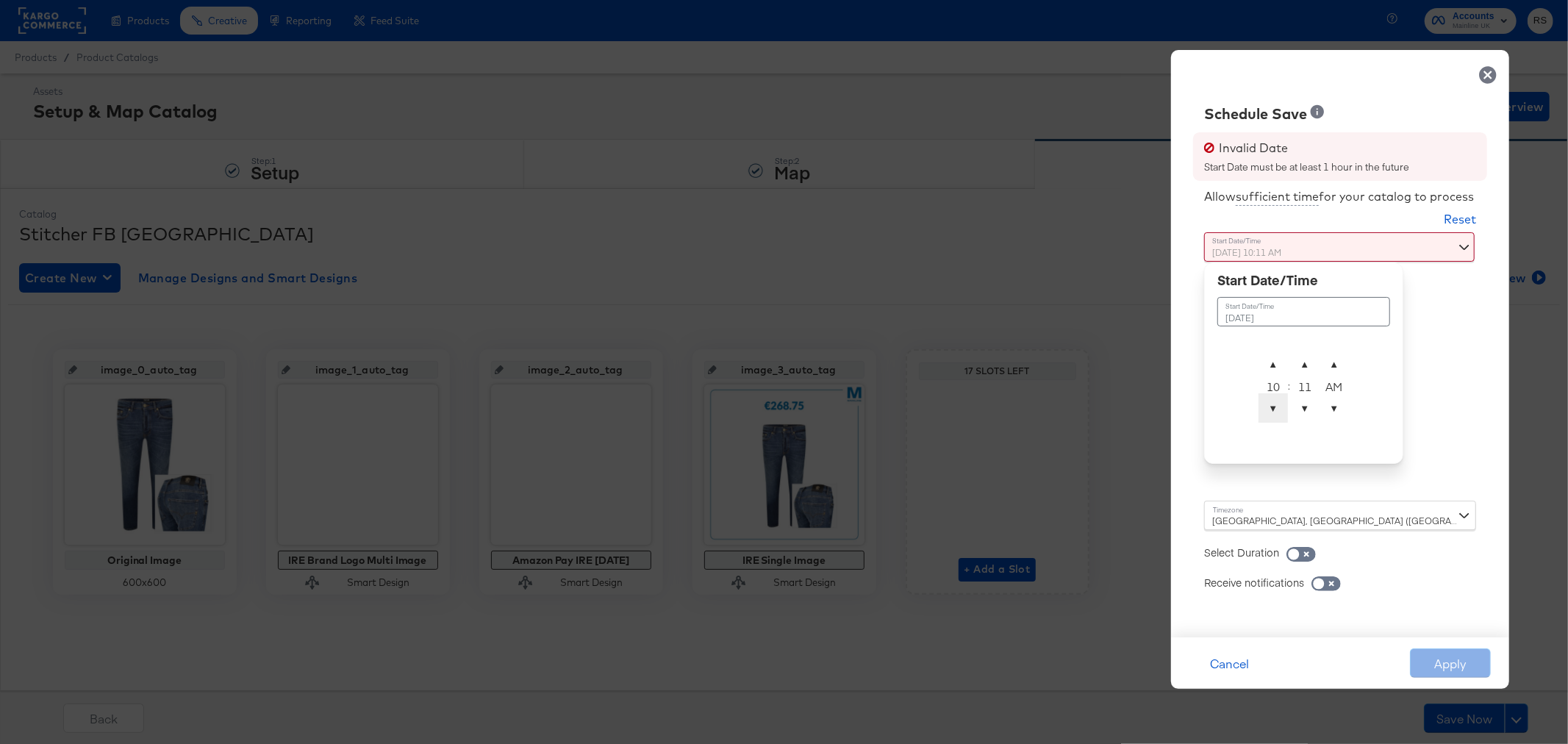
click at [1281, 408] on span "▼" at bounding box center [1273, 408] width 29 height 29
click at [1275, 362] on span "▲" at bounding box center [1273, 363] width 29 height 29
click at [1306, 414] on span "▼" at bounding box center [1305, 408] width 29 height 29
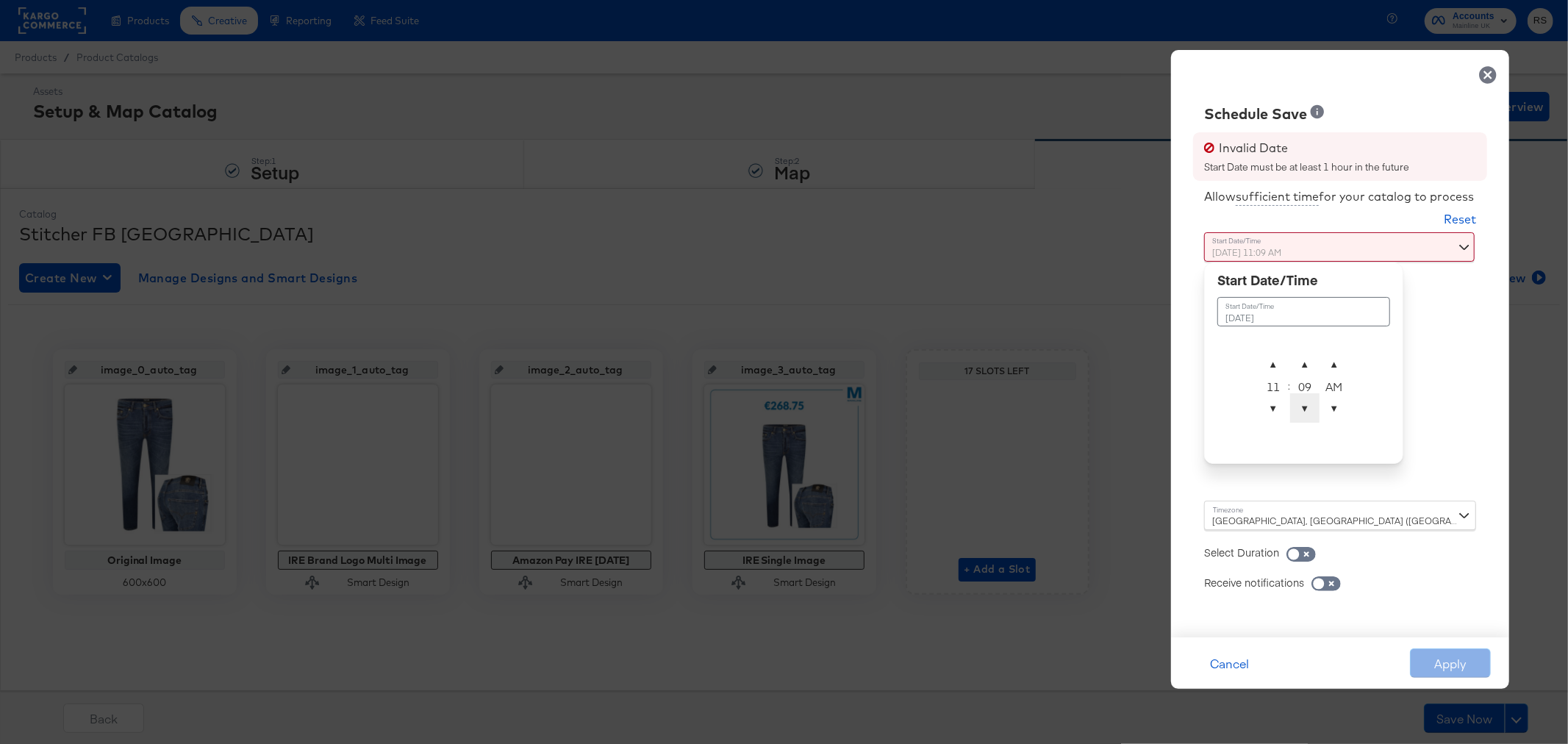
click at [1306, 414] on span "▼" at bounding box center [1305, 408] width 29 height 29
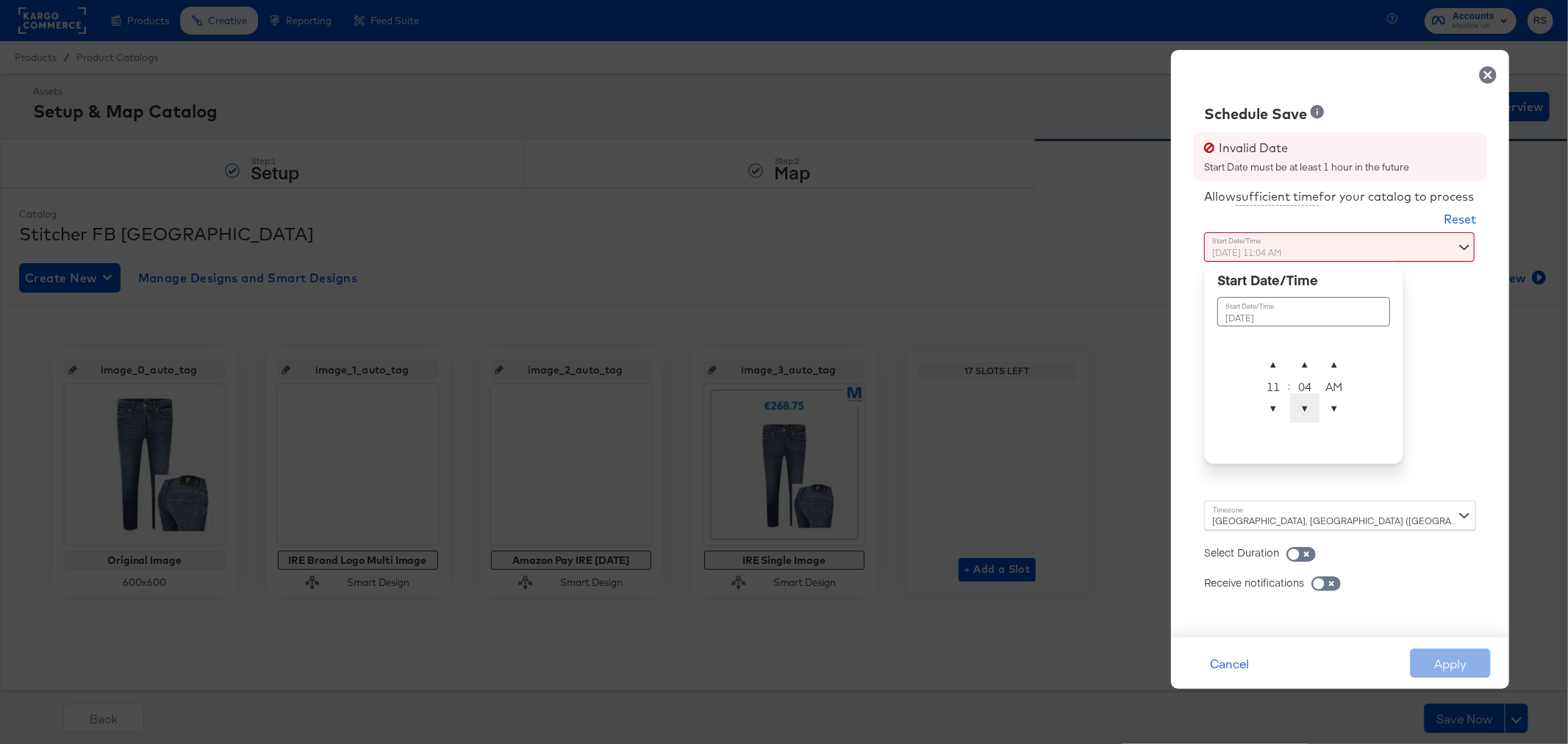
click at [1306, 414] on span "▼" at bounding box center [1305, 408] width 29 height 29
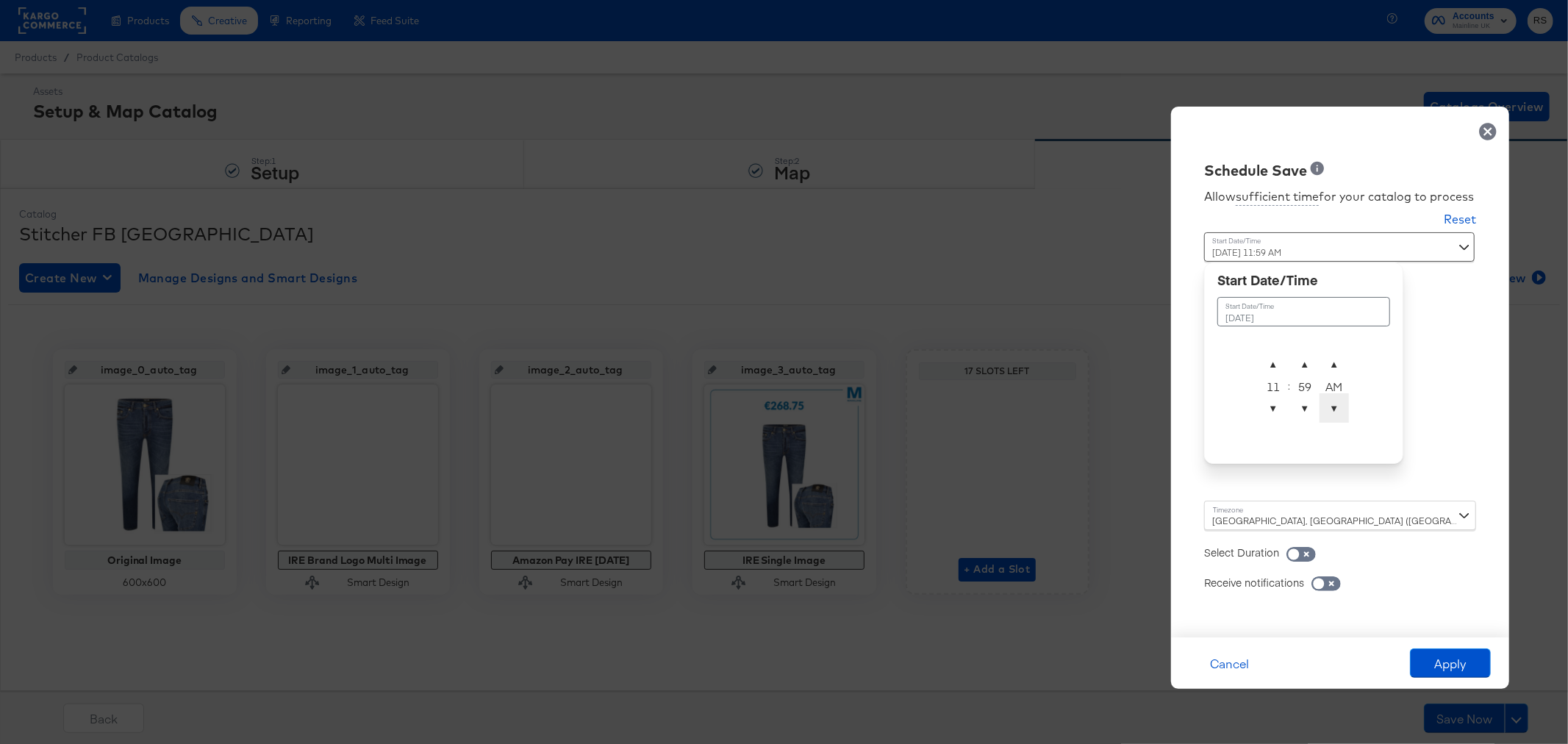
type input "[DATE] 11:59 PM"
click at [1329, 410] on span "▼" at bounding box center [1334, 408] width 29 height 29
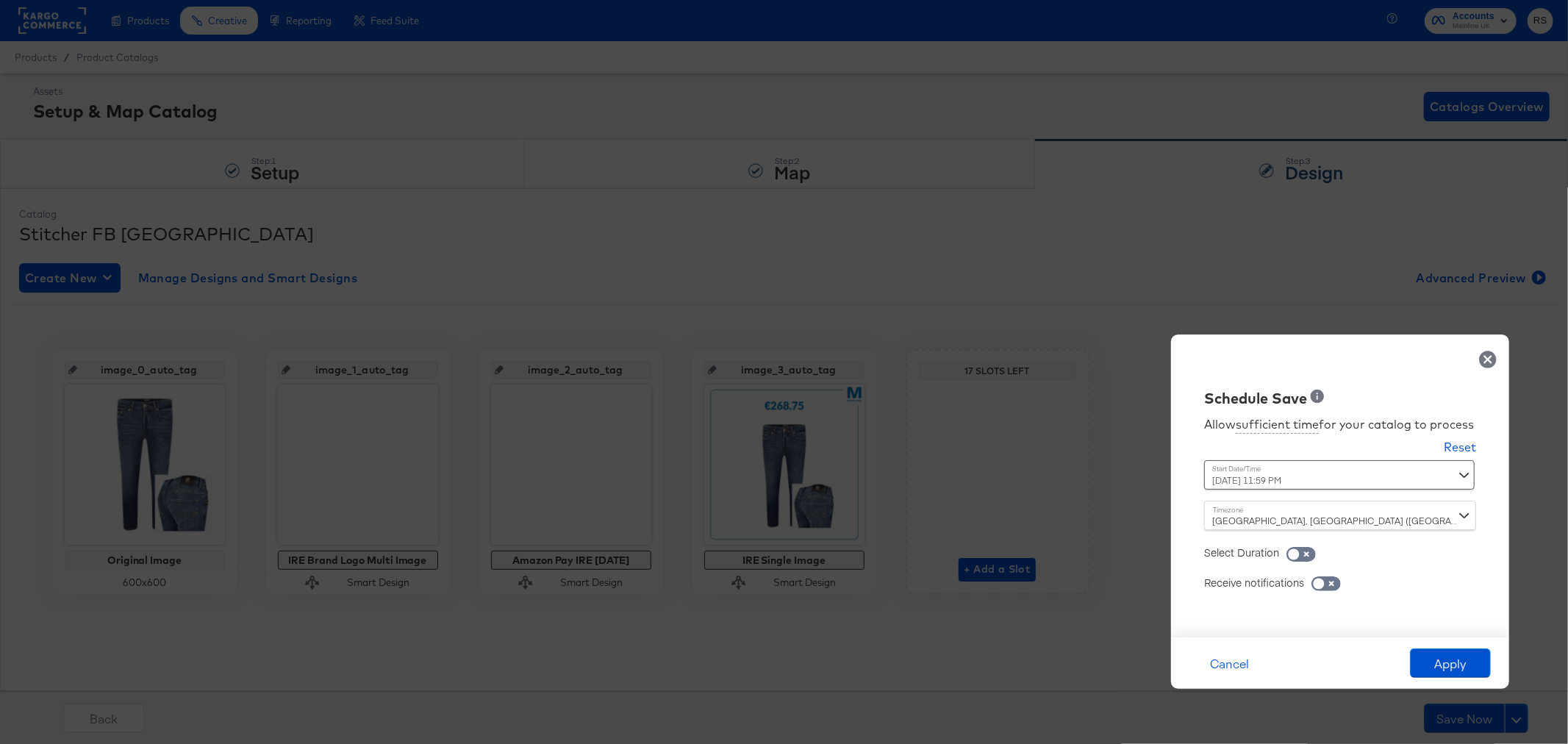
click at [1486, 581] on div "Allow sufficient time for your catalog to process Reset Time : [DATE] 11:59 PM …" at bounding box center [1340, 516] width 316 height 214
click at [1463, 657] on button "Apply" at bounding box center [1450, 663] width 80 height 29
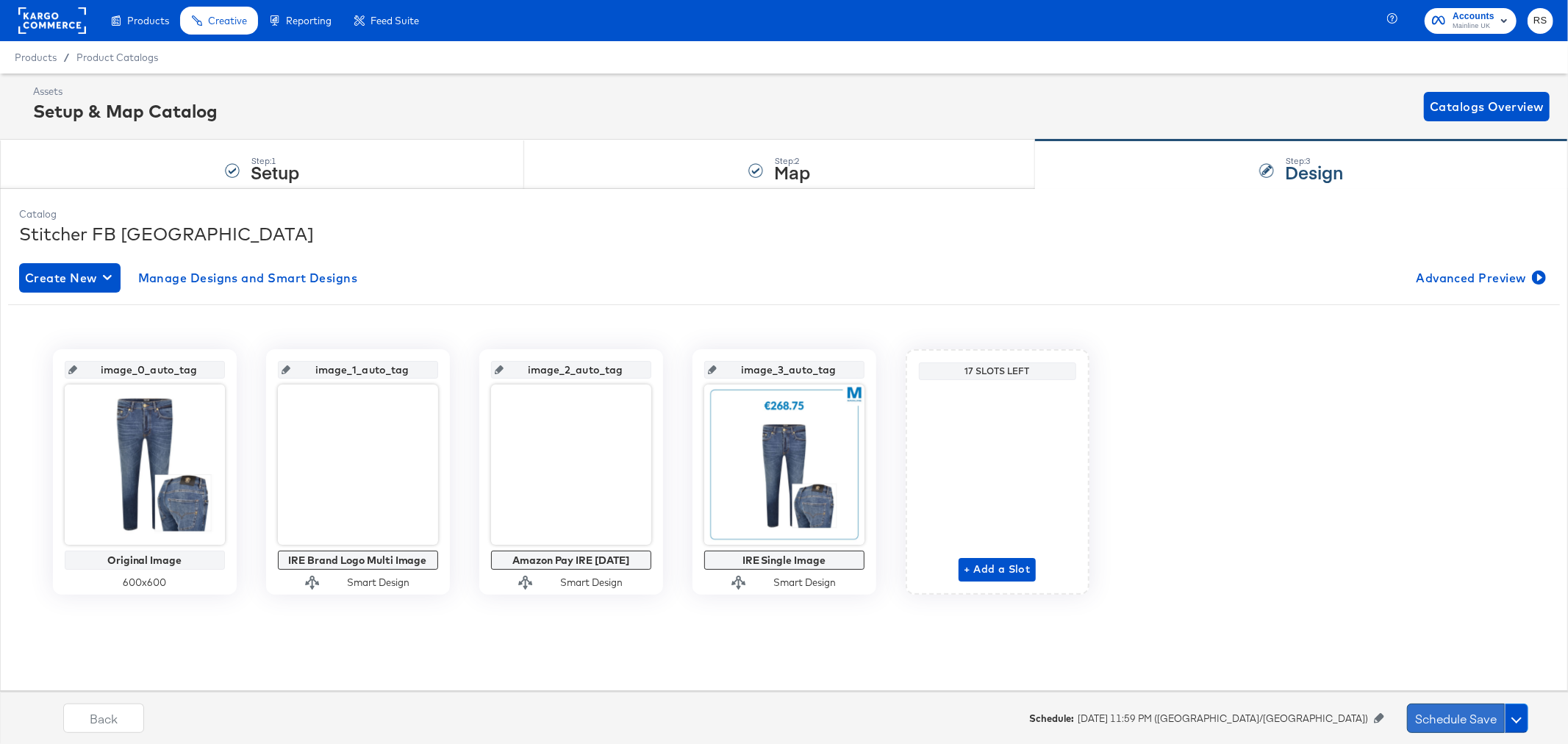
click at [1465, 719] on button "Schedule Save" at bounding box center [1455, 718] width 97 height 29
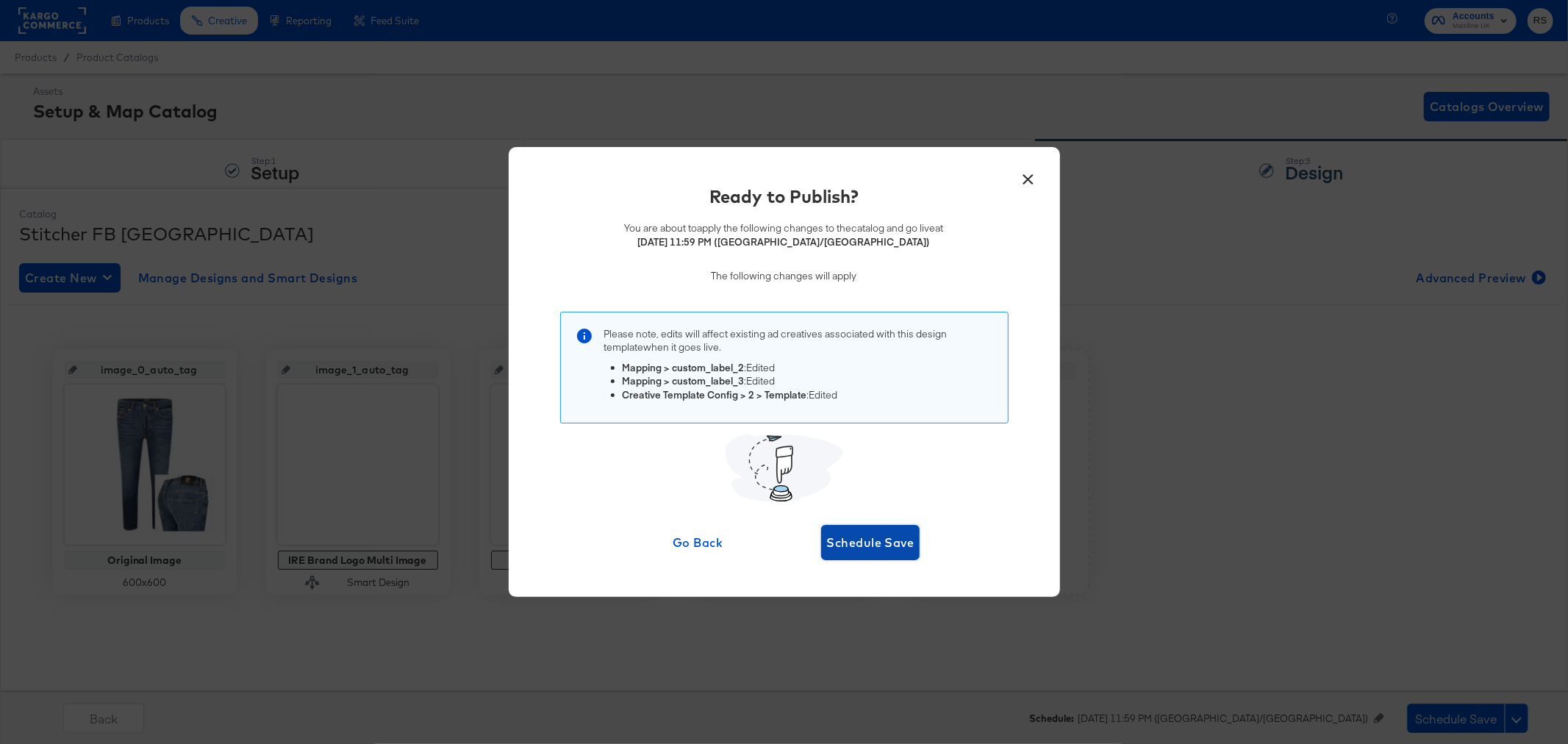
click at [876, 533] on span "Schedule Save" at bounding box center [871, 543] width 87 height 21
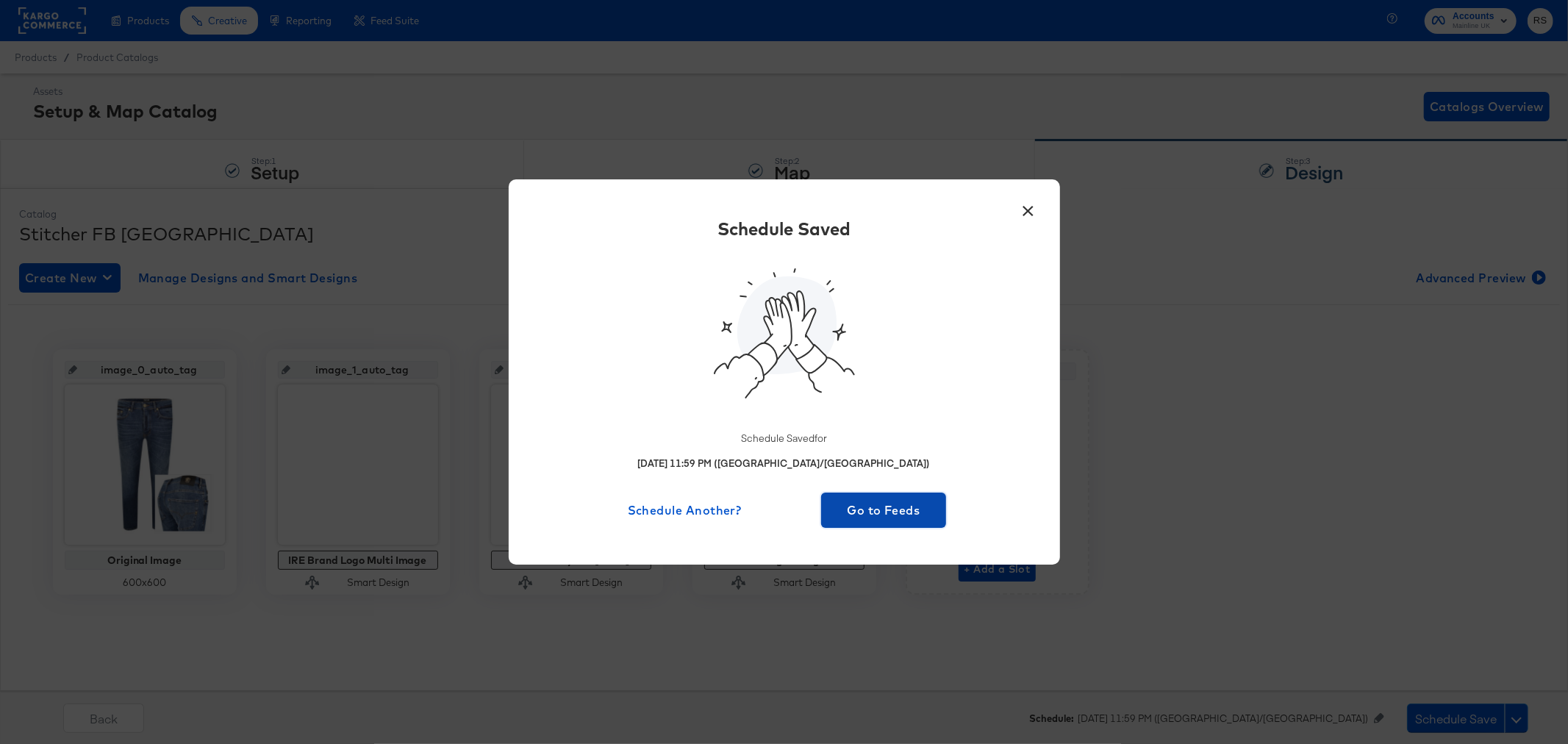
click at [895, 511] on span "Go to Feeds" at bounding box center [884, 510] width 114 height 21
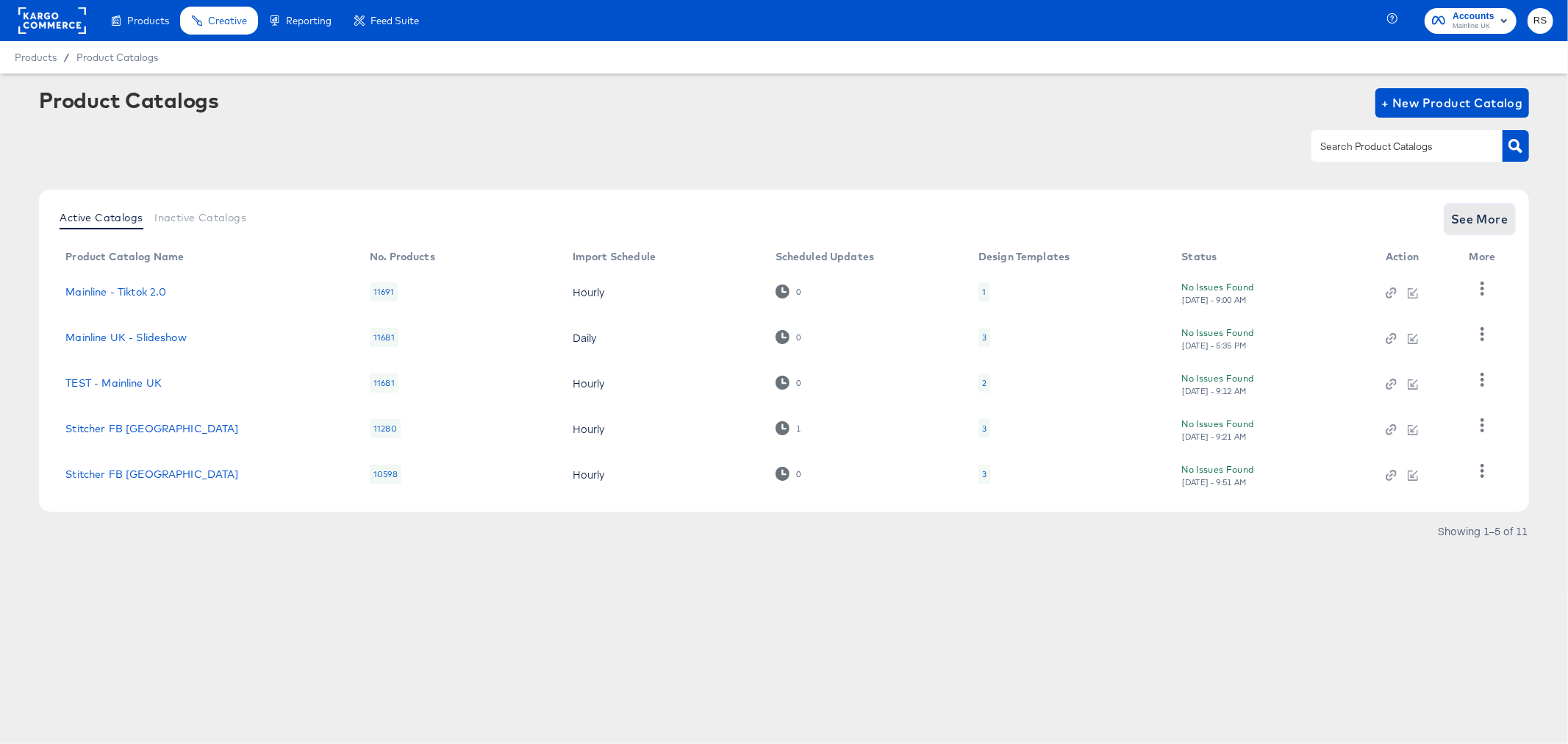
click at [1490, 223] on span "See More" at bounding box center [1480, 220] width 58 height 21
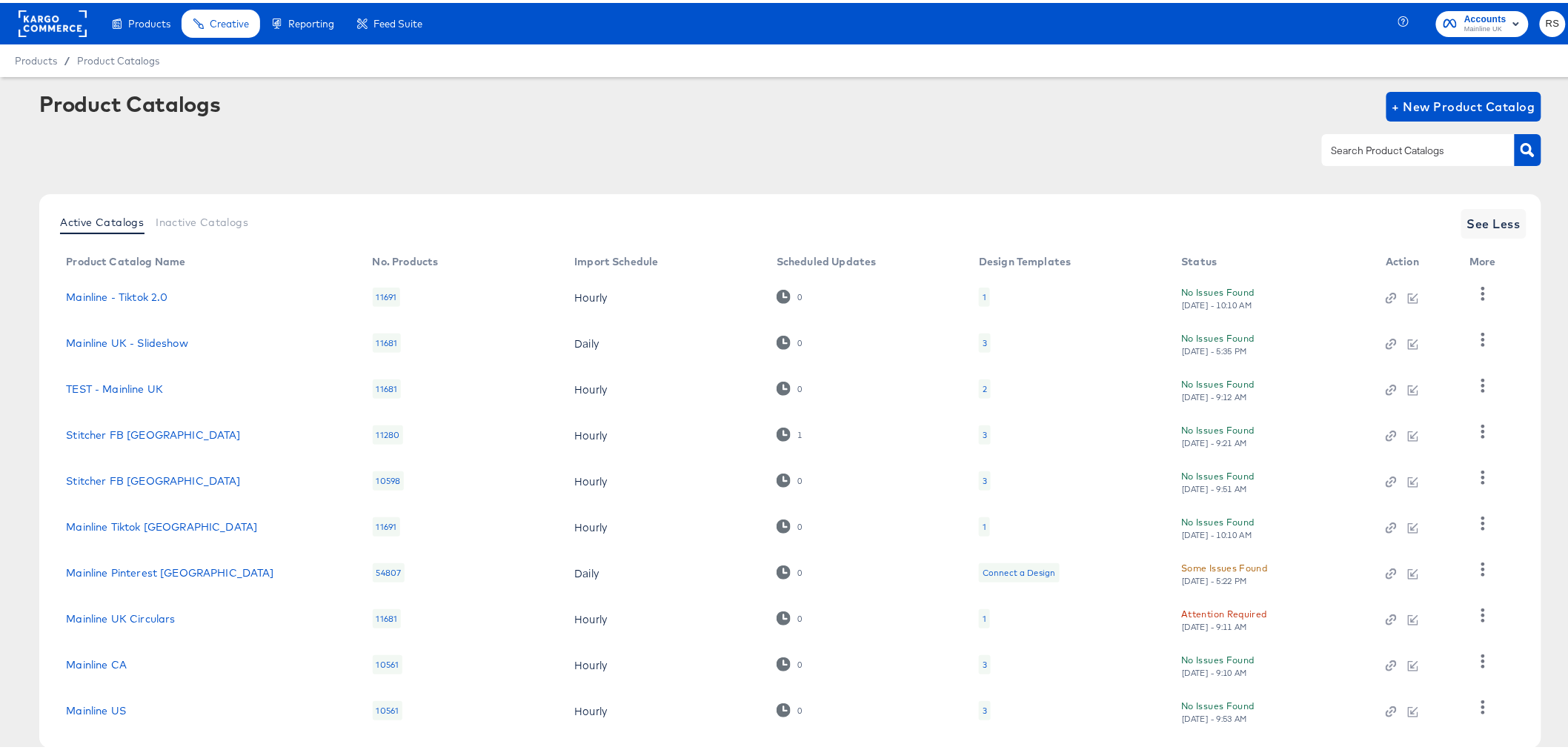
scroll to position [78, 0]
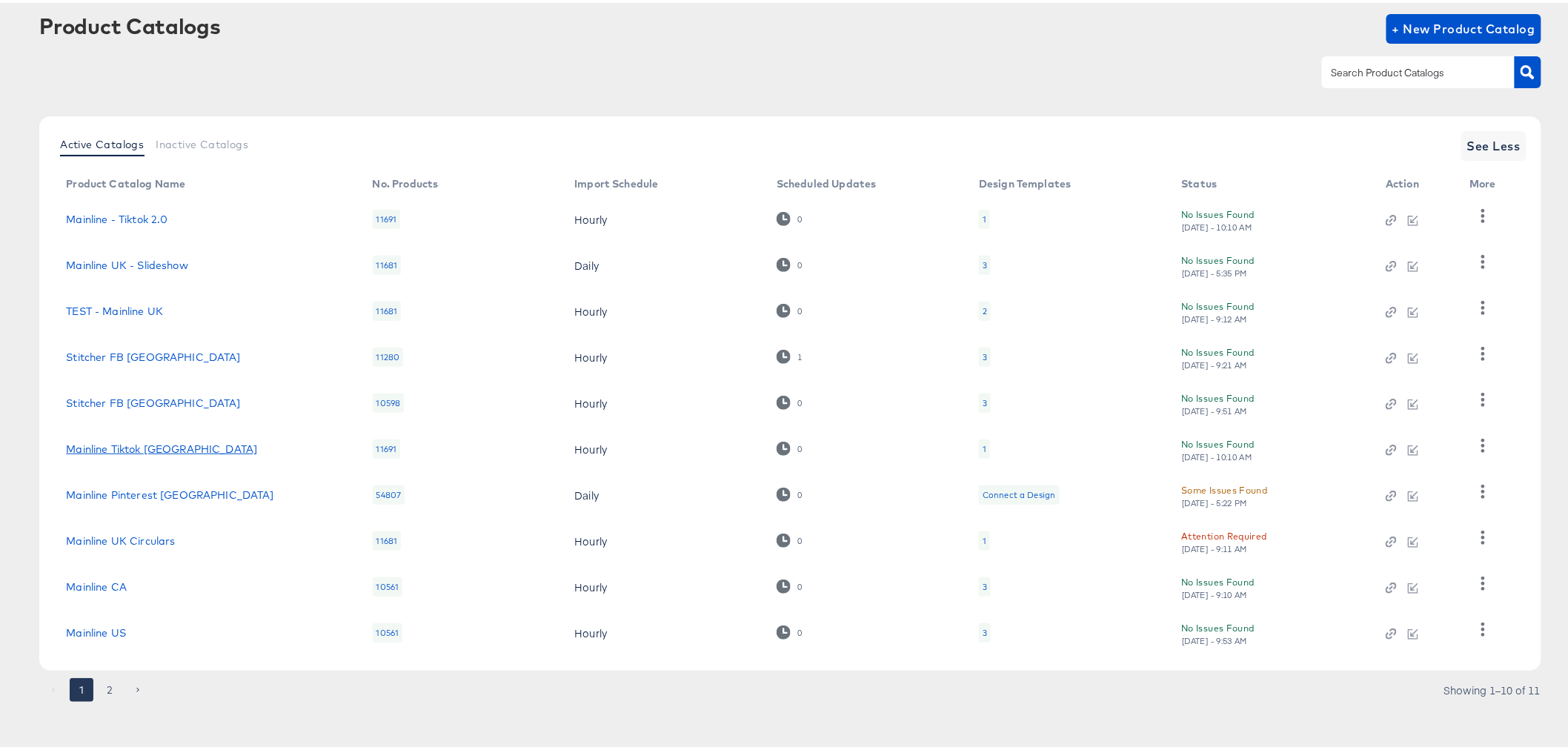
click at [137, 444] on link "Mainline Tiktok [GEOGRAPHIC_DATA]" at bounding box center [161, 447] width 191 height 11
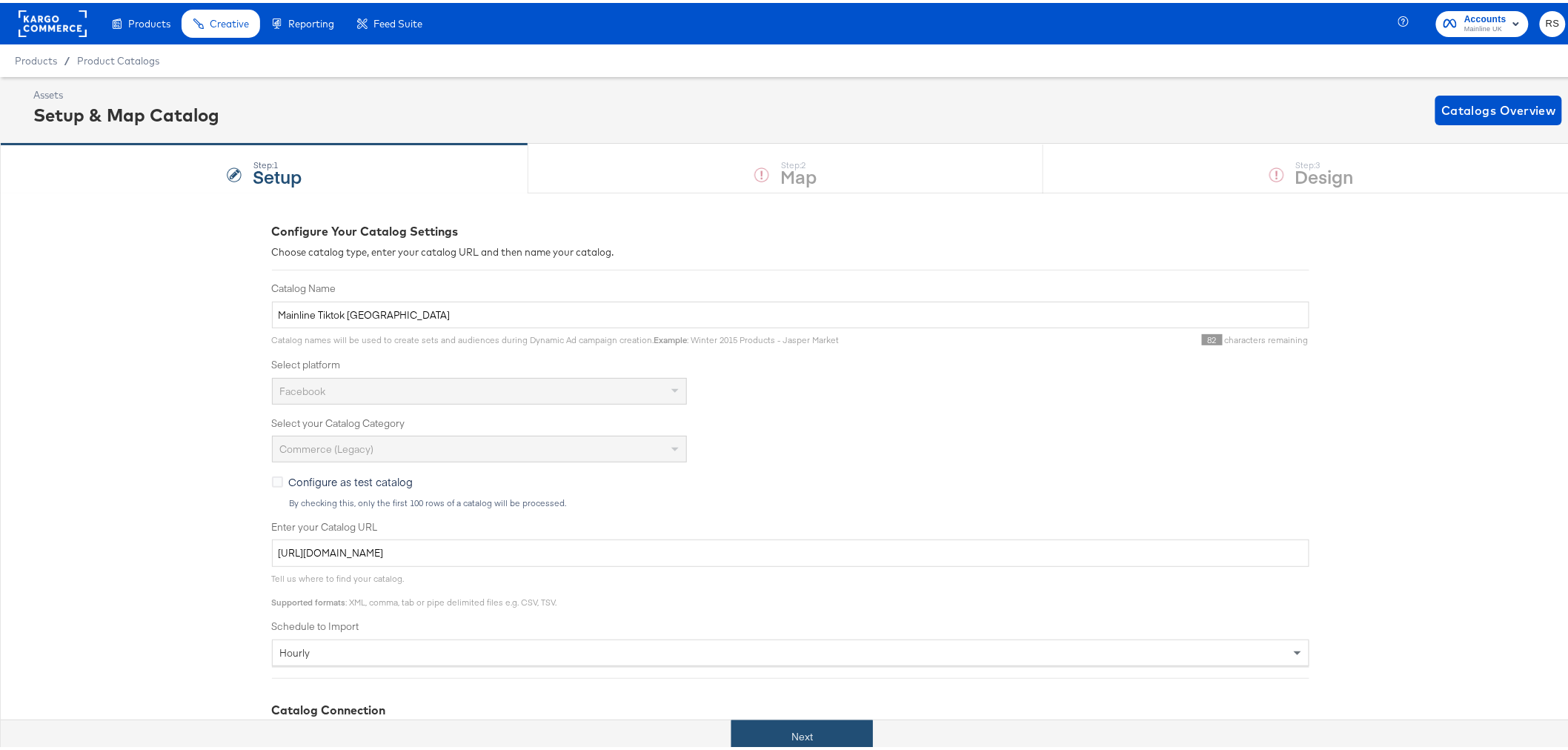
click at [780, 719] on button "Next" at bounding box center [802, 734] width 141 height 33
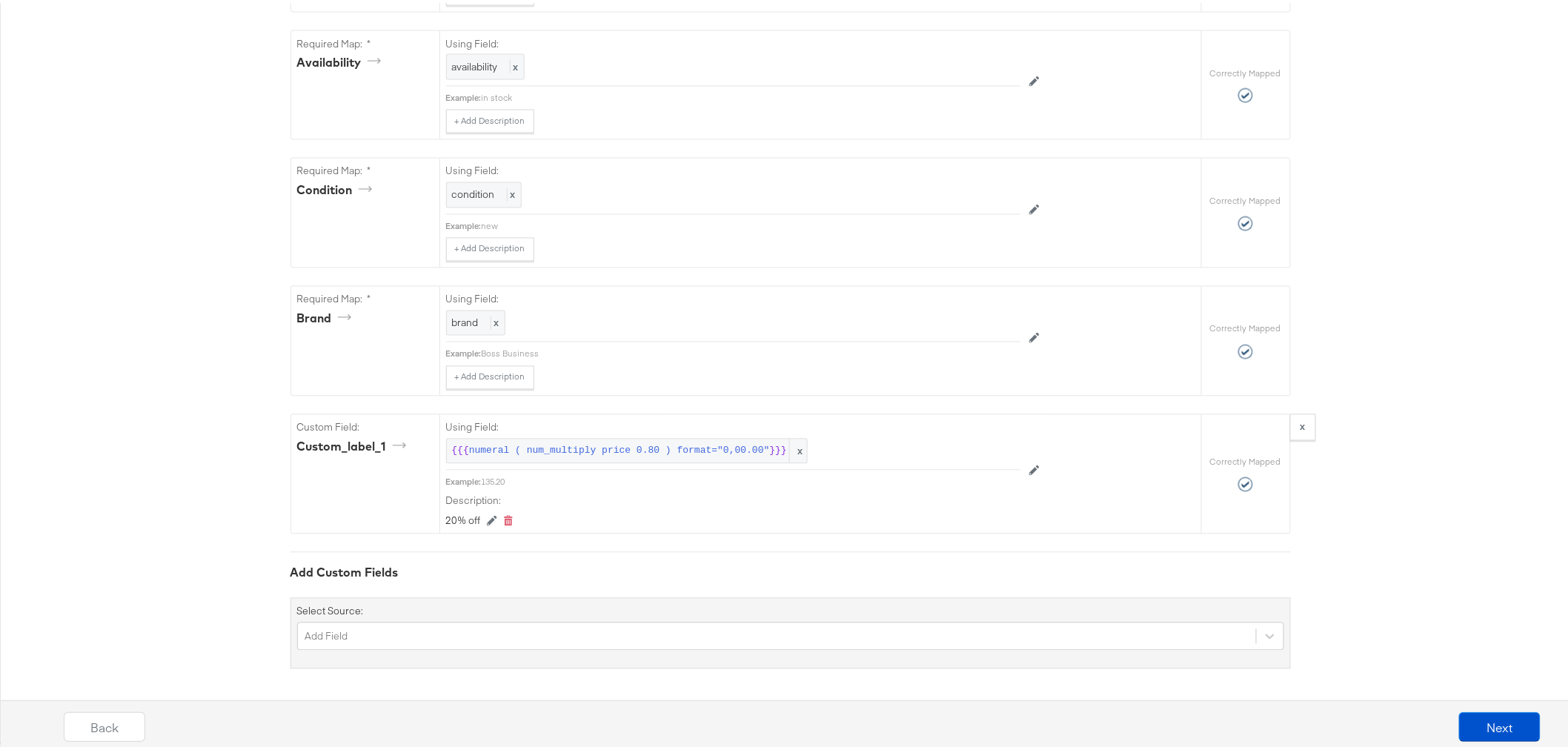
scroll to position [1092, 0]
click at [1513, 718] on button "Next" at bounding box center [1499, 724] width 81 height 30
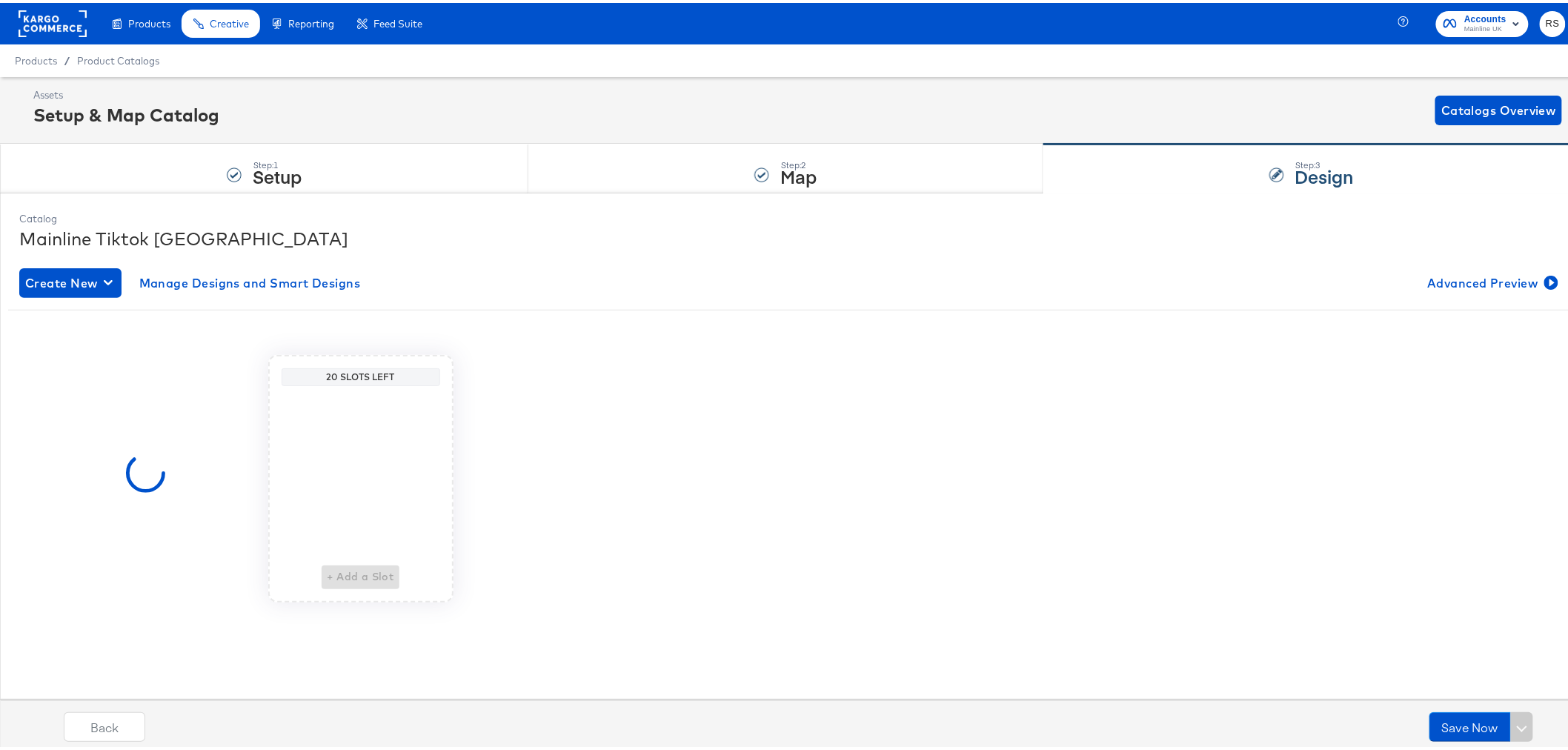
scroll to position [0, 0]
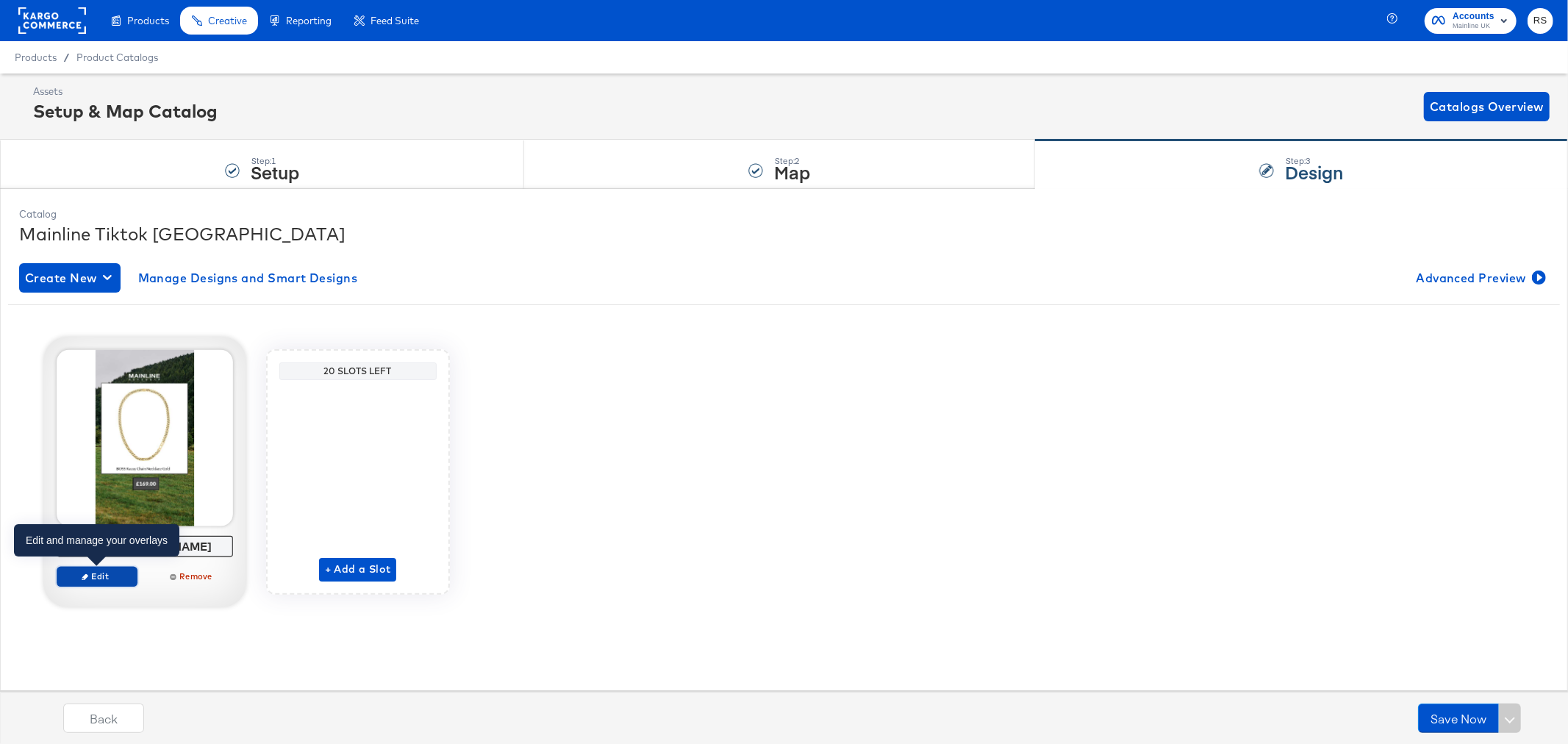
click at [93, 582] on span "Edit" at bounding box center [96, 576] width 67 height 11
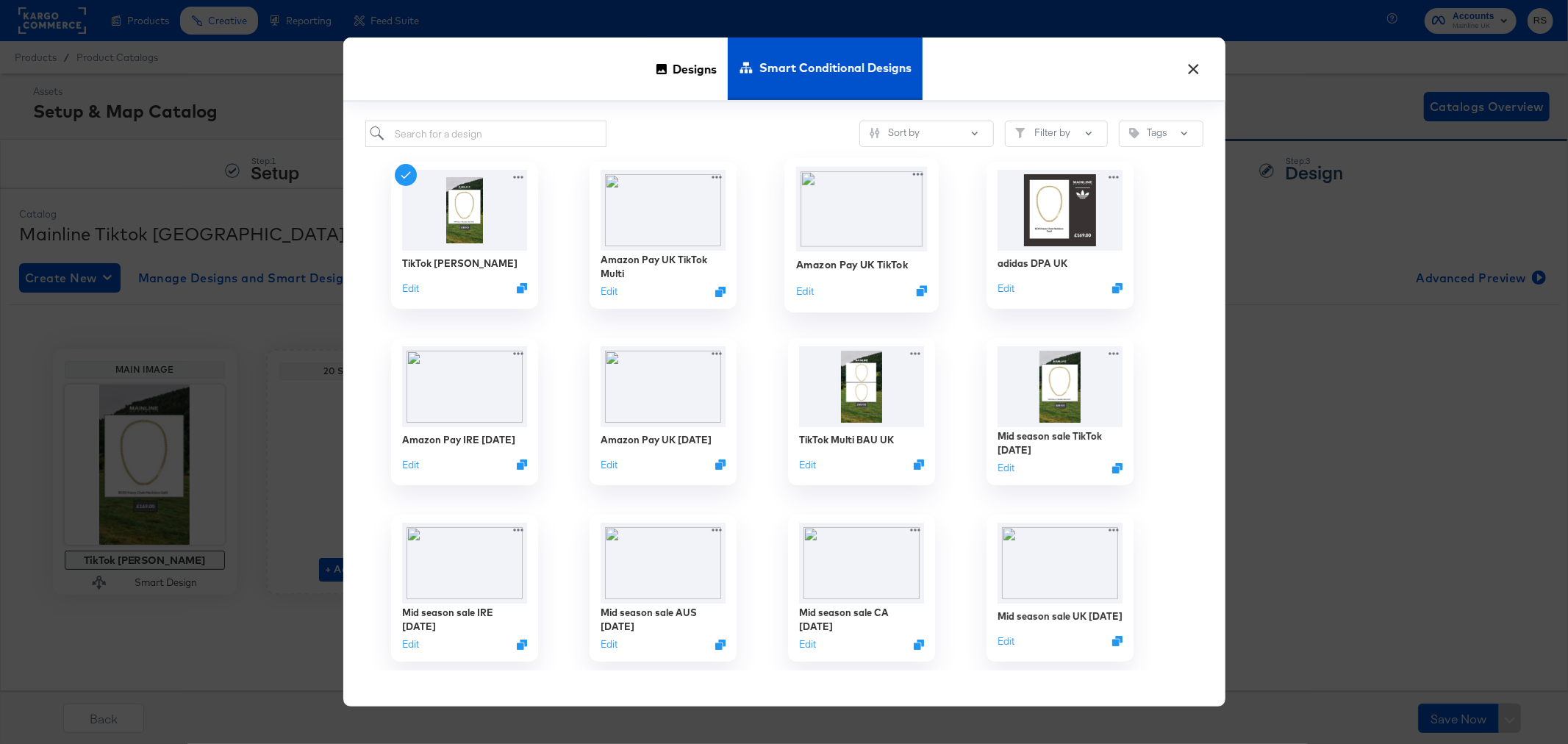
click at [849, 279] on div "Amazon Pay UK TikTok Edit" at bounding box center [861, 277] width 132 height 52
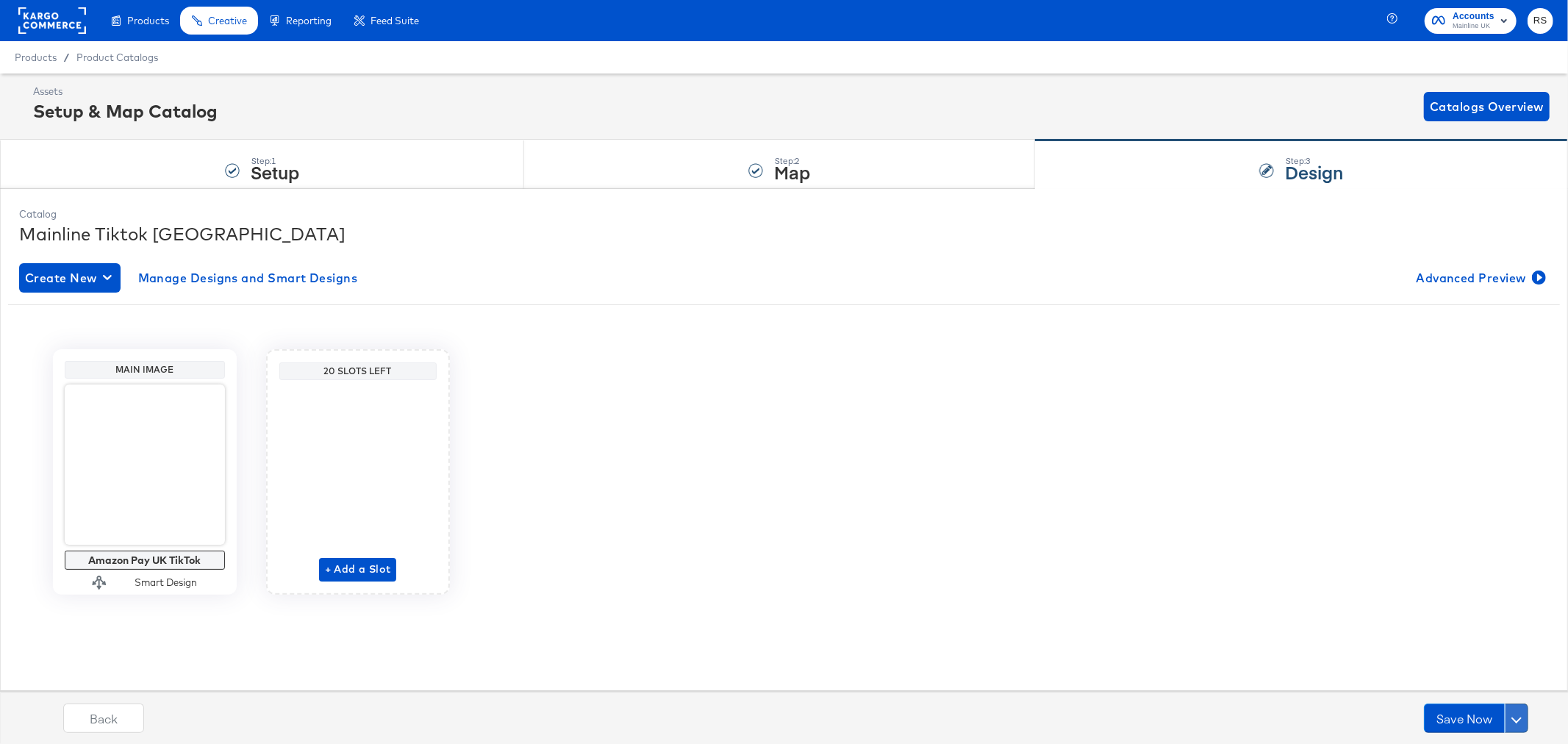
click at [1521, 723] on button at bounding box center [1517, 718] width 24 height 29
click at [1469, 692] on div "Schedule Save" at bounding box center [1482, 690] width 67 height 14
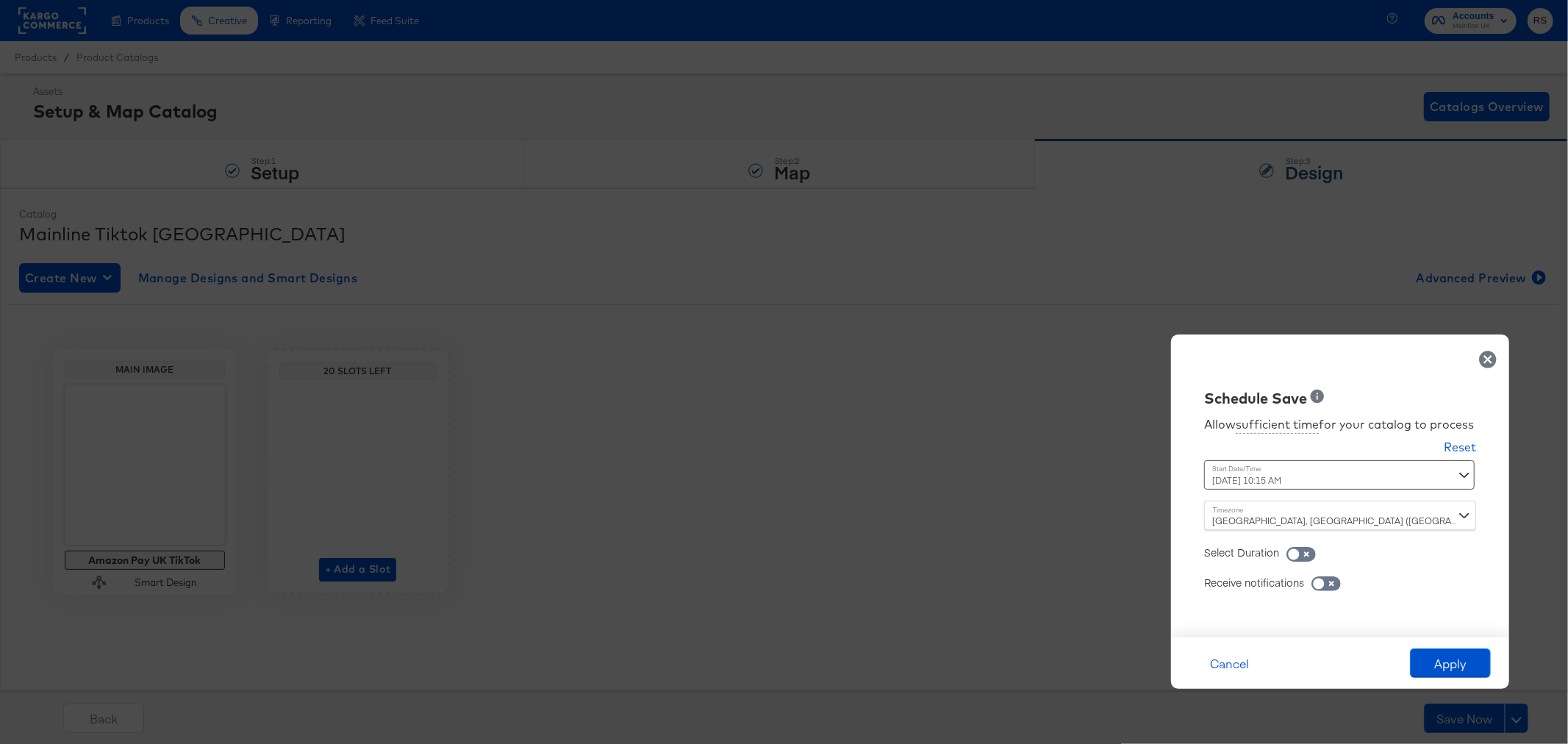
click at [1318, 487] on div "[DATE] 10:15 AM ‹ [DATE] › Su Mo Tu We Th Fr Sa 28 29 30 1 2 3 4 5 6 7 8 9 10 1…" at bounding box center [1304, 474] width 200 height 29
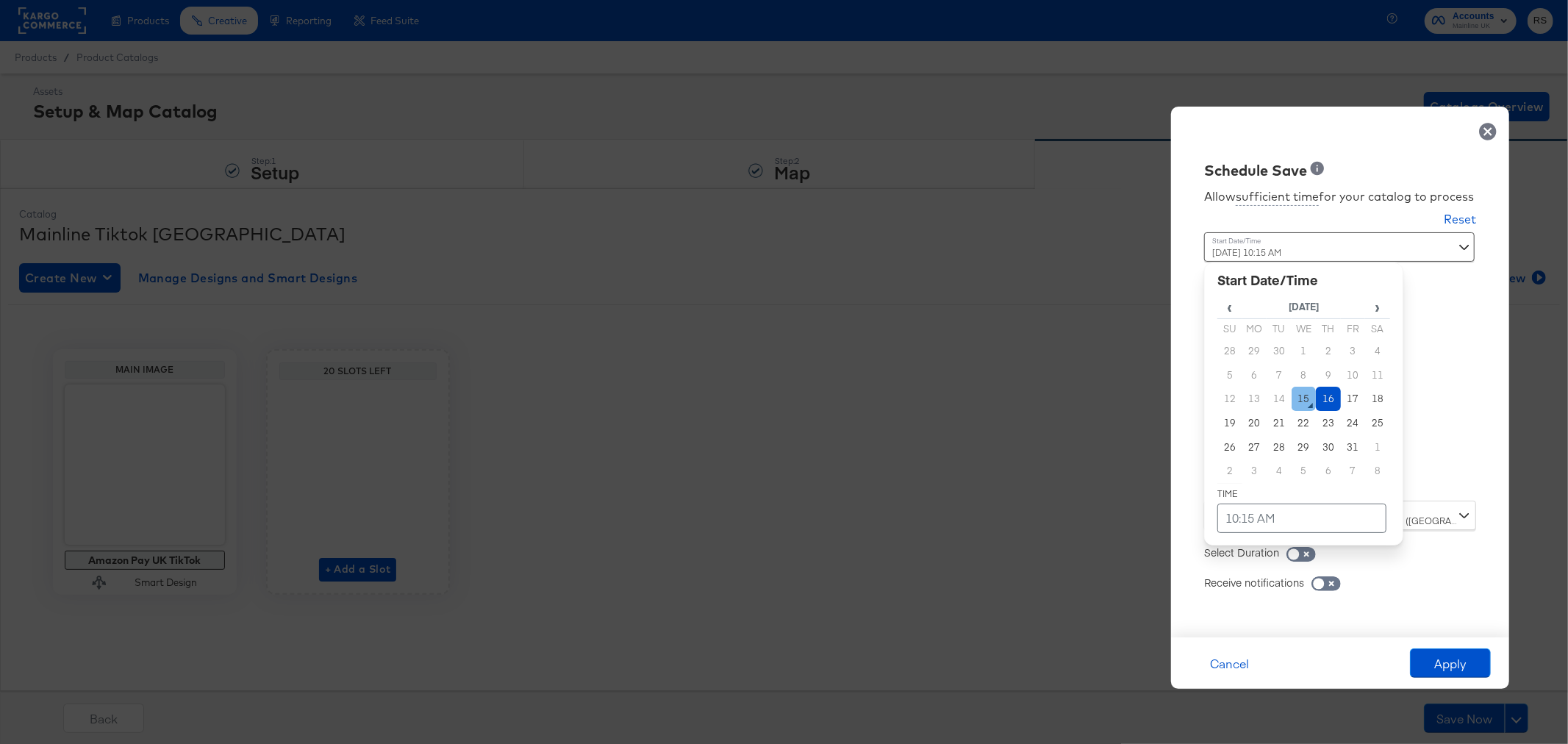
click at [1308, 394] on td "15" at bounding box center [1304, 399] width 25 height 25
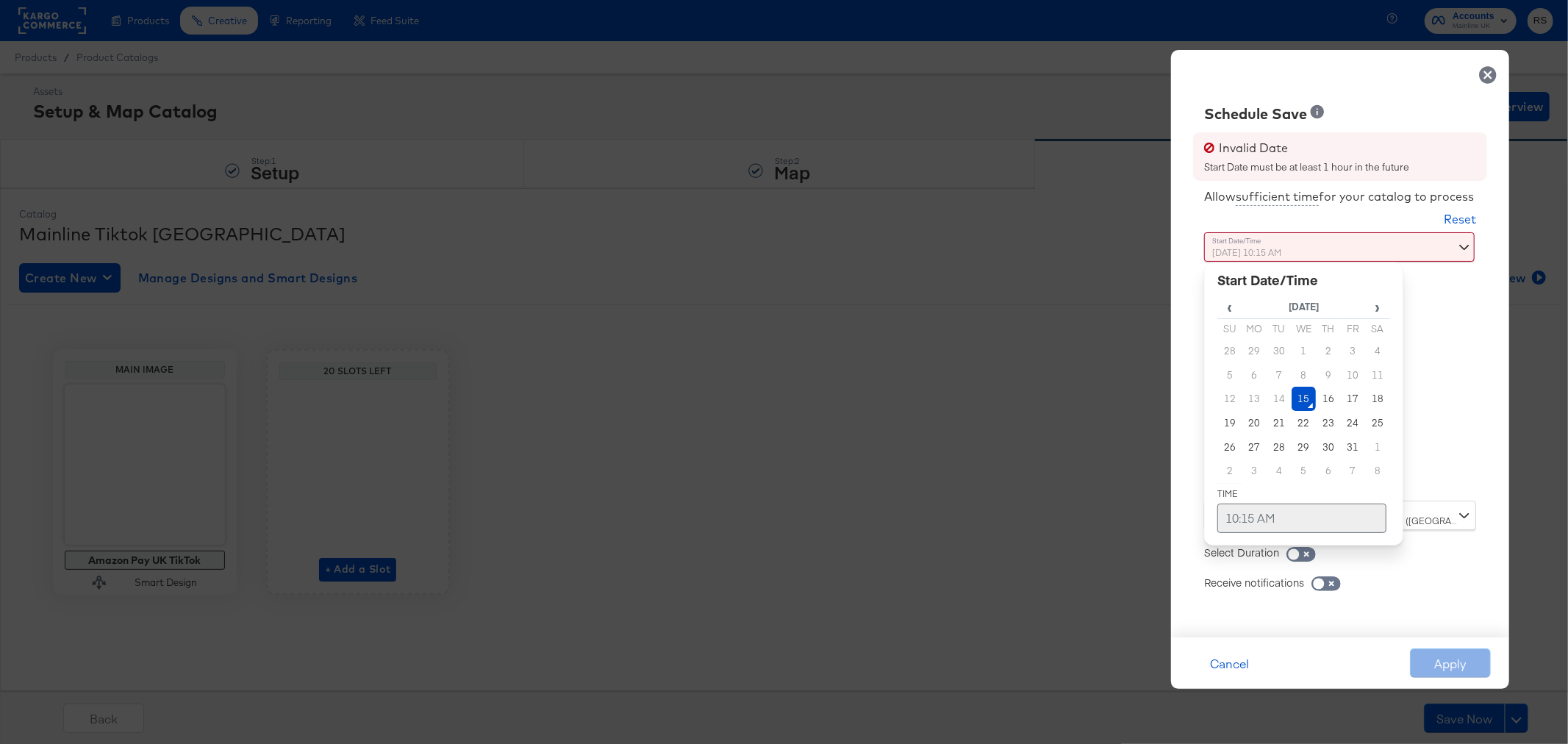
click at [1301, 511] on td "10:15 AM" at bounding box center [1302, 518] width 169 height 29
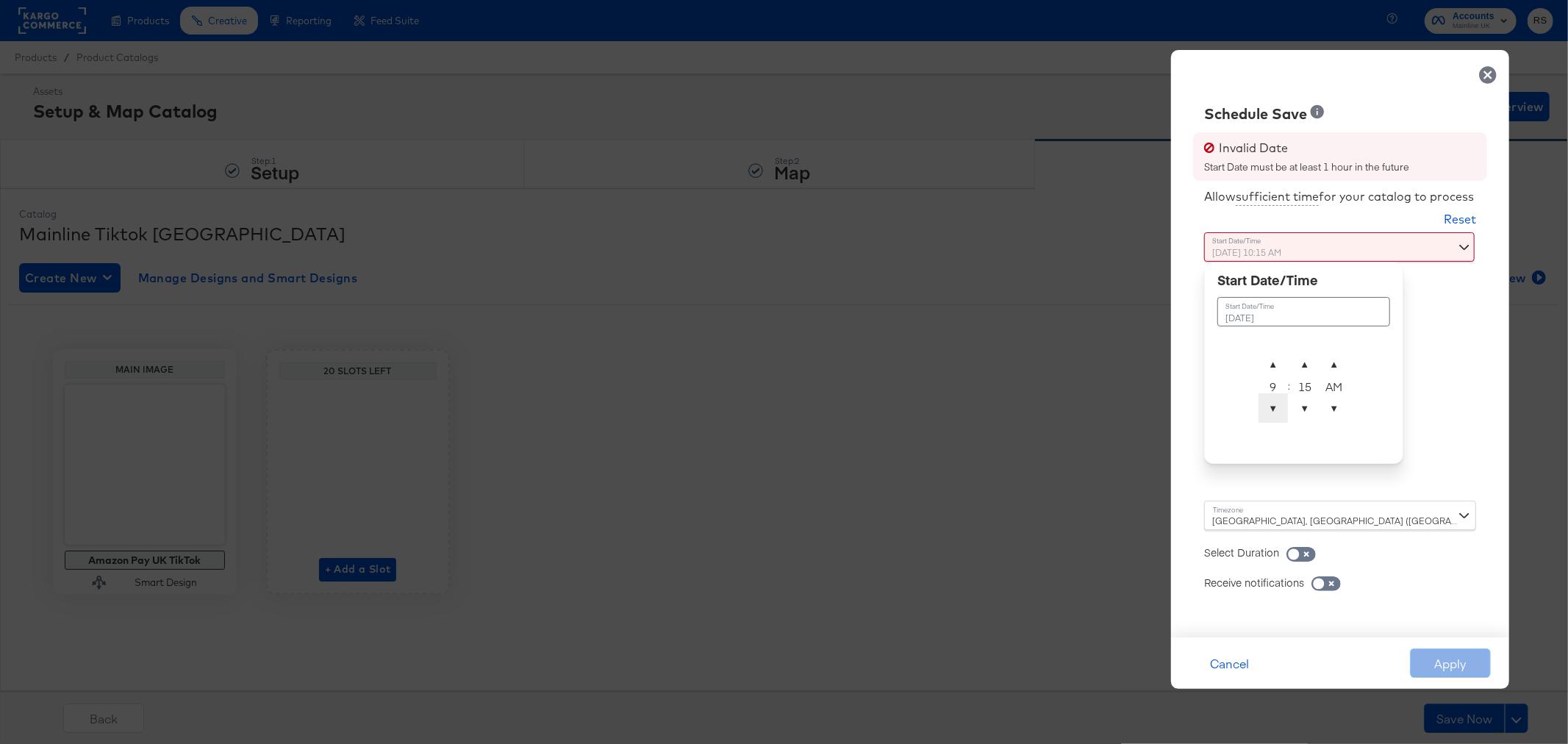
click at [1275, 406] on span "▼" at bounding box center [1273, 408] width 29 height 29
click at [1277, 366] on span "▲" at bounding box center [1273, 363] width 29 height 29
click at [1313, 414] on span "▼" at bounding box center [1305, 408] width 29 height 29
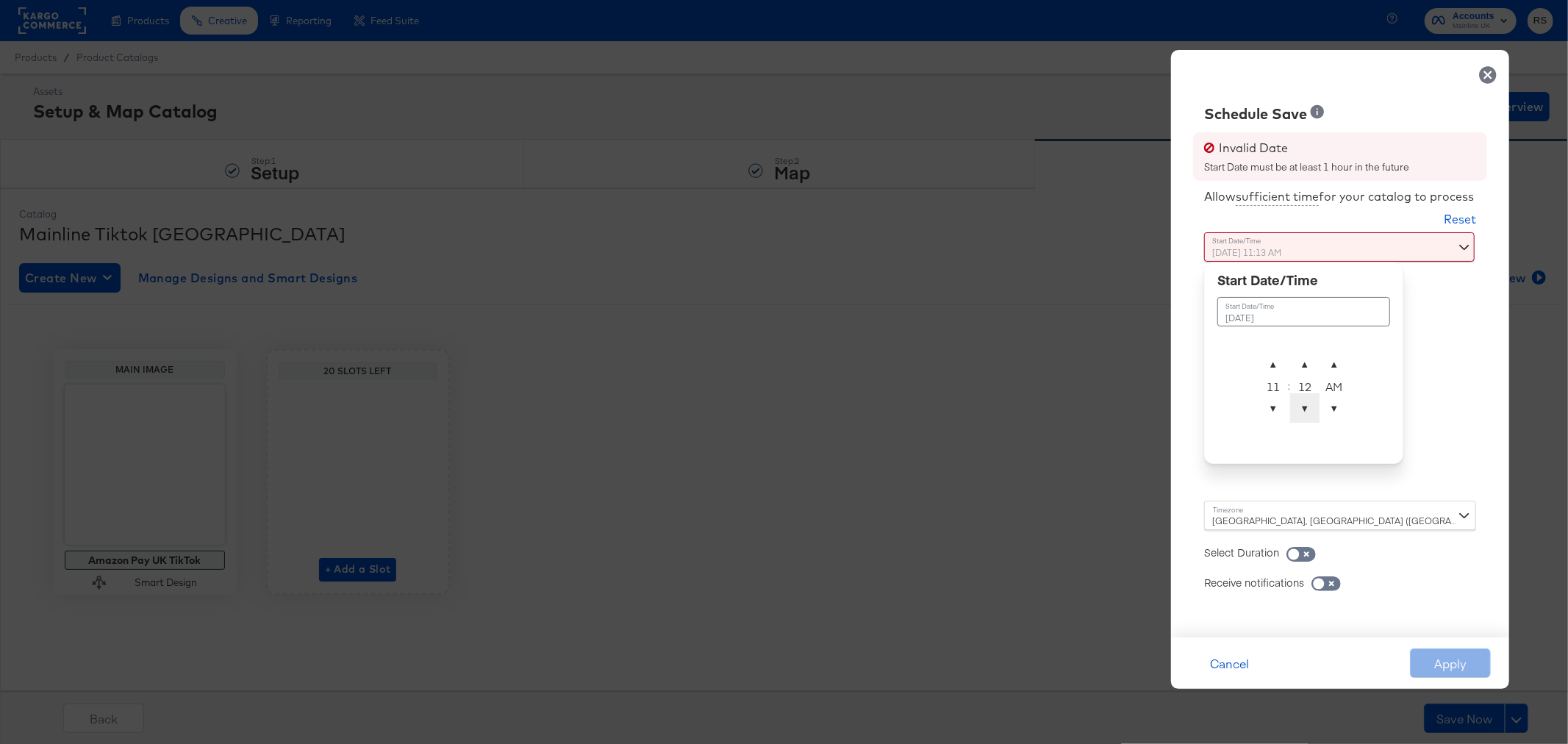
click at [1313, 414] on span "▼" at bounding box center [1305, 408] width 29 height 29
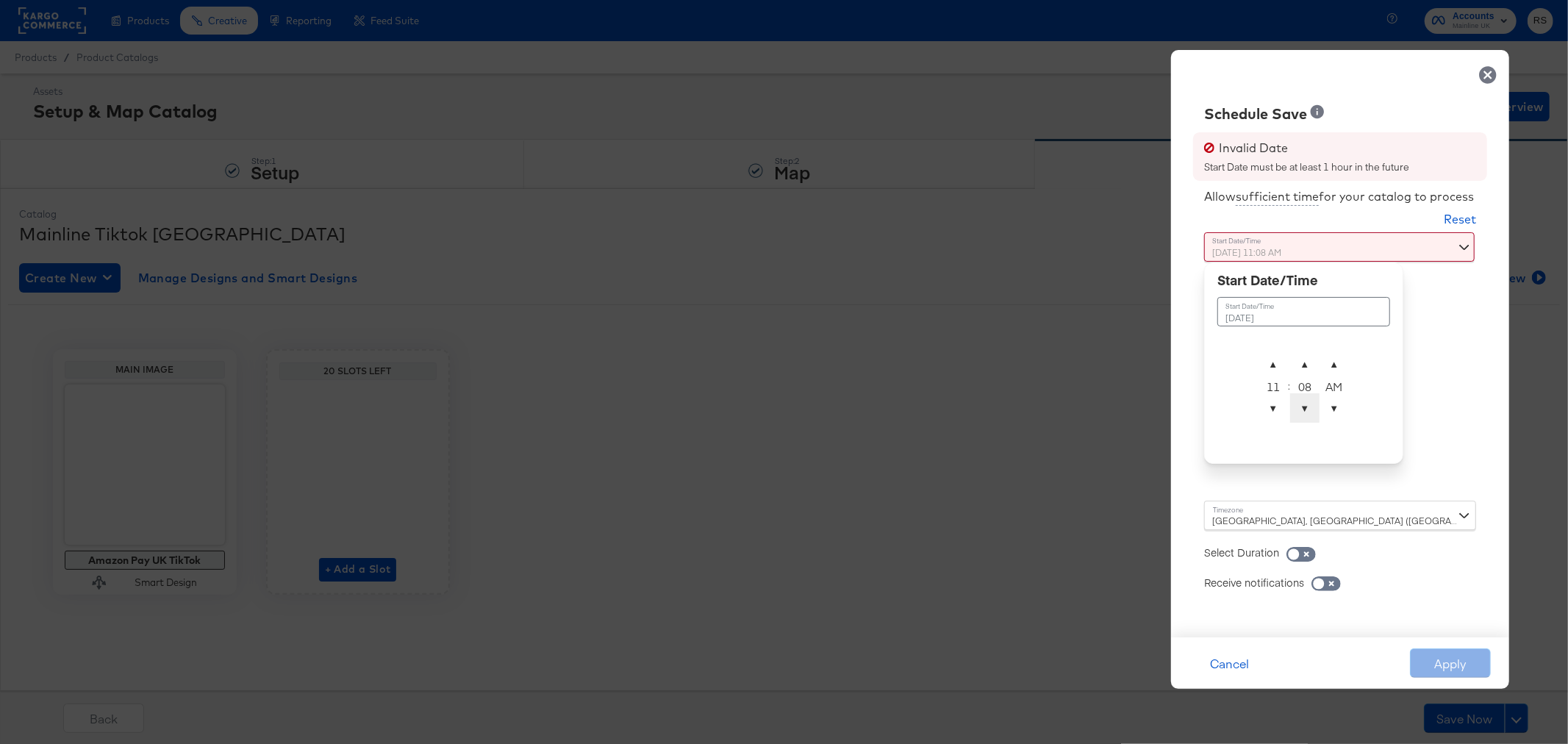
click at [1313, 414] on span "▼" at bounding box center [1305, 408] width 29 height 29
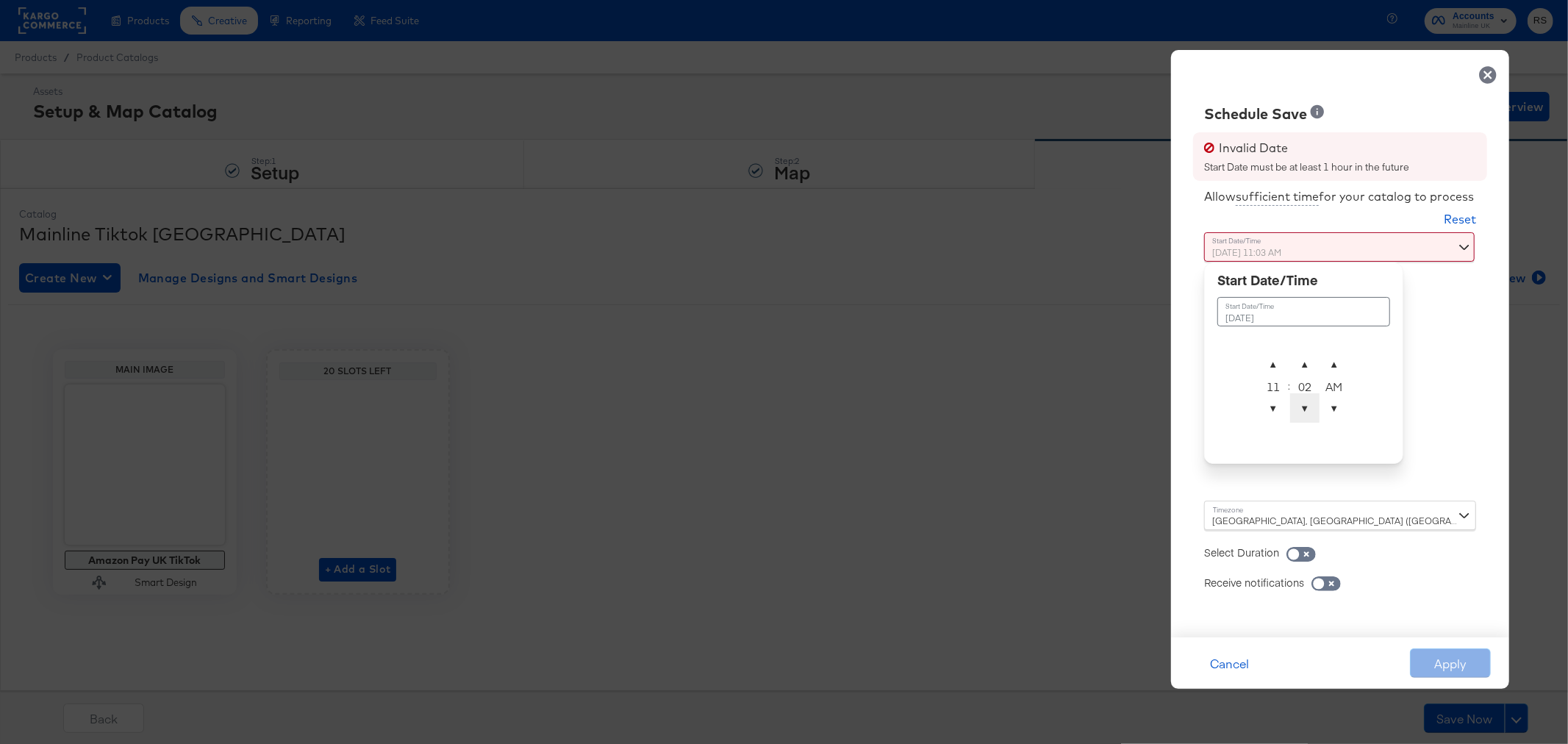
click at [1313, 414] on span "▼" at bounding box center [1305, 408] width 29 height 29
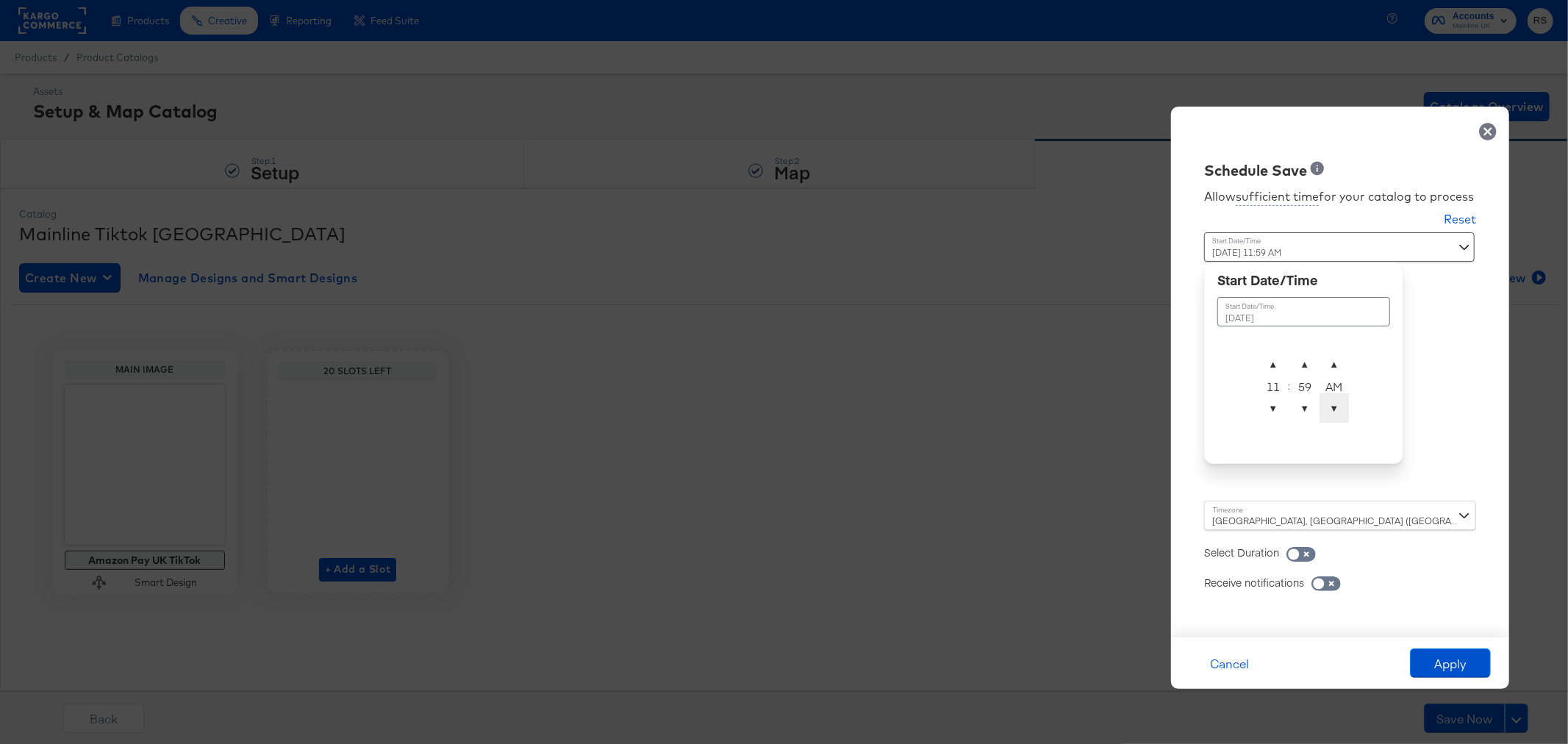
type input "[DATE] 11:59 PM"
click at [1341, 421] on span "▼" at bounding box center [1334, 408] width 29 height 29
click at [1489, 569] on div "Allow sufficient time for your catalog to process Reset Time : [DATE] 11:59 PM …" at bounding box center [1340, 401] width 316 height 442
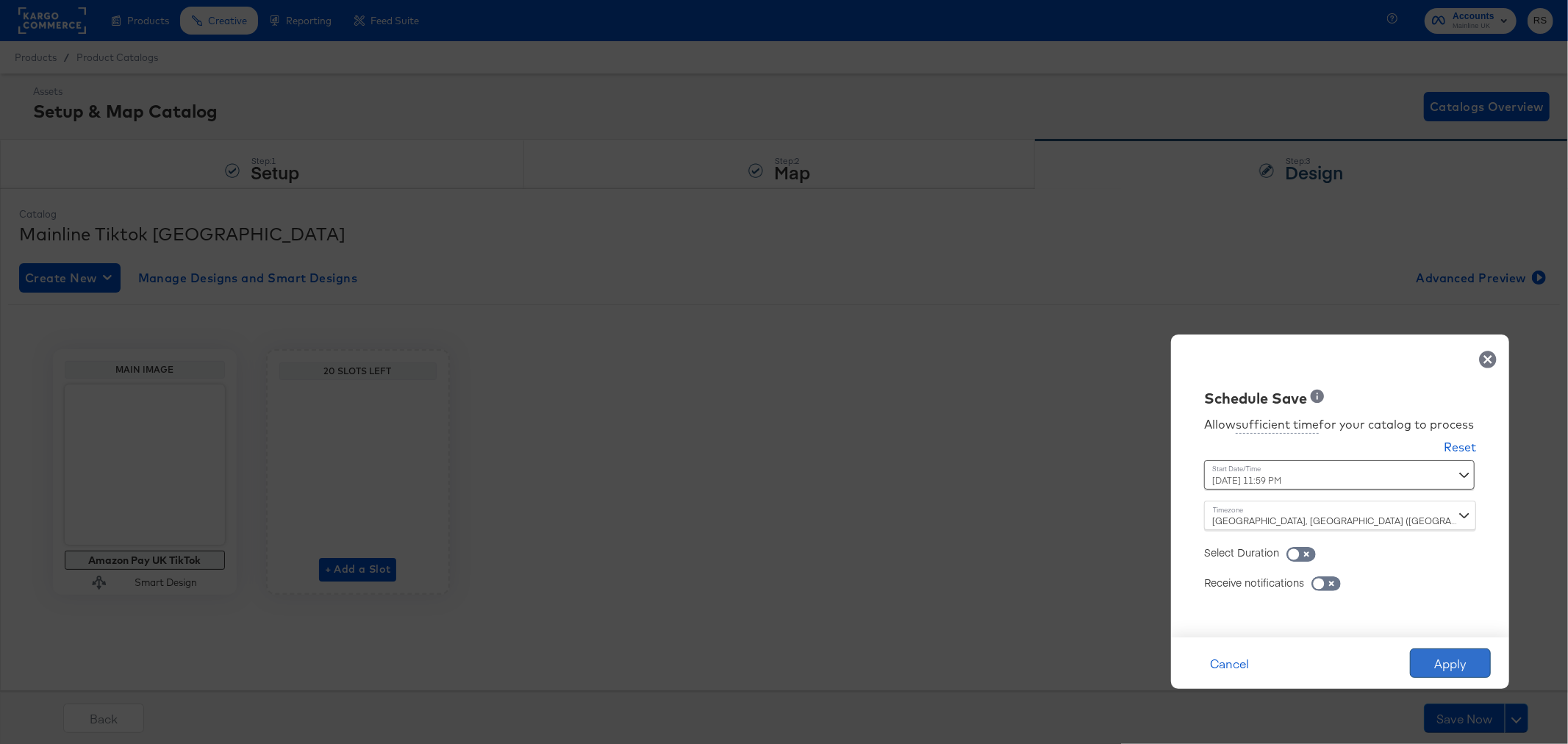
click at [1446, 671] on button "Apply" at bounding box center [1450, 663] width 80 height 29
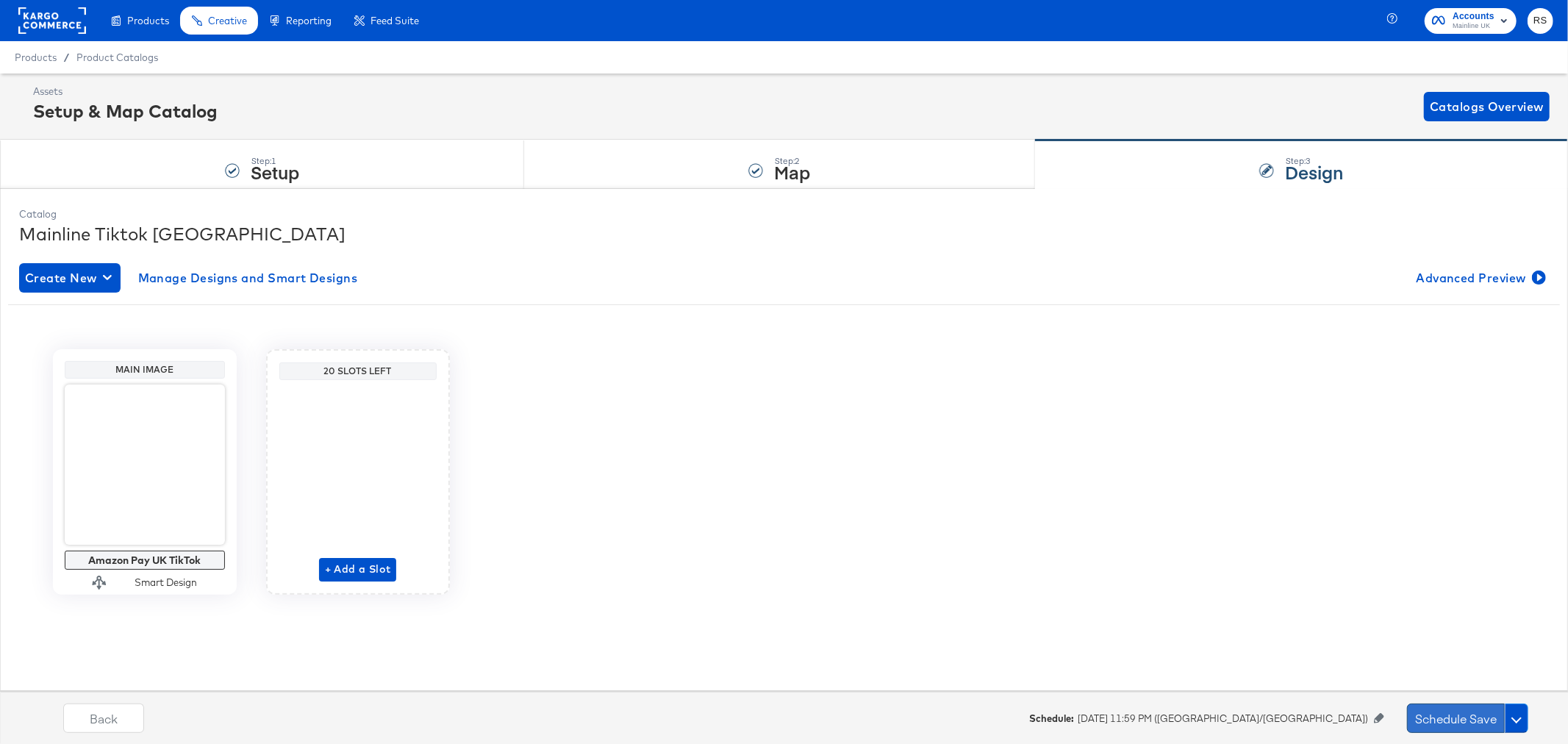
click at [1466, 719] on button "Schedule Save" at bounding box center [1455, 718] width 97 height 29
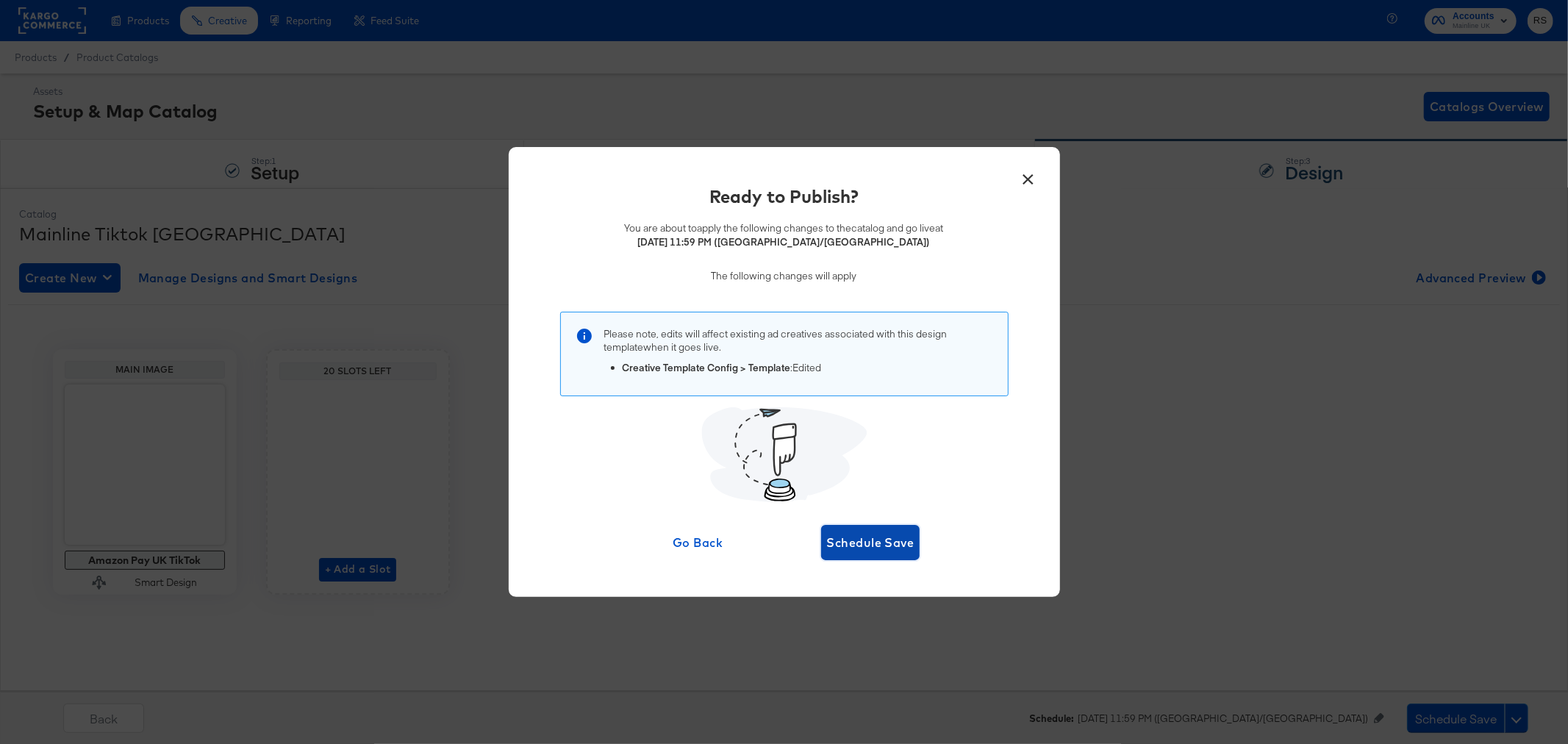
click at [895, 539] on span "Schedule Save" at bounding box center [871, 543] width 87 height 21
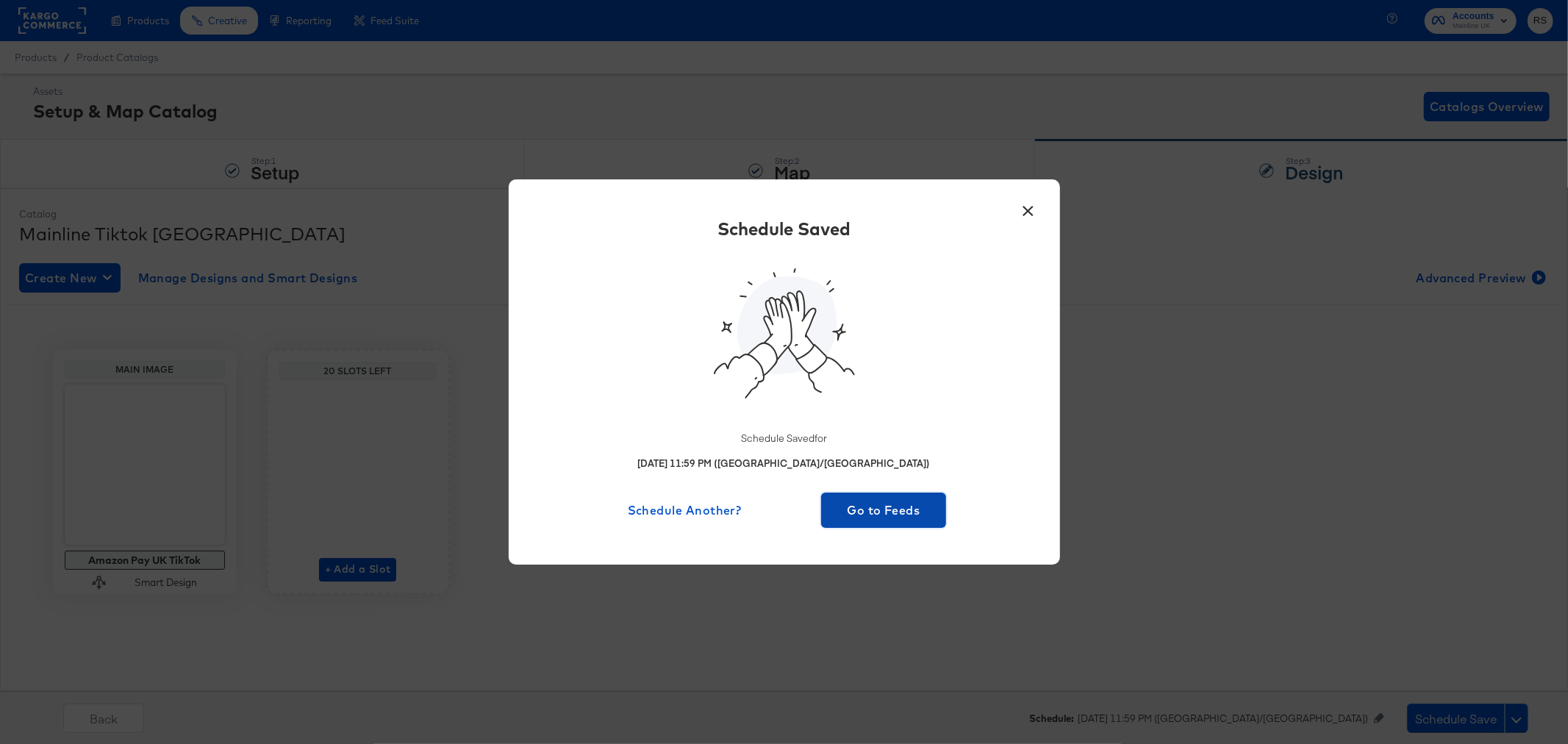
click at [890, 512] on span "Go to Feeds" at bounding box center [884, 510] width 114 height 21
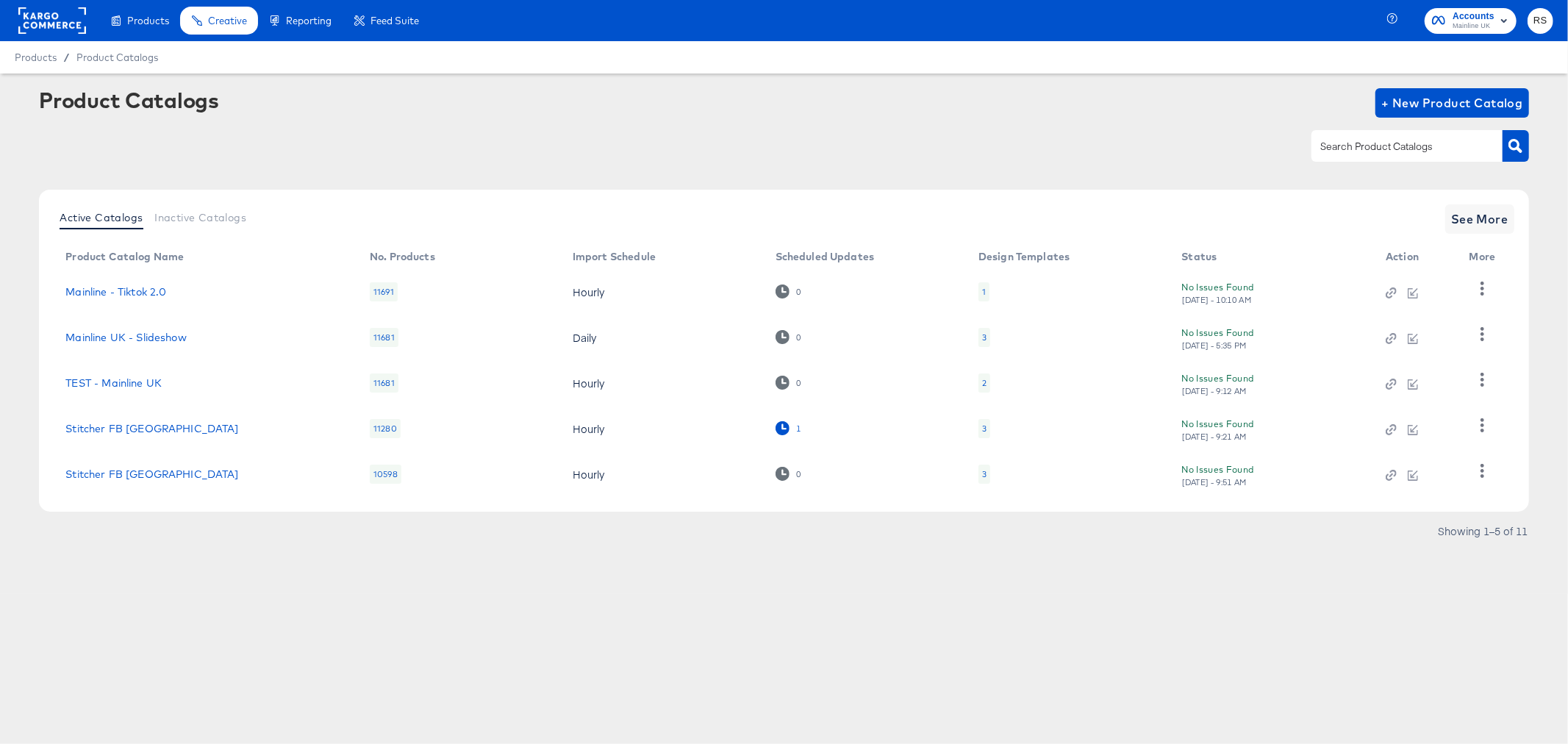
click at [783, 428] on icon at bounding box center [783, 428] width 14 height 14
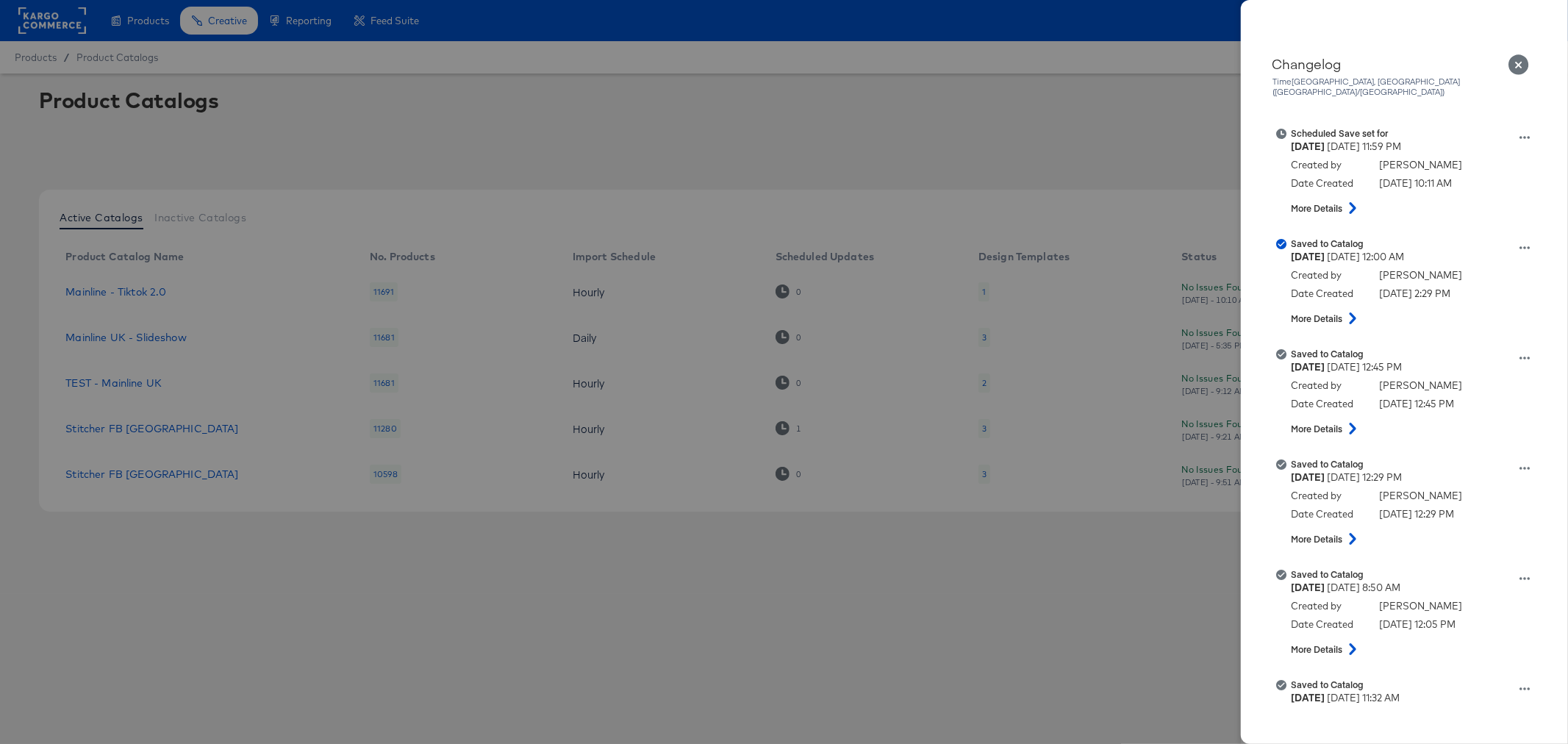
click at [1521, 57] on icon "Close" at bounding box center [1519, 64] width 21 height 21
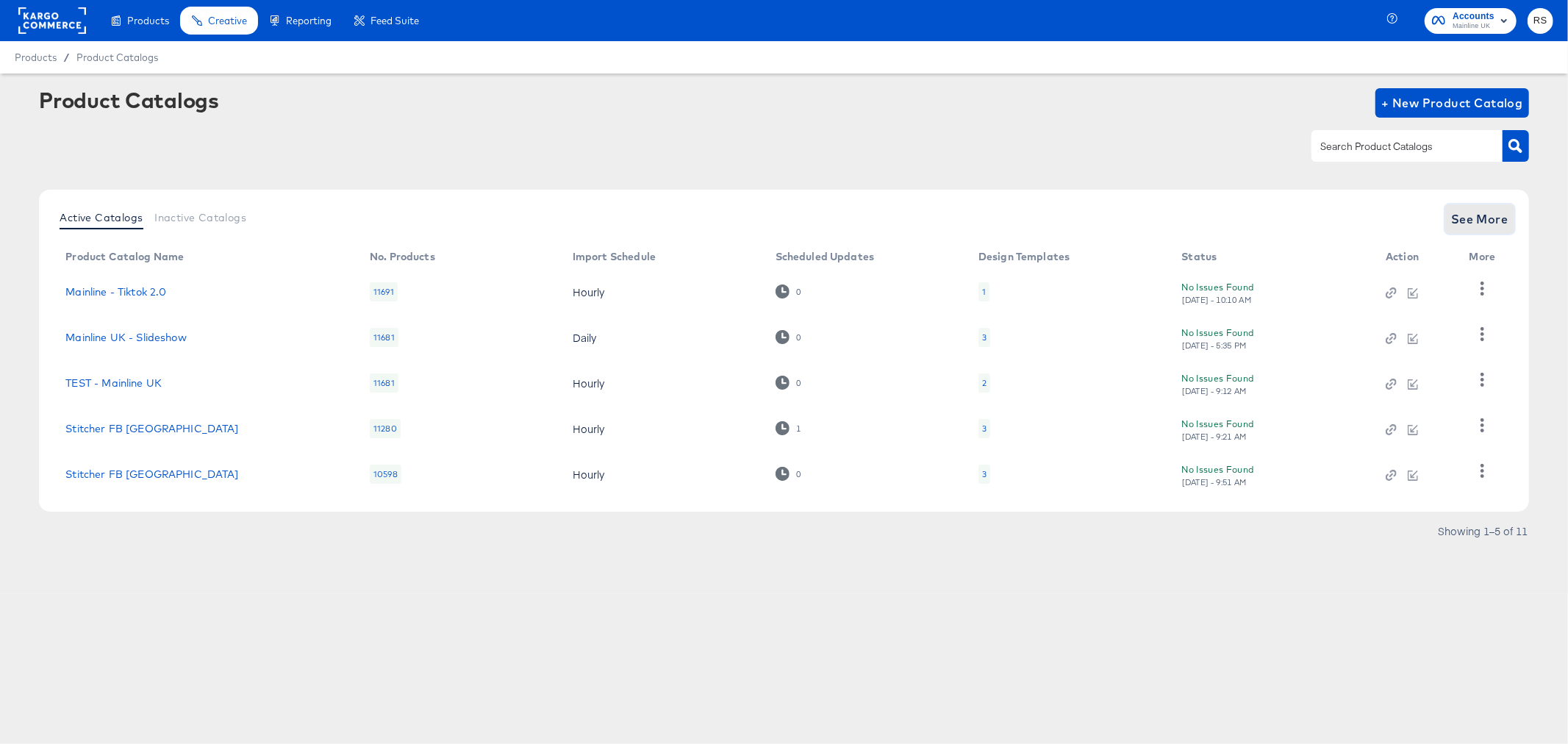
click at [1502, 217] on span "See More" at bounding box center [1480, 220] width 58 height 21
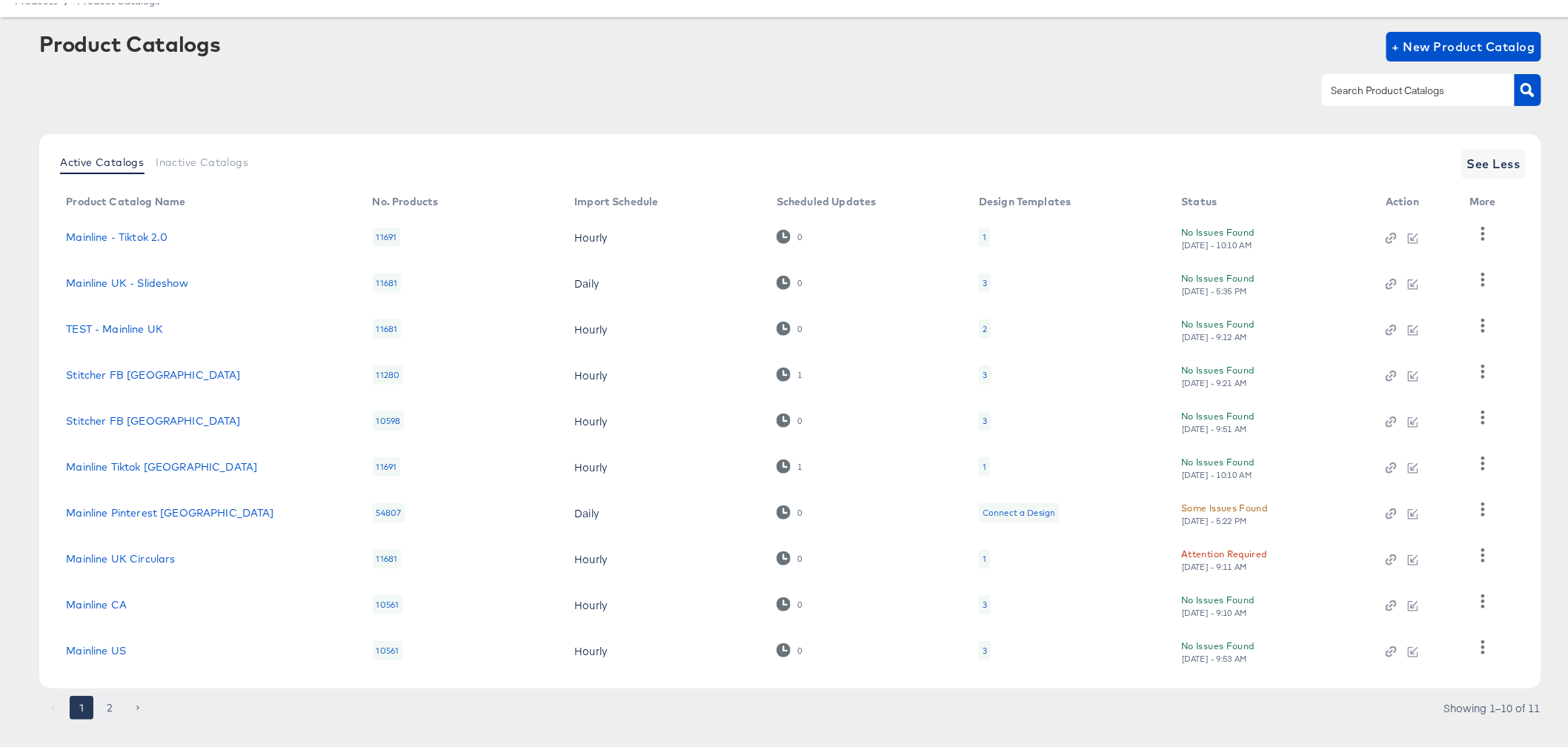
scroll to position [78, 0]
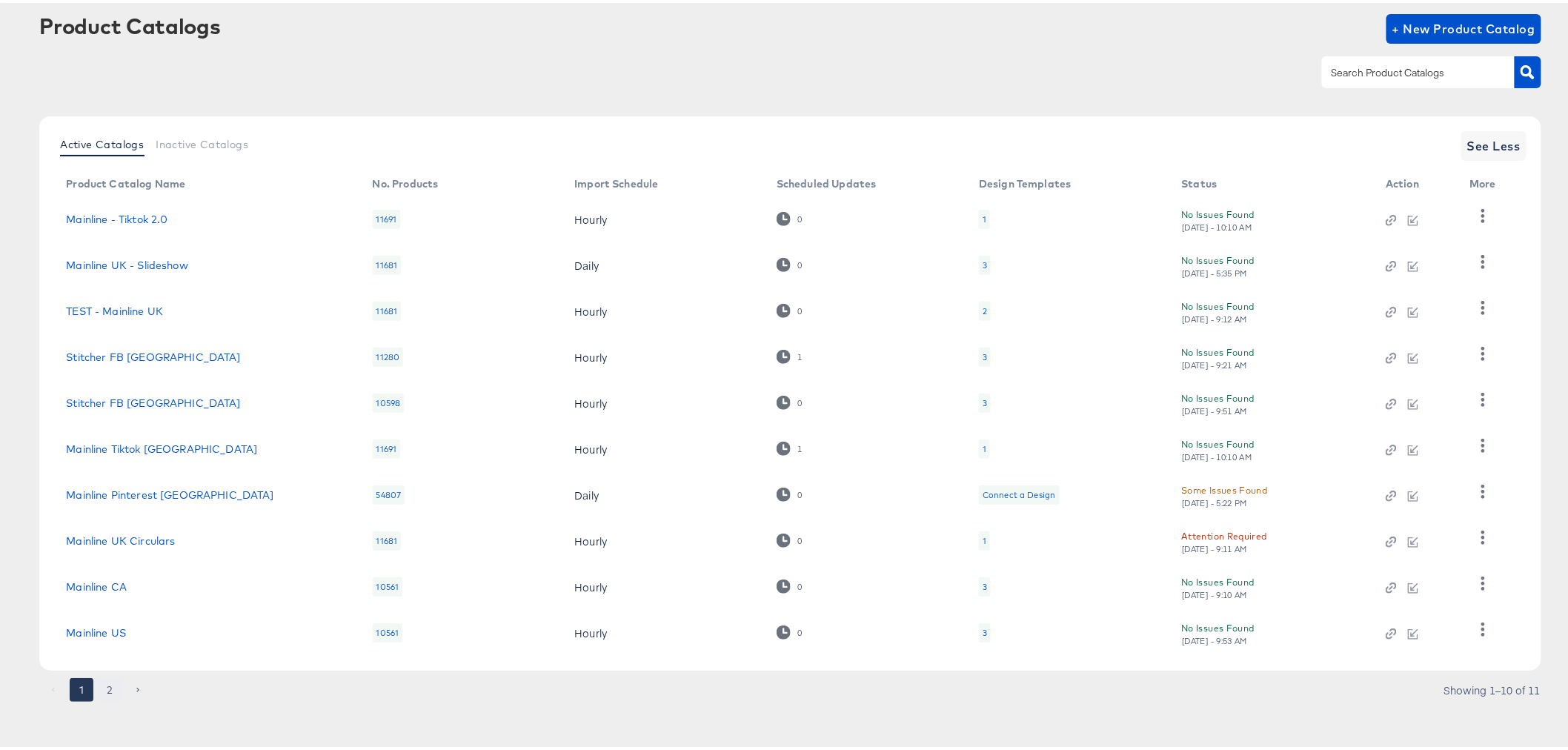
click at [108, 685] on button "2" at bounding box center [110, 687] width 24 height 24
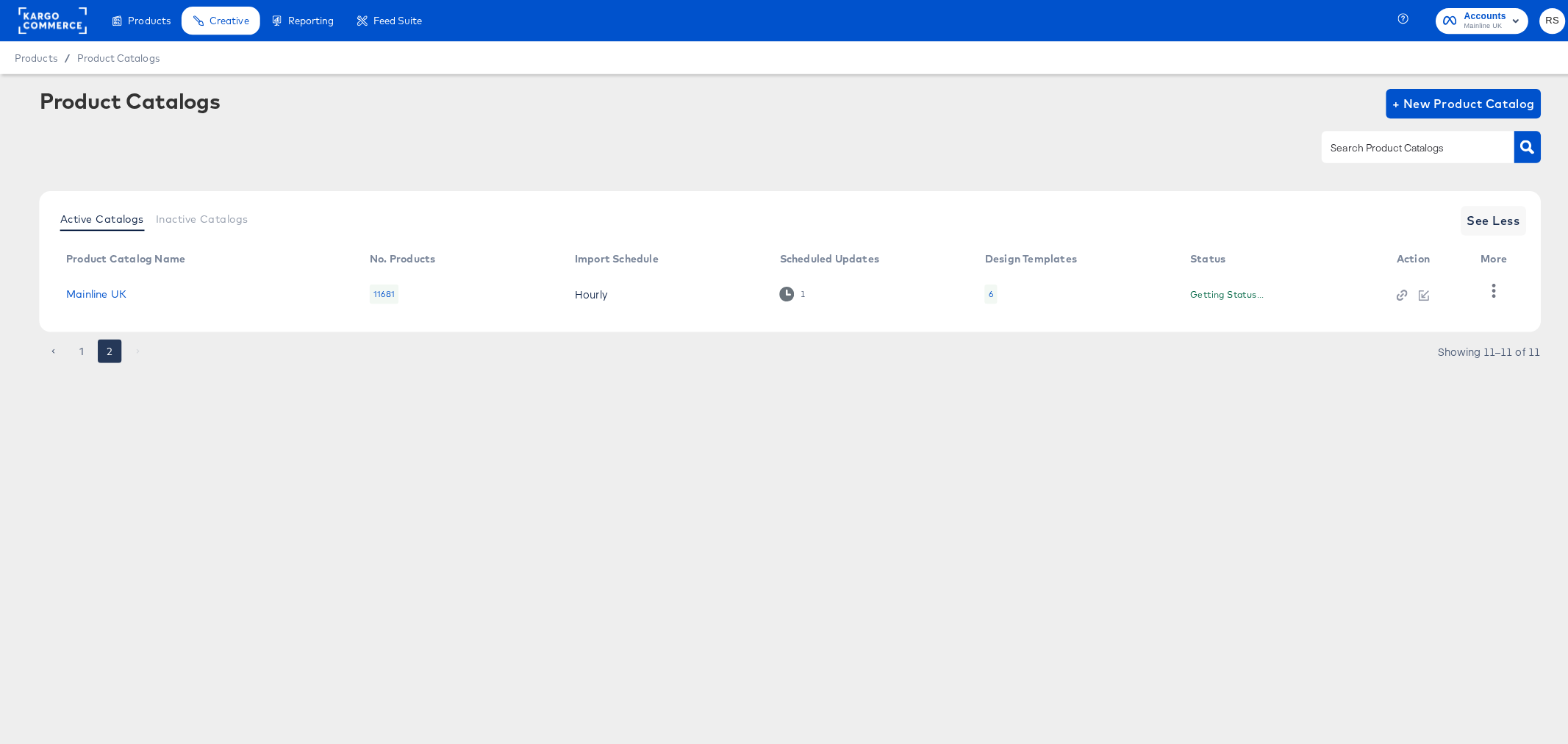
scroll to position [0, 0]
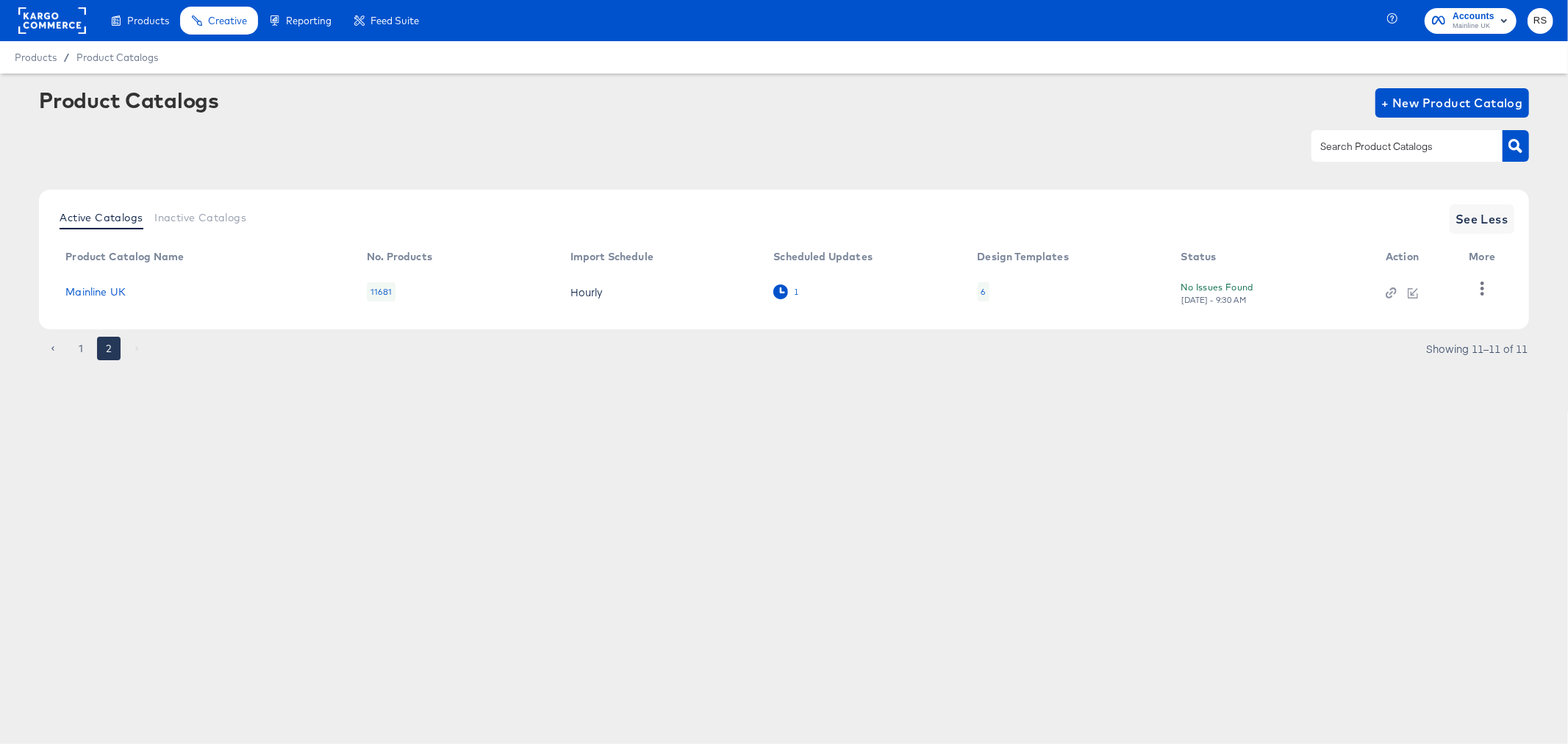
click at [783, 292] on icon at bounding box center [780, 292] width 14 height 14
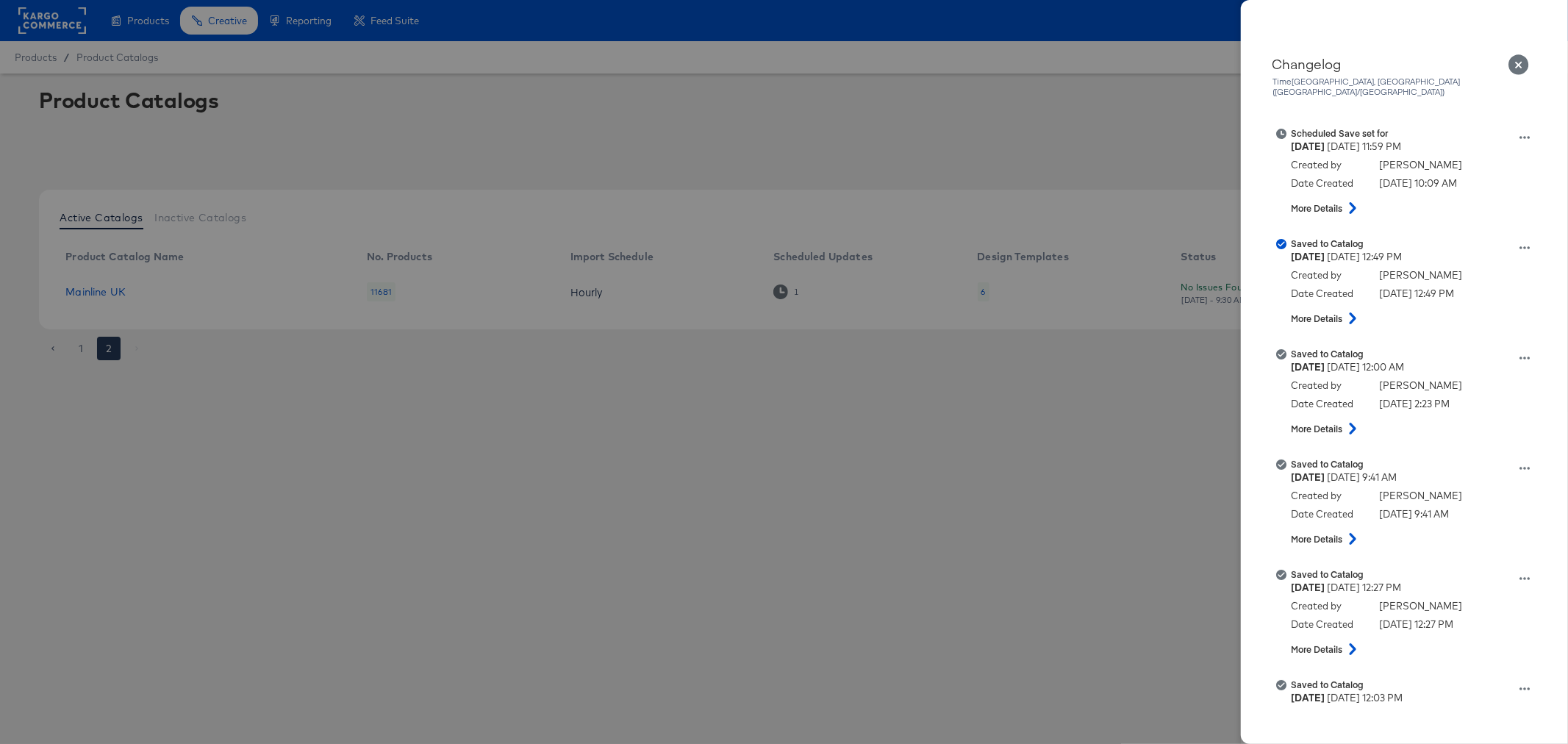
click at [1515, 59] on icon "Close" at bounding box center [1519, 64] width 21 height 21
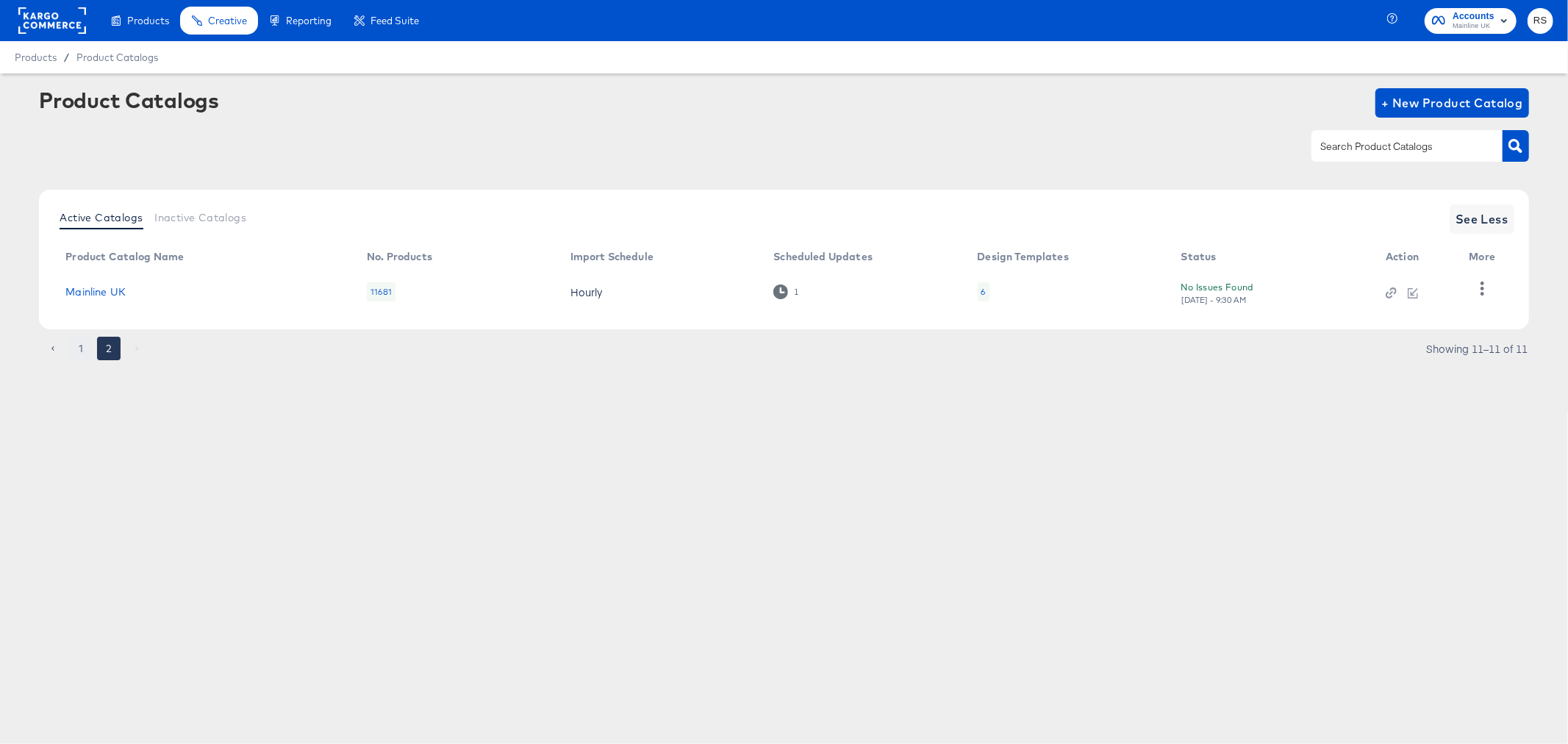
click at [85, 354] on button "1" at bounding box center [80, 348] width 24 height 24
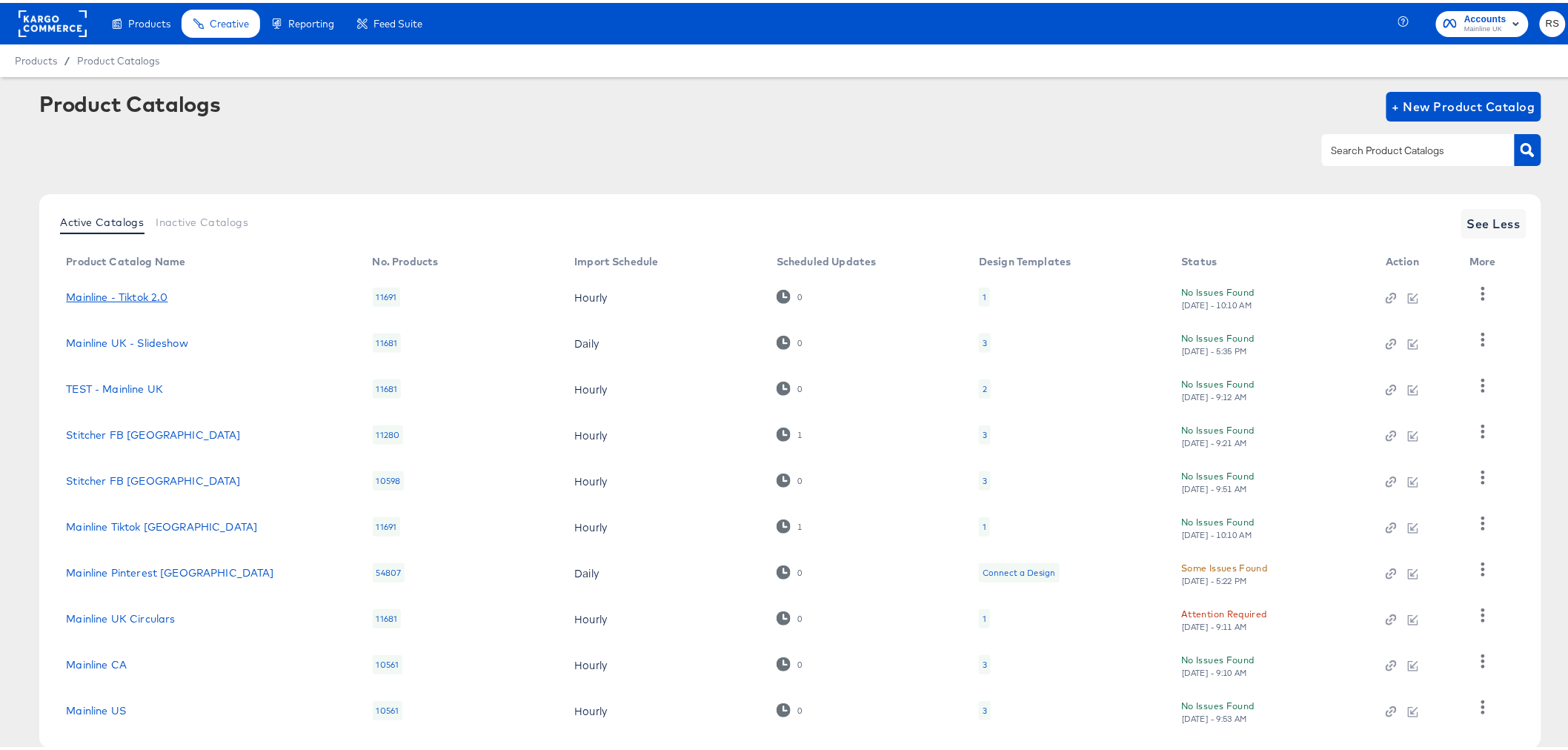
click at [128, 298] on link "Mainline - Tiktok 2.0" at bounding box center [116, 294] width 101 height 11
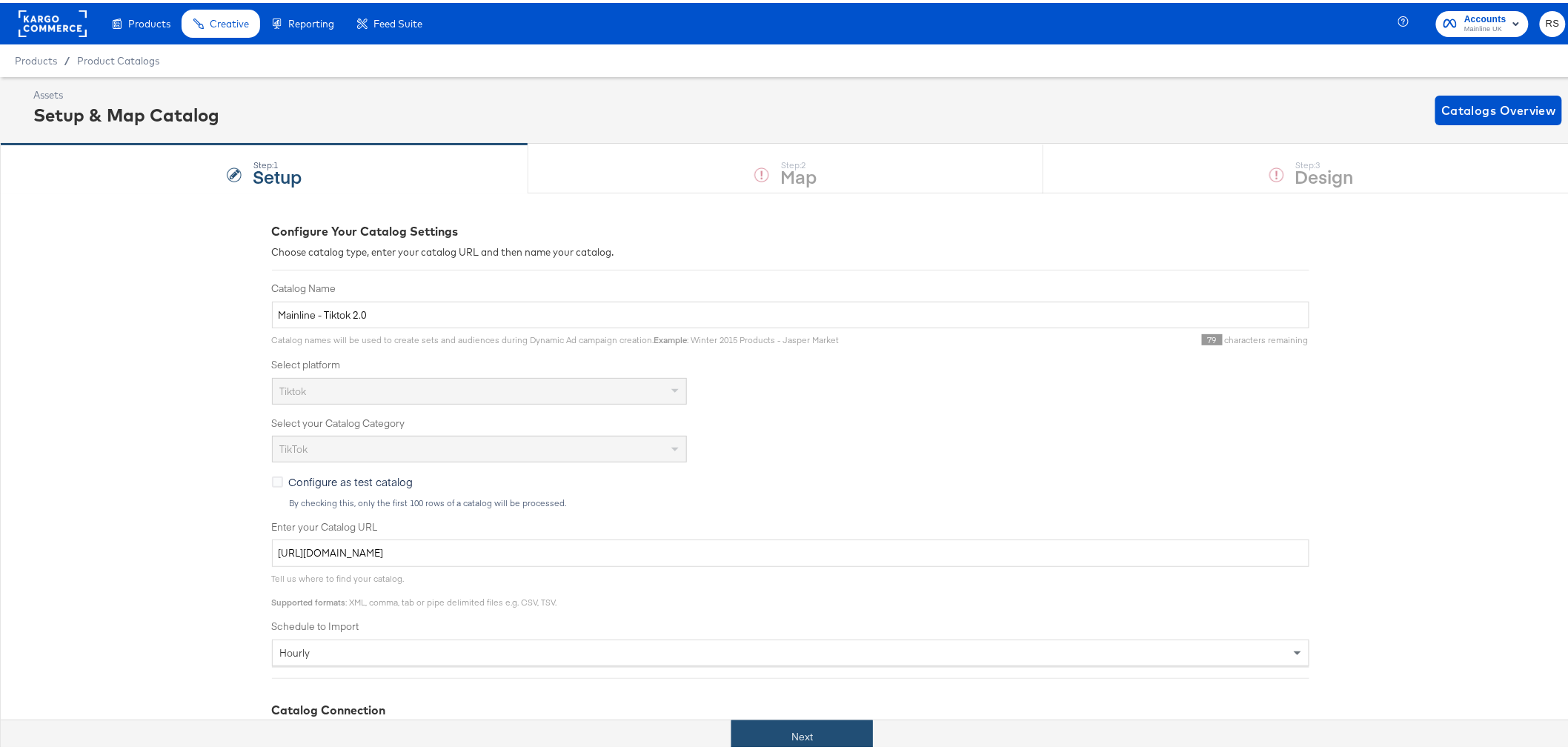
click at [810, 725] on button "Next" at bounding box center [802, 734] width 141 height 33
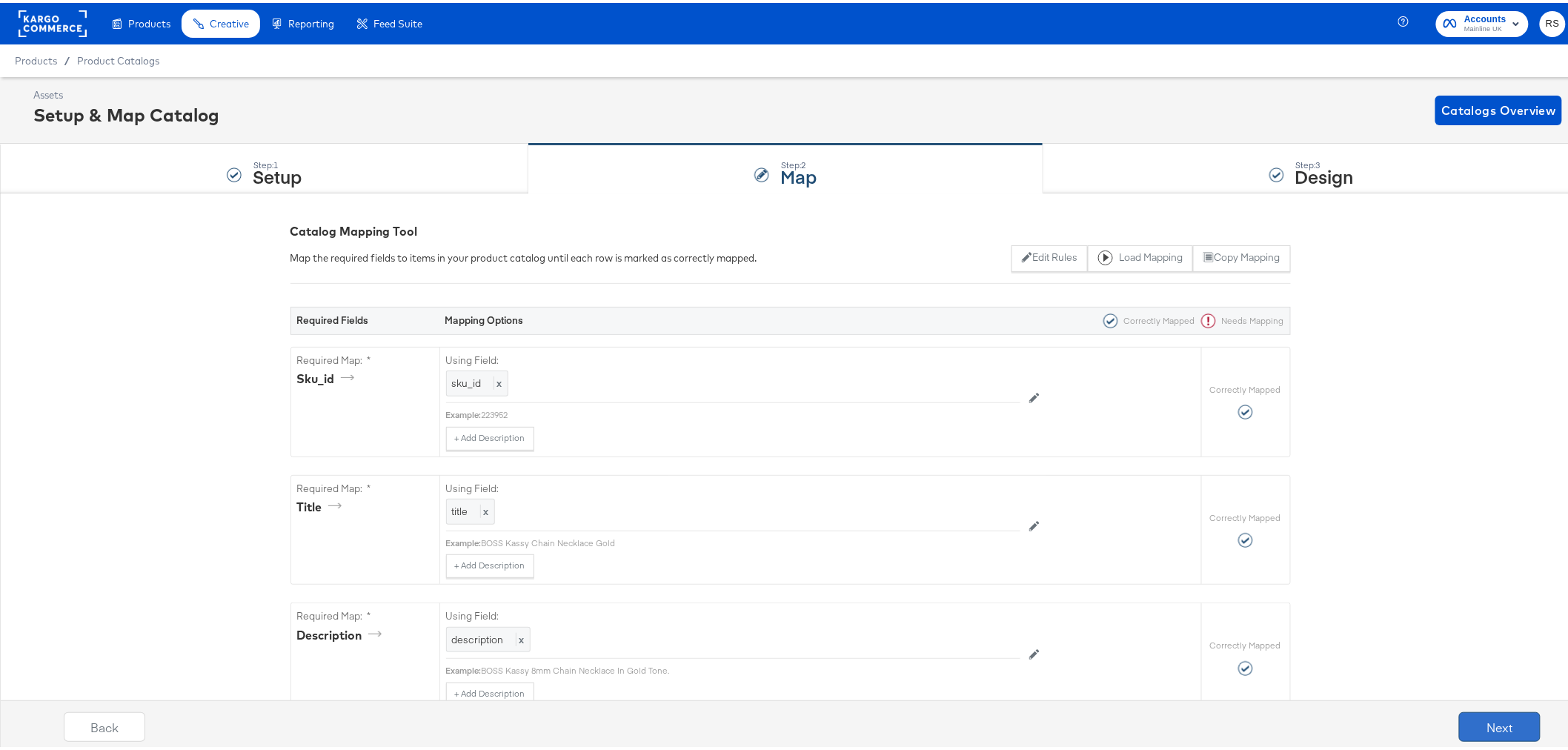
click at [1507, 731] on button "Next" at bounding box center [1499, 724] width 81 height 30
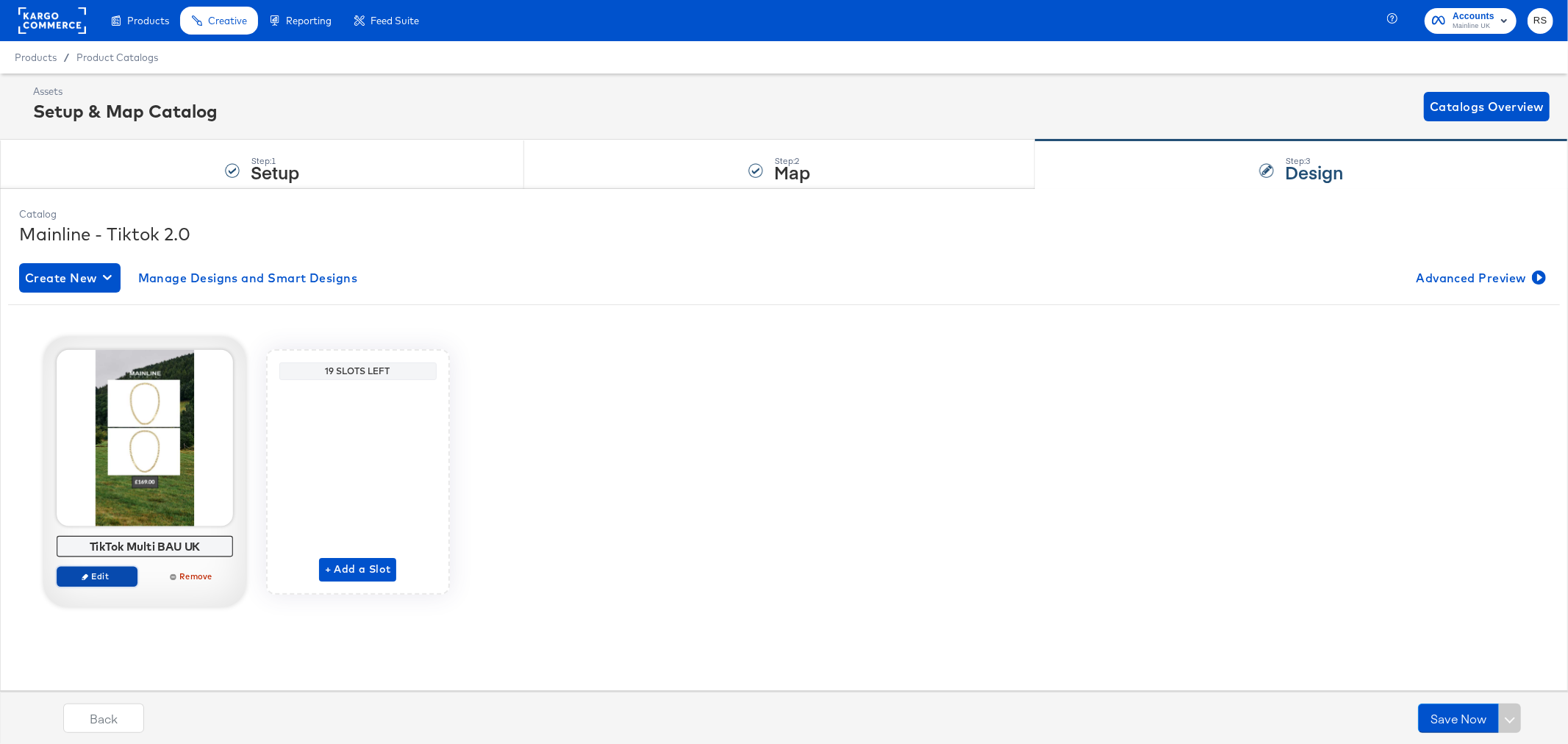
click at [109, 574] on span "Edit" at bounding box center [96, 576] width 67 height 11
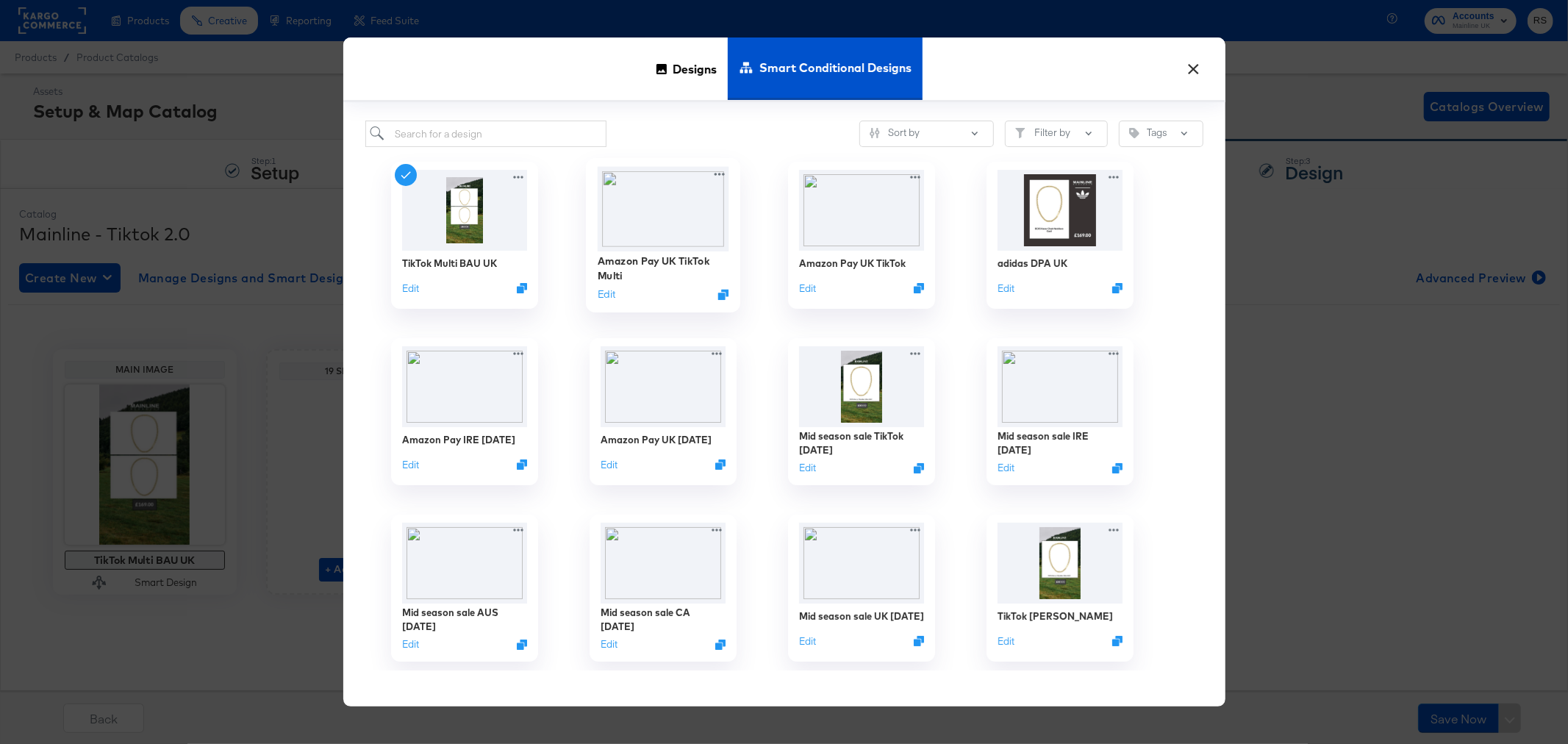
click at [664, 204] on img at bounding box center [662, 208] width 132 height 84
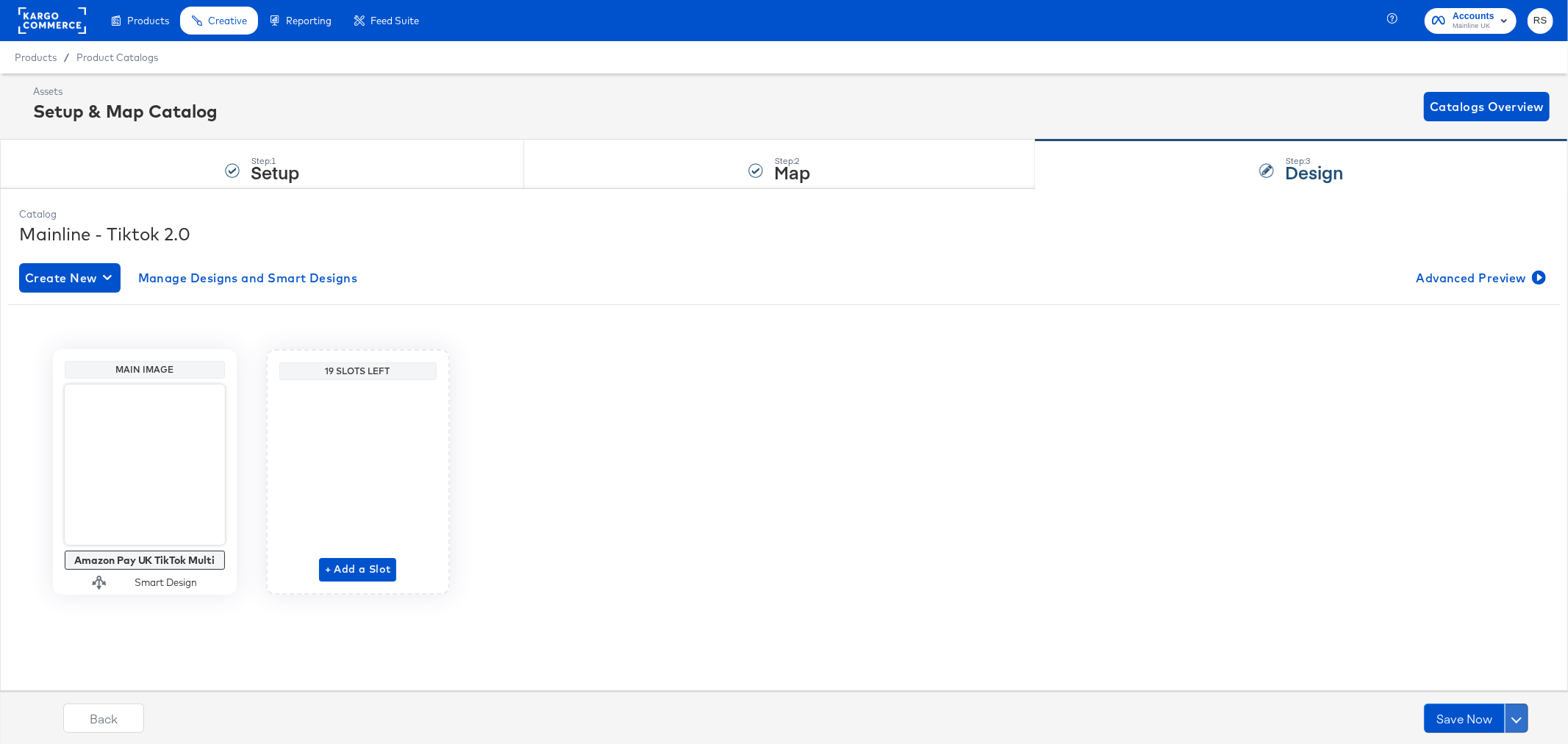
click at [1521, 718] on span at bounding box center [1517, 718] width 10 height 10
click at [1473, 683] on div "Schedule Save" at bounding box center [1482, 690] width 67 height 14
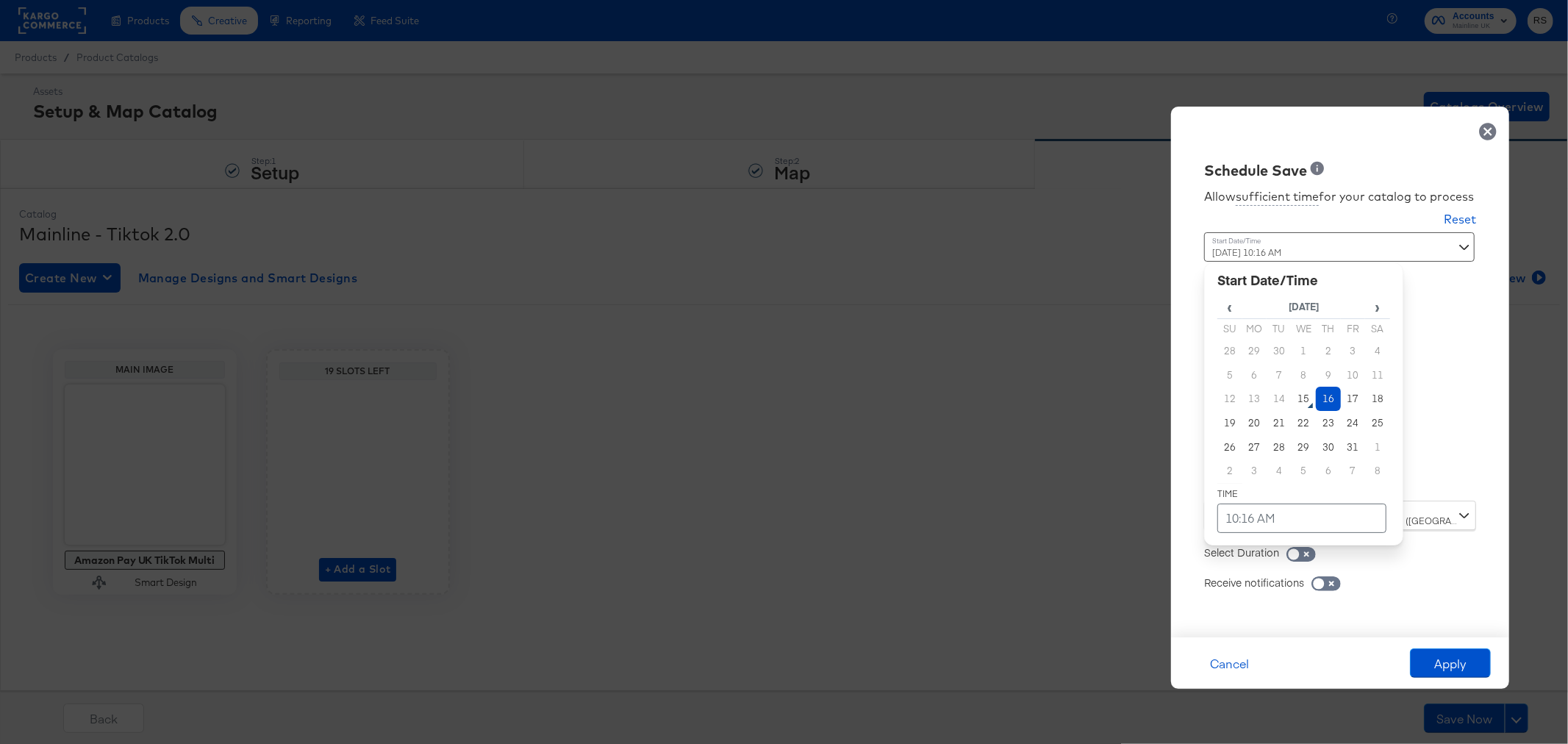
click at [1334, 477] on div "[DATE] 10:16 AM ‹ [DATE] › Su Mo Tu We Th Fr Sa 28 29 30 1 2 3 4 5 6 7 8 9 10 1…" at bounding box center [1304, 362] width 200 height 257
click at [1313, 403] on td "15" at bounding box center [1304, 399] width 25 height 25
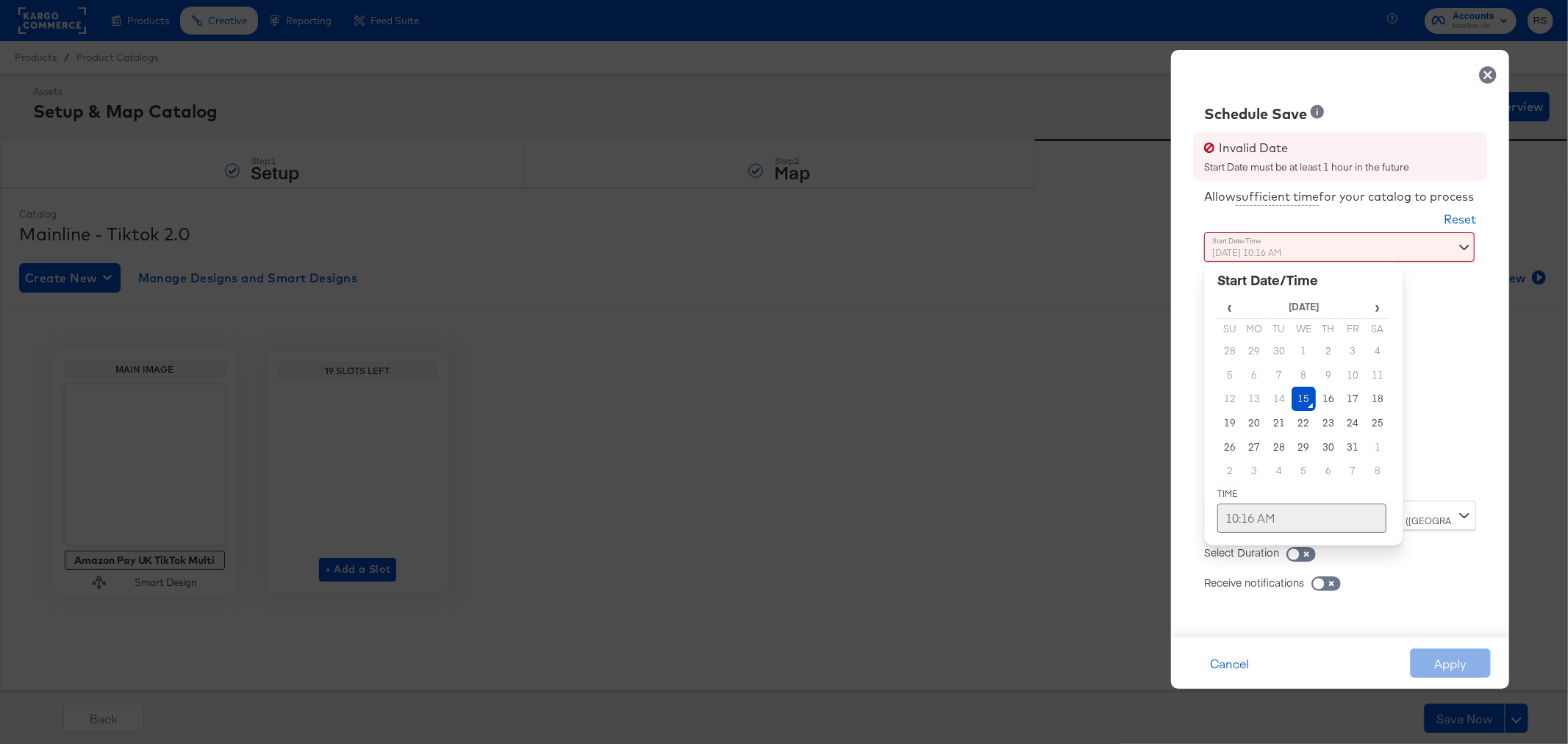
click at [1288, 521] on td "10:16 AM" at bounding box center [1302, 518] width 169 height 29
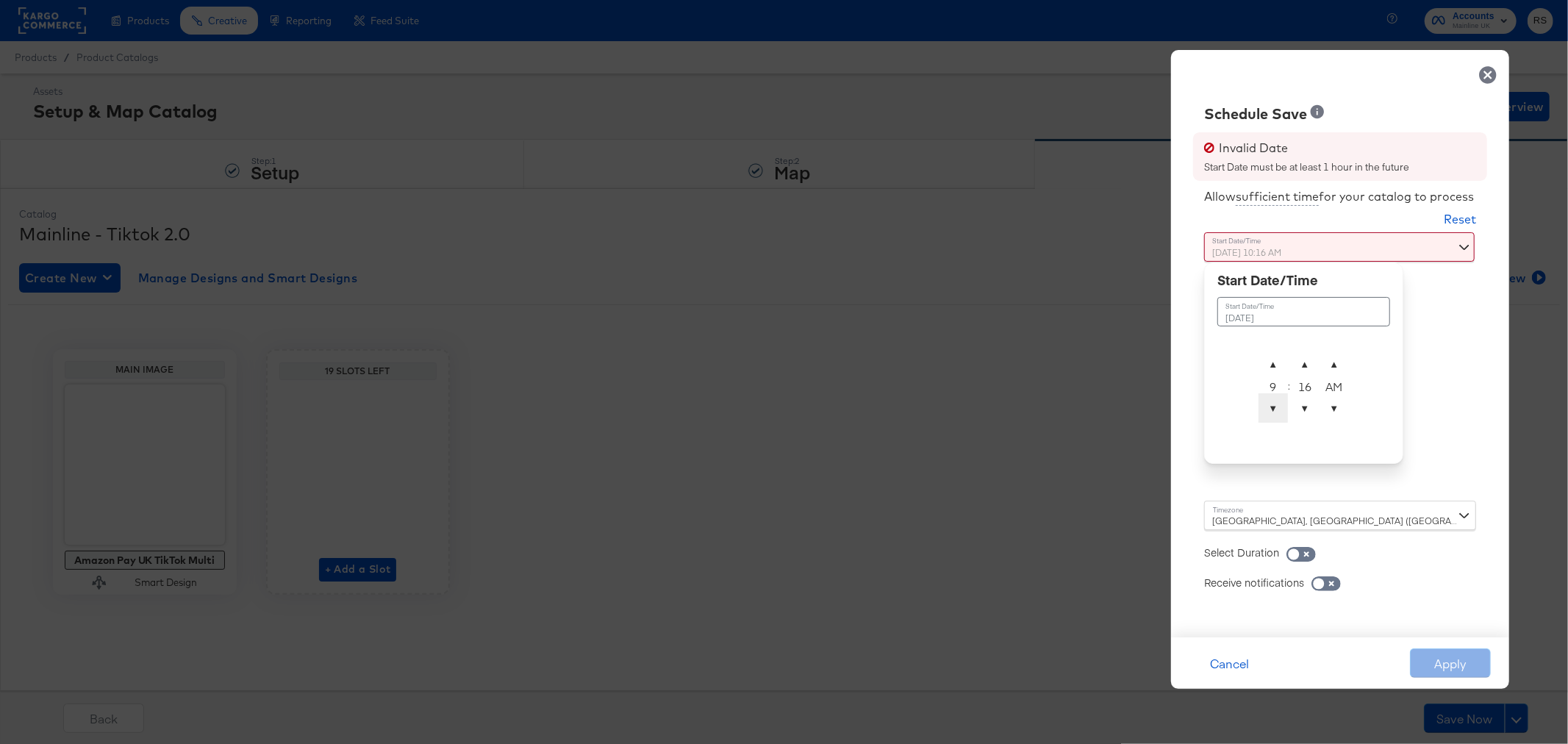
click at [1268, 407] on span "▼" at bounding box center [1273, 408] width 29 height 29
click at [1276, 371] on span "▲" at bounding box center [1273, 363] width 29 height 29
click at [1304, 412] on span "▼" at bounding box center [1305, 408] width 29 height 29
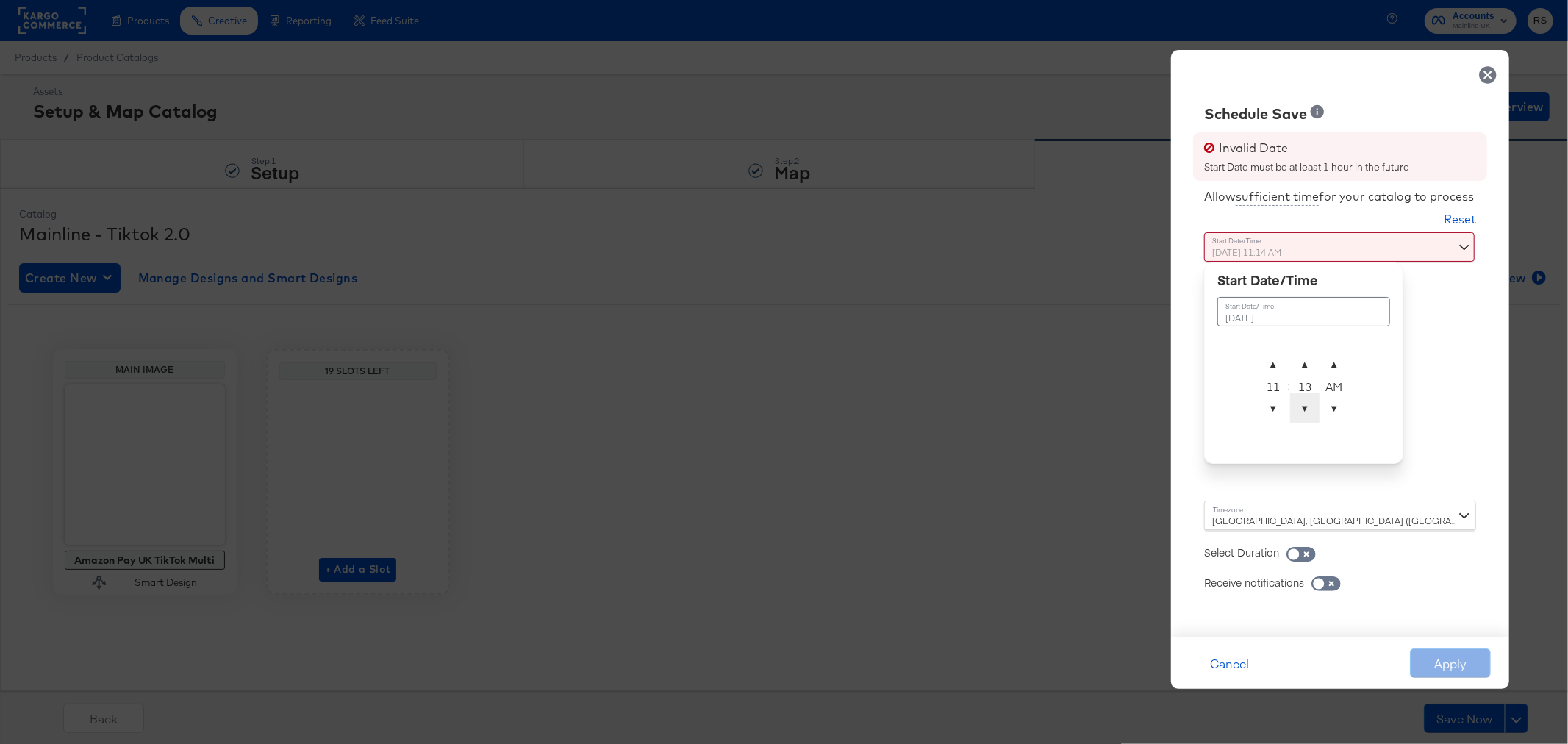
click at [1304, 412] on span "▼" at bounding box center [1305, 408] width 29 height 29
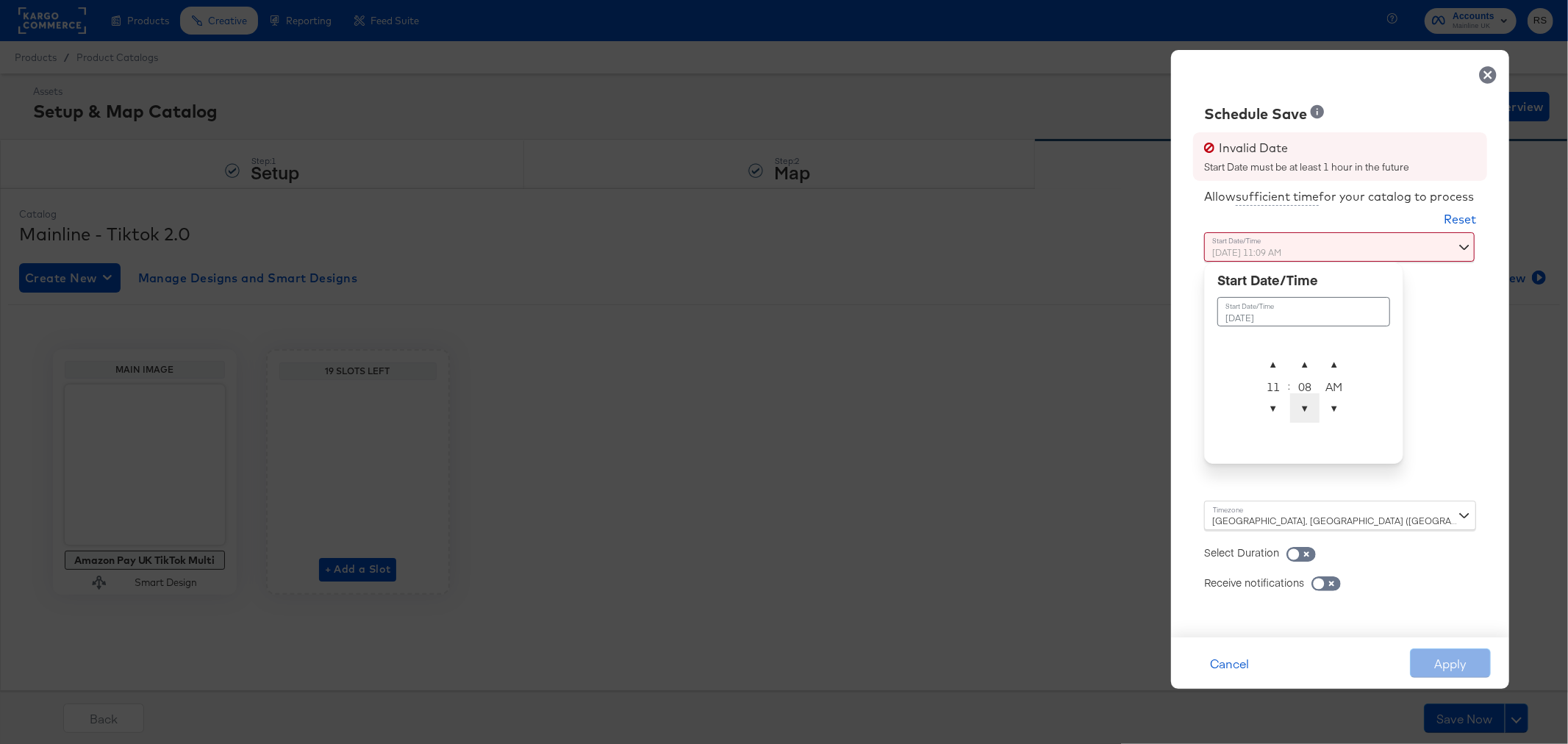
click at [1304, 412] on span "▼" at bounding box center [1305, 408] width 29 height 29
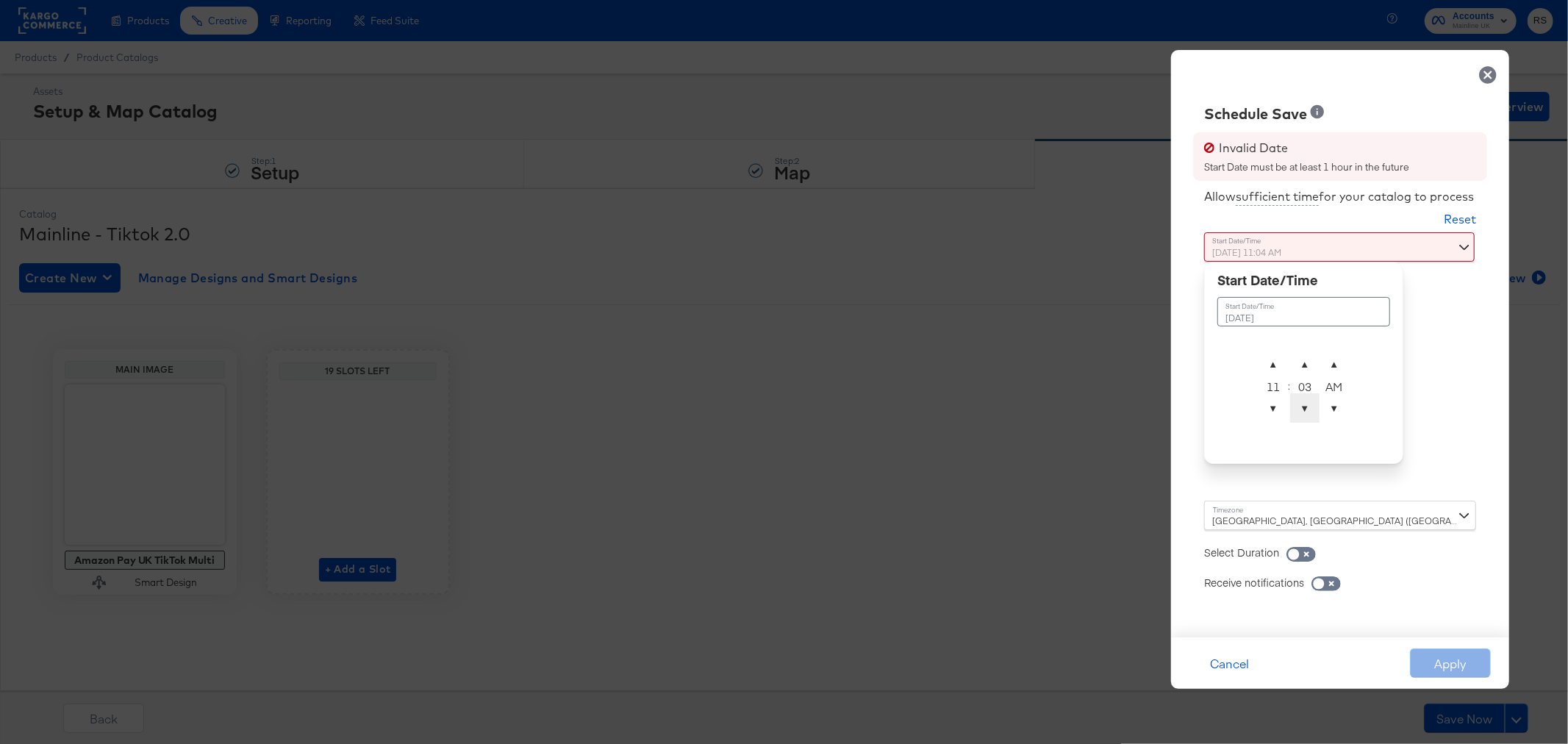
click at [1304, 412] on span "▼" at bounding box center [1305, 408] width 29 height 29
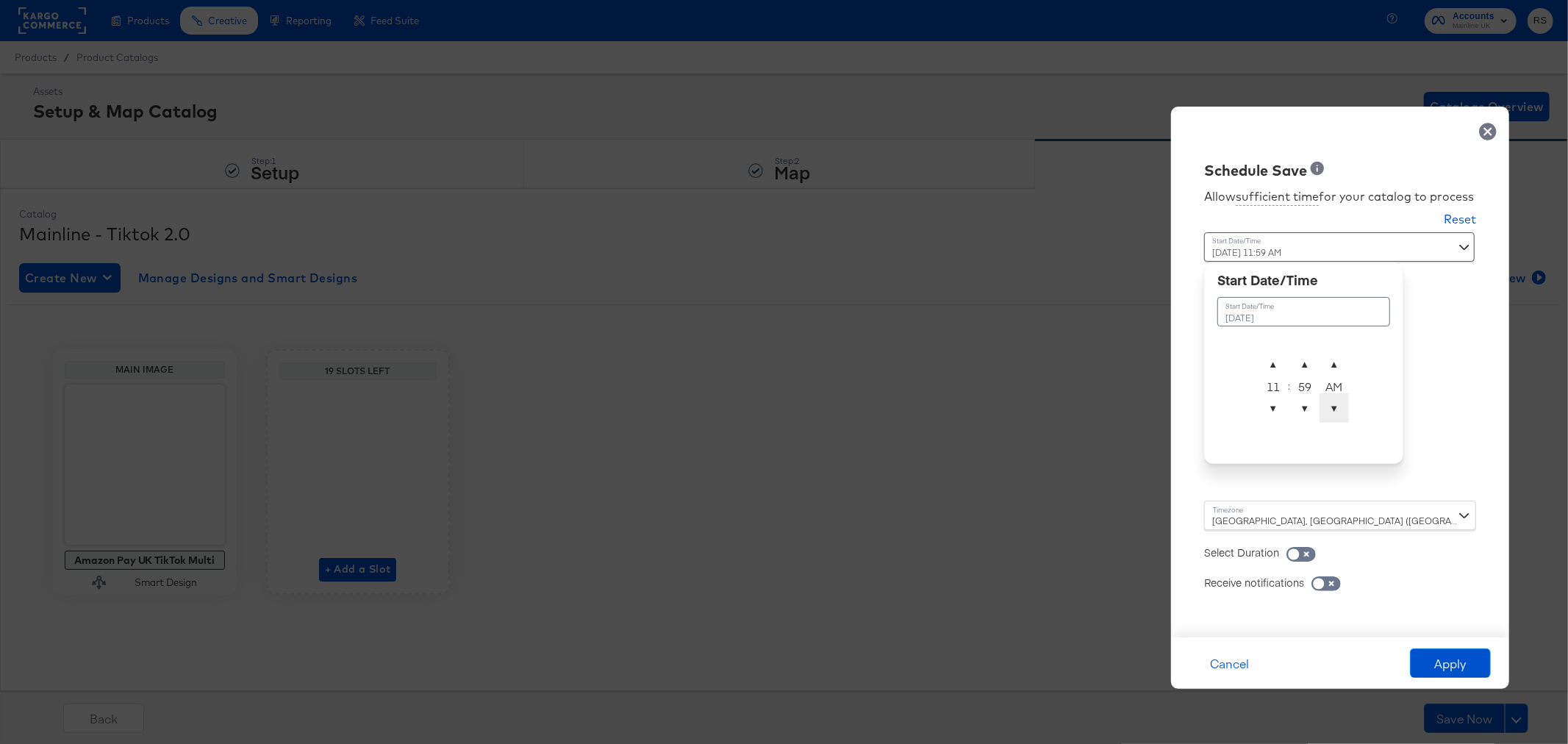
type input "[DATE] 11:59 PM"
click at [1338, 403] on span "▼" at bounding box center [1334, 408] width 29 height 29
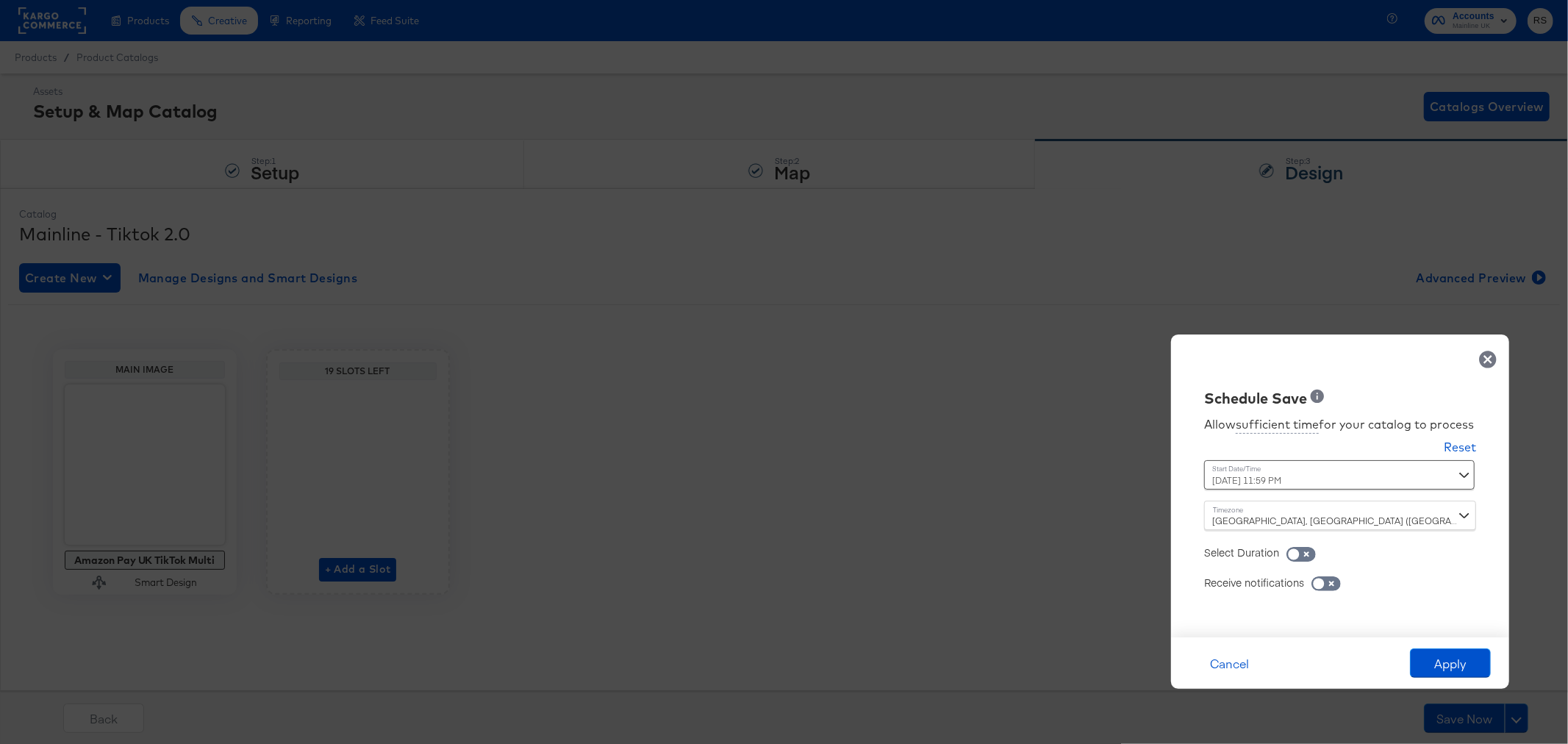
click at [1502, 560] on div "Schedule Save Allow sufficient time for your catalog to process Reset Time : [D…" at bounding box center [1340, 487] width 338 height 303
click at [1471, 655] on button "Apply" at bounding box center [1450, 663] width 80 height 29
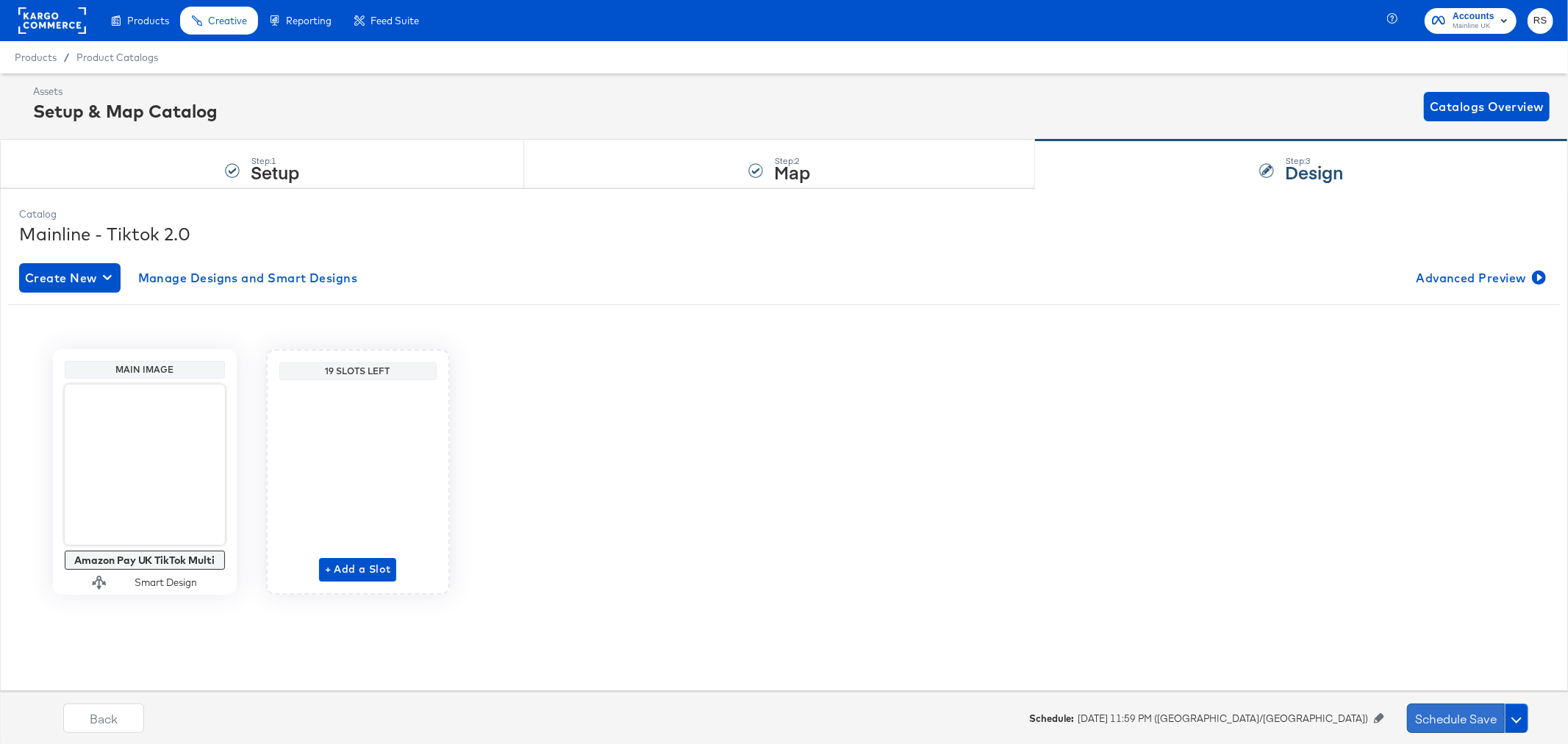
click at [1471, 717] on button "Schedule Save" at bounding box center [1455, 718] width 97 height 29
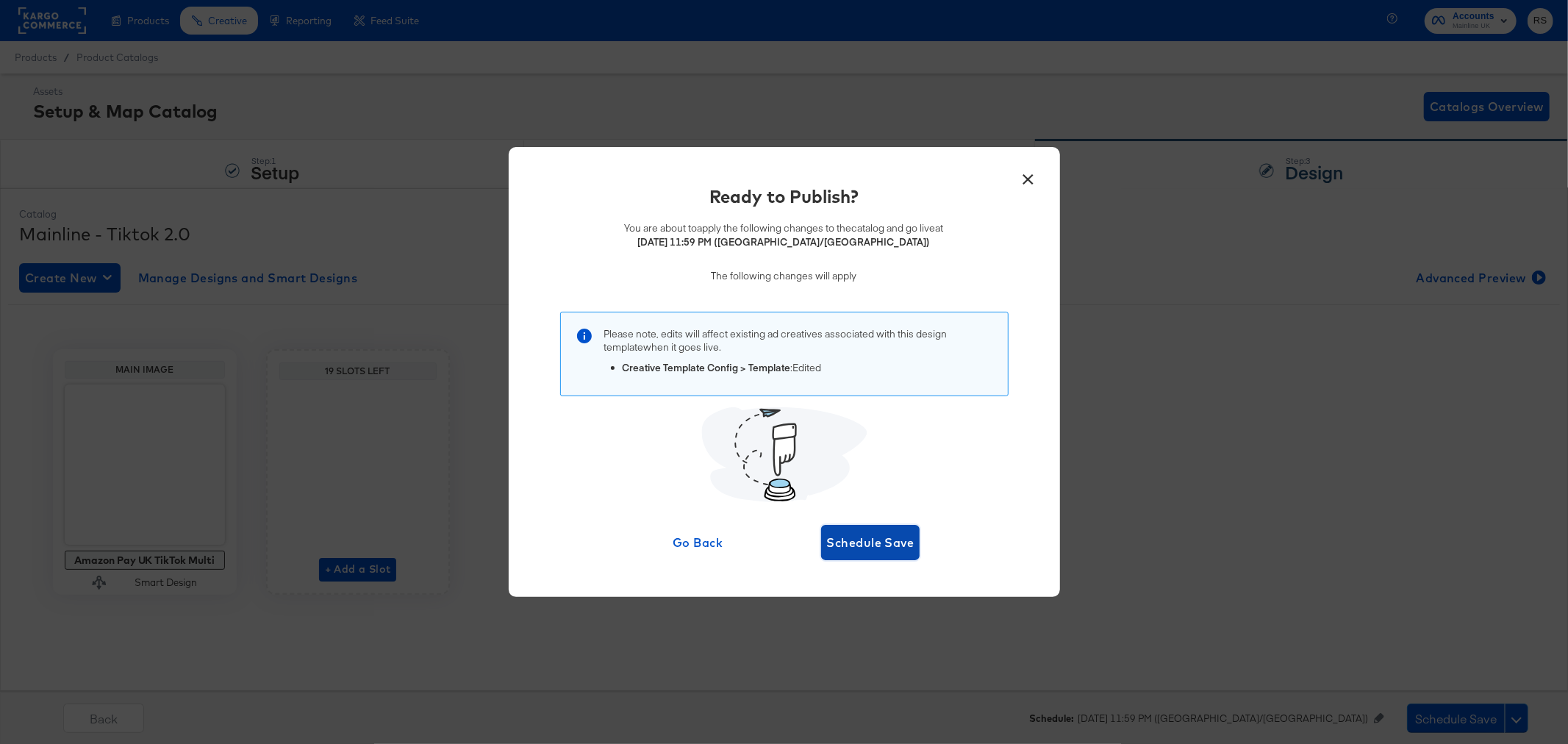
click at [860, 542] on span "Schedule Save" at bounding box center [871, 543] width 87 height 21
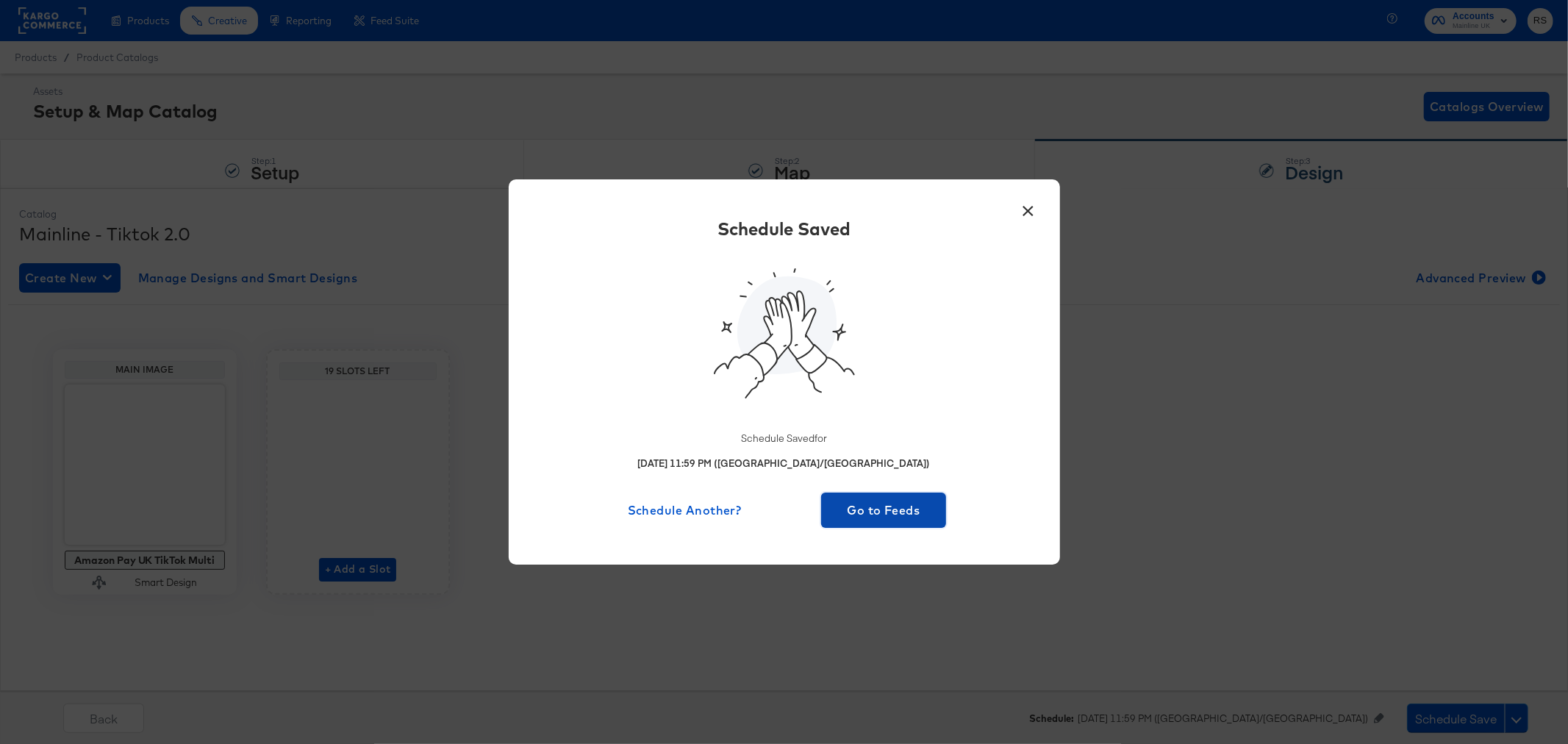
click at [869, 518] on span "Go to Feeds" at bounding box center [884, 510] width 114 height 21
